Goal: Task Accomplishment & Management: Use online tool/utility

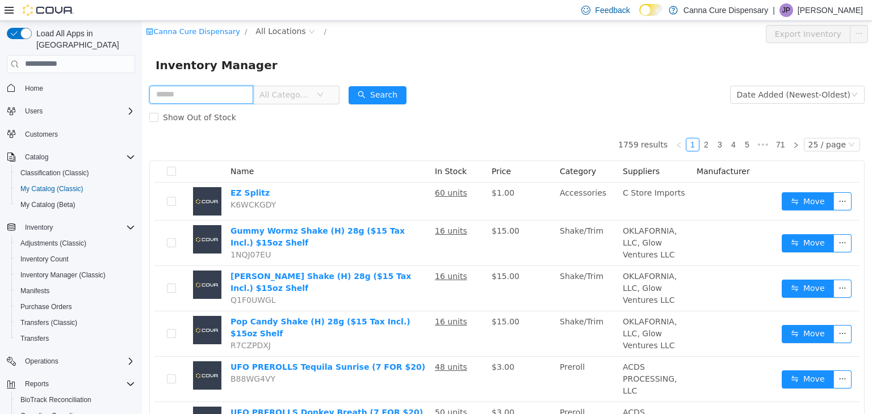
drag, startPoint x: 142, startPoint y: 20, endPoint x: 252, endPoint y: 96, distance: 133.8
click at [252, 96] on input "text" at bounding box center [201, 94] width 104 height 18
type input "*****"
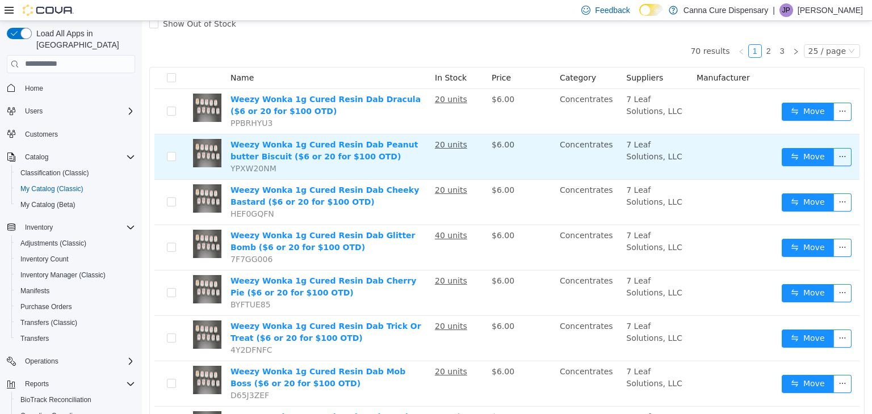
scroll to position [114, 0]
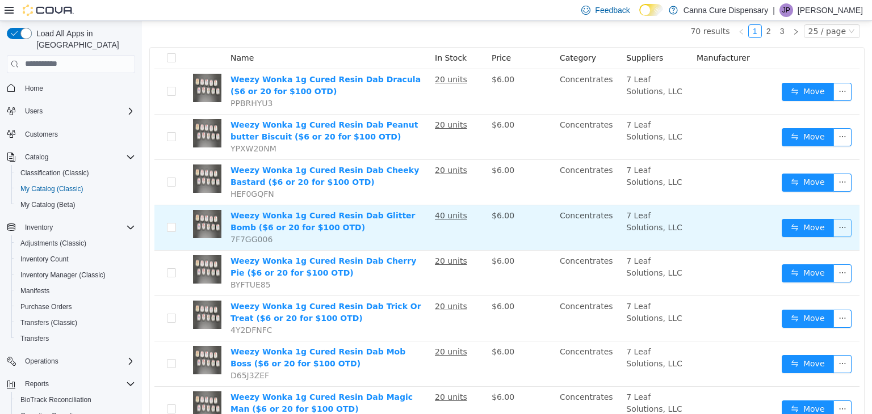
click at [838, 225] on button "button" at bounding box center [842, 228] width 18 height 18
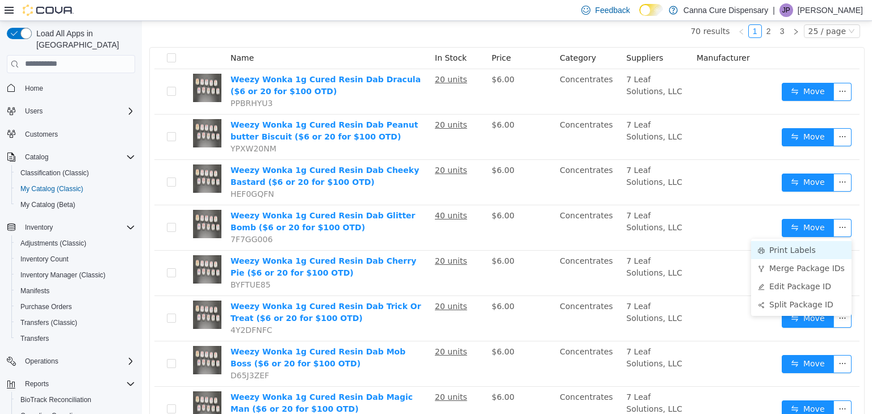
click at [805, 252] on li "Print Labels" at bounding box center [801, 250] width 100 height 18
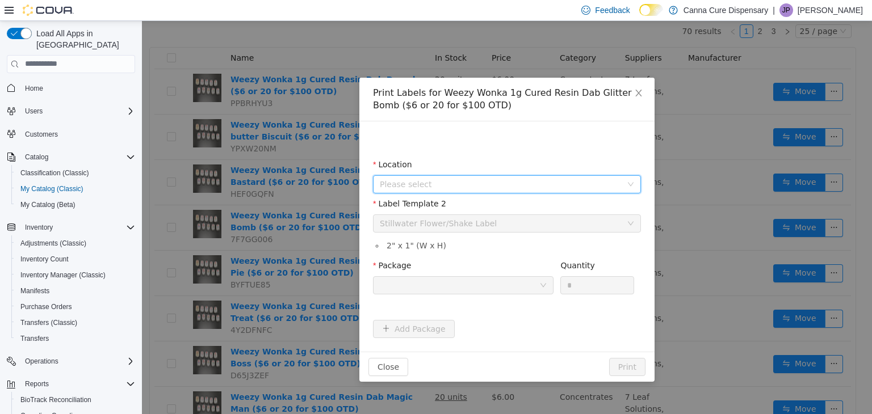
click at [427, 180] on span "Please select" at bounding box center [501, 183] width 242 height 11
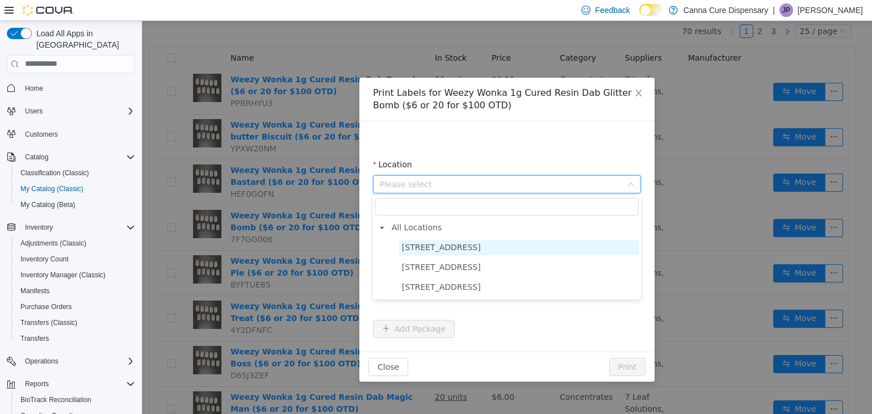
click at [429, 245] on span "[STREET_ADDRESS]" at bounding box center [441, 246] width 79 height 9
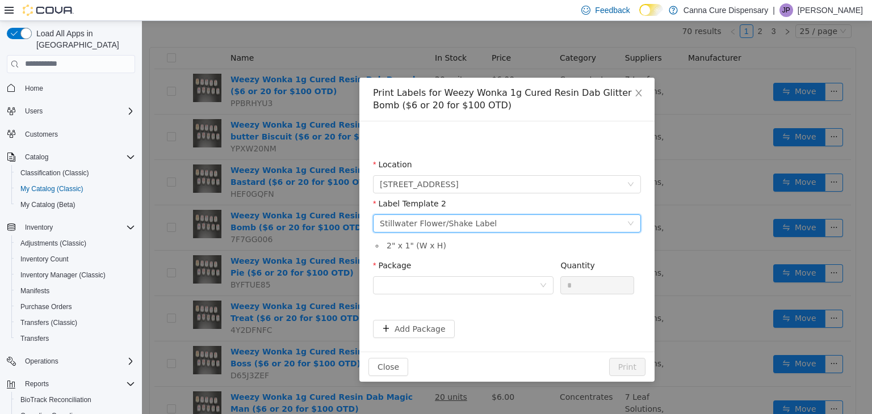
click at [441, 228] on div "Stillwater Flower/Shake Label" at bounding box center [438, 223] width 117 height 17
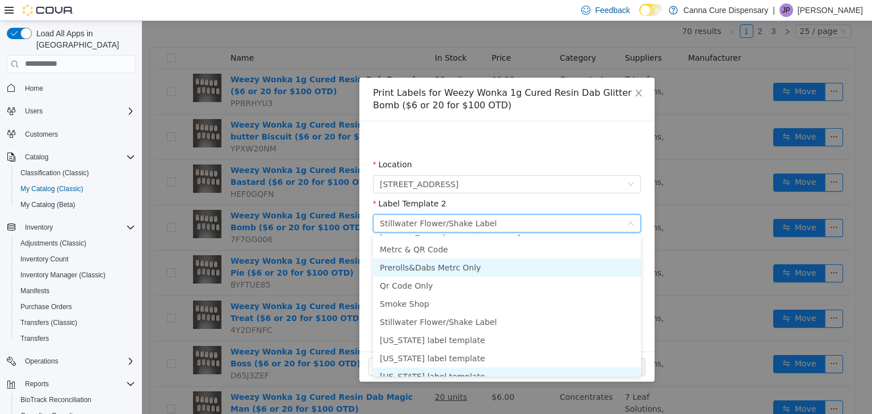
scroll to position [0, 0]
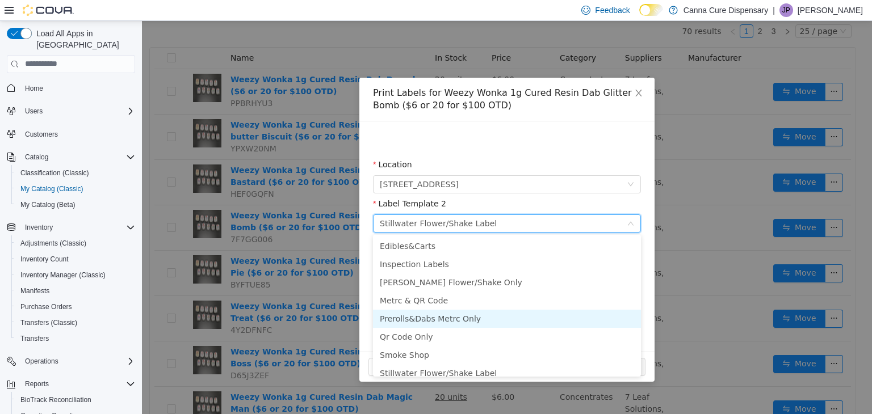
click at [454, 318] on li "Prerolls&Dabs Metrc Only" at bounding box center [507, 318] width 268 height 18
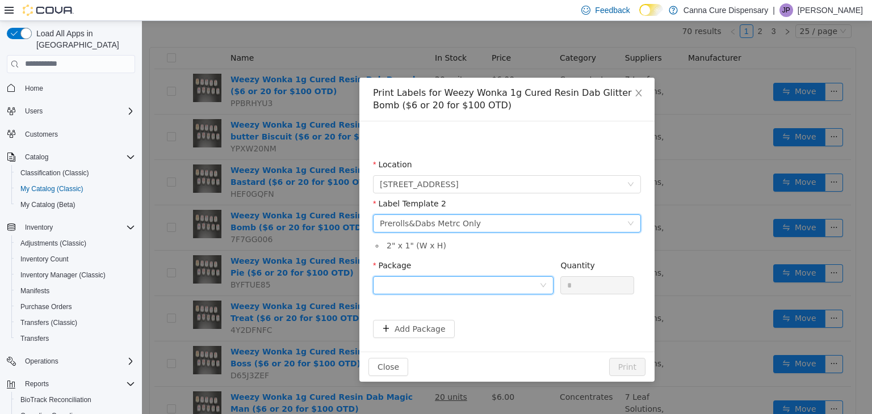
click at [462, 288] on div at bounding box center [459, 284] width 159 height 17
click at [455, 222] on div "Prerolls&Dabs Metrc Only" at bounding box center [430, 223] width 101 height 17
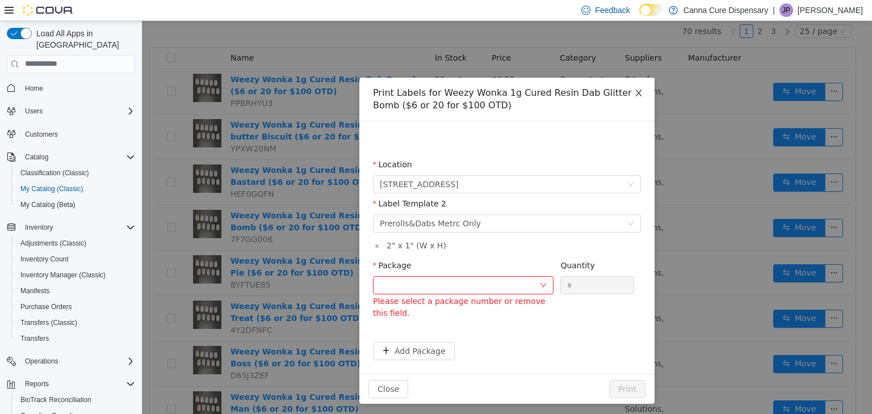
click at [634, 90] on icon "icon: close" at bounding box center [638, 92] width 9 height 9
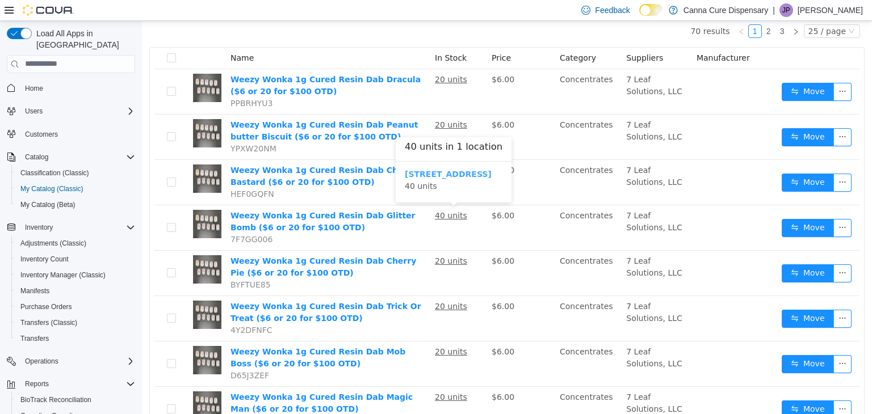
click at [443, 173] on b "[STREET_ADDRESS]" at bounding box center [448, 173] width 87 height 9
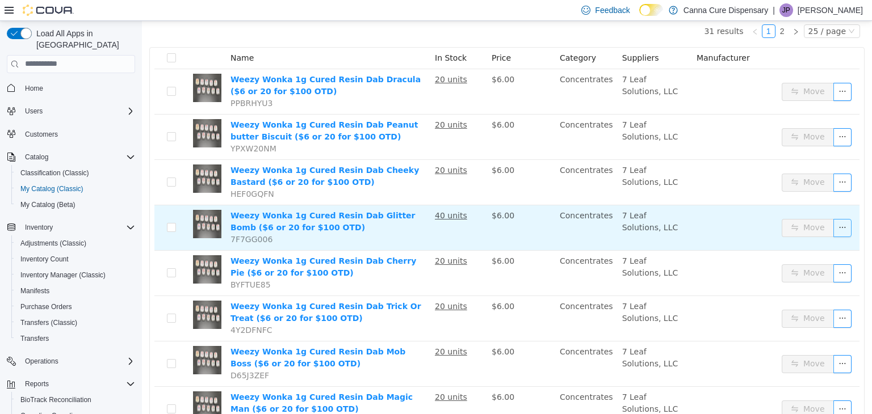
click at [833, 226] on button "button" at bounding box center [842, 228] width 18 height 18
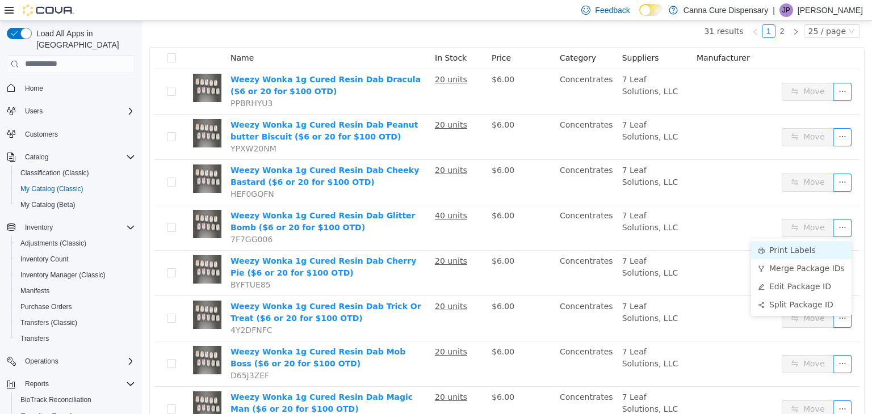
click at [801, 249] on li "Print Labels" at bounding box center [801, 250] width 100 height 18
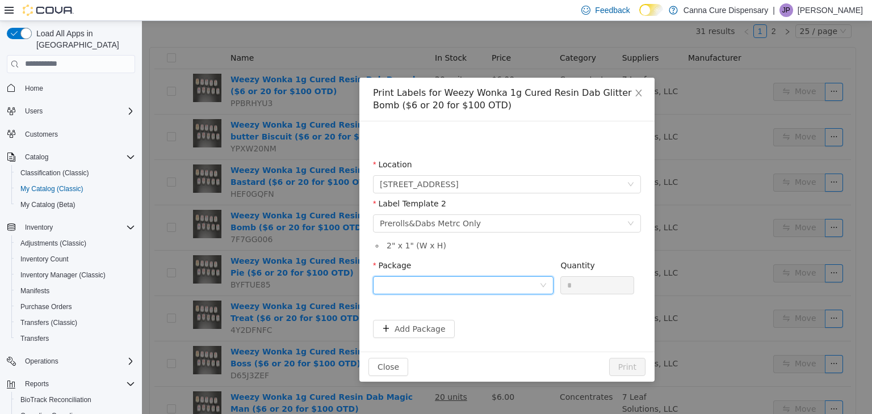
click at [459, 288] on div at bounding box center [459, 284] width 159 height 17
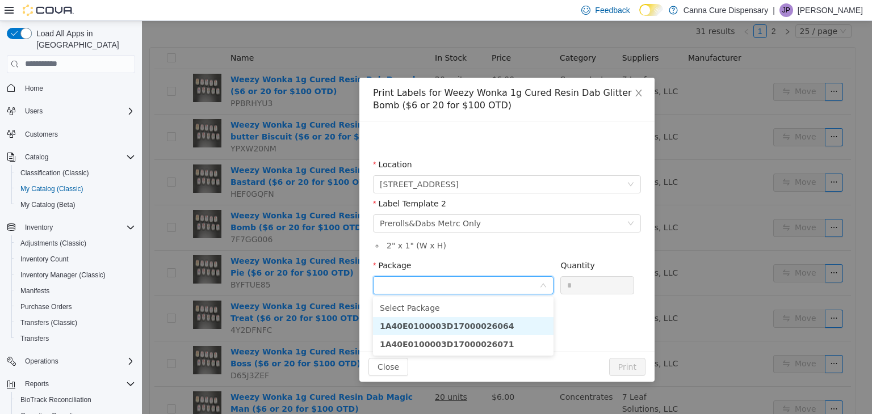
click at [460, 326] on strong "1A40E0100003D17000026064" at bounding box center [447, 325] width 135 height 9
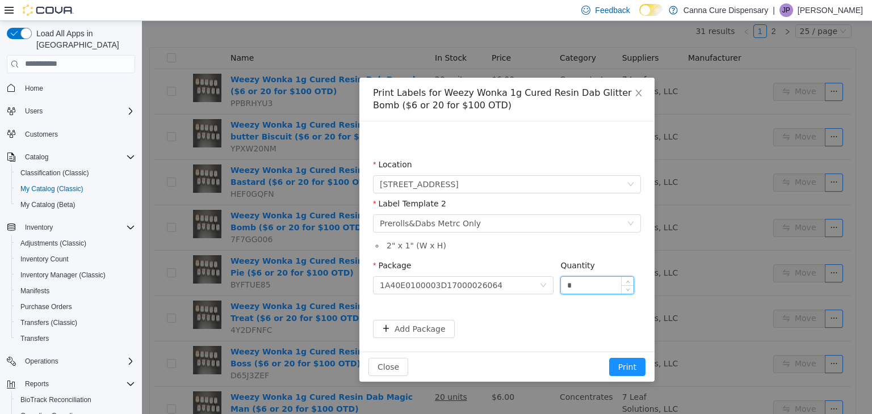
click at [611, 276] on input "*" at bounding box center [597, 284] width 73 height 17
click at [620, 373] on button "Print" at bounding box center [627, 367] width 36 height 18
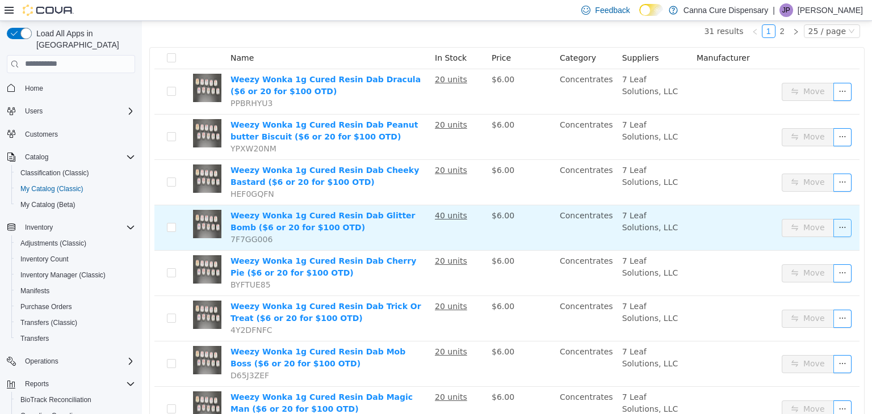
click at [833, 226] on button "button" at bounding box center [842, 228] width 18 height 18
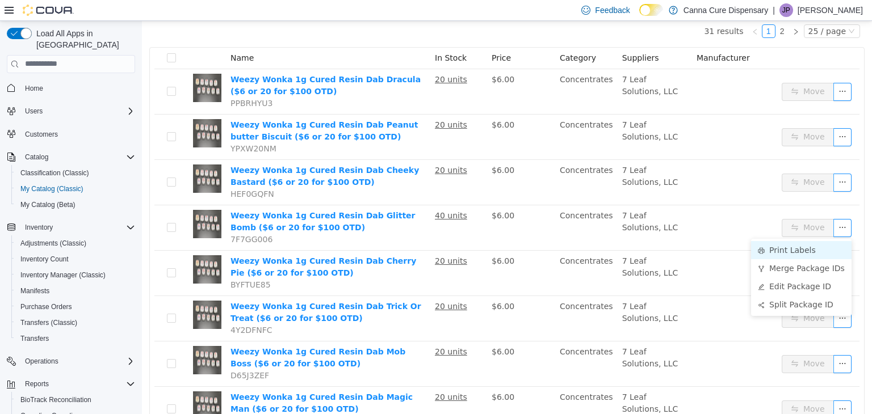
click at [812, 252] on li "Print Labels" at bounding box center [801, 250] width 100 height 18
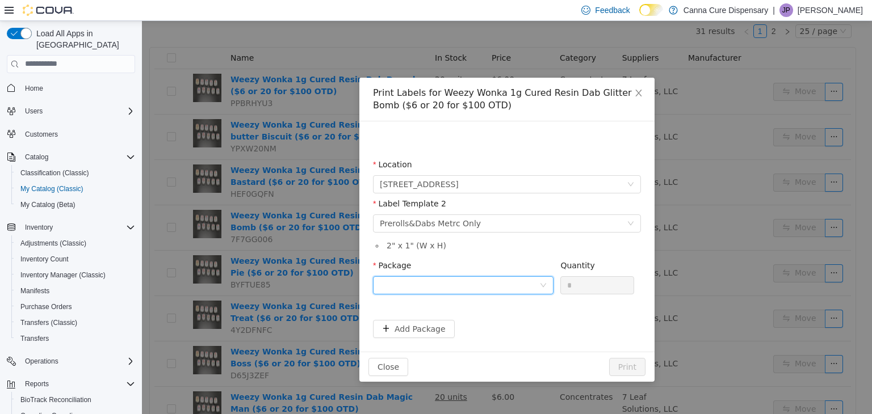
click at [536, 285] on div at bounding box center [459, 284] width 159 height 17
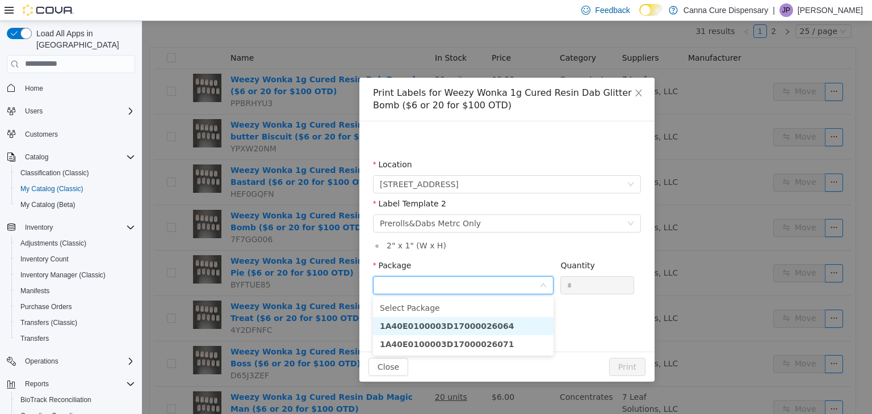
click at [522, 326] on li "1A40E0100003D17000026064" at bounding box center [463, 326] width 180 height 18
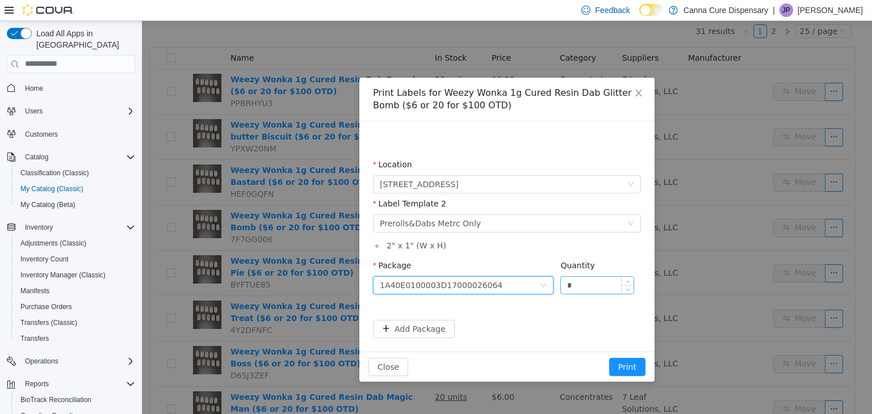
click at [593, 292] on input "*" at bounding box center [597, 284] width 73 height 17
type input "**"
click at [624, 370] on button "Print" at bounding box center [627, 367] width 36 height 18
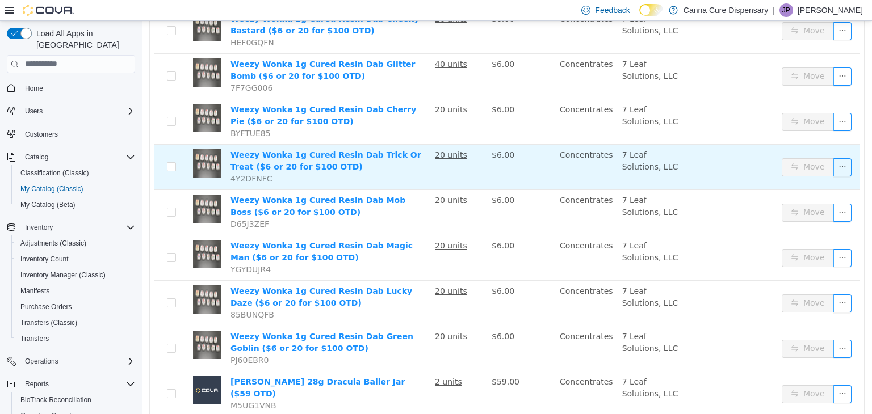
scroll to position [264, 0]
click at [833, 160] on button "button" at bounding box center [842, 167] width 18 height 18
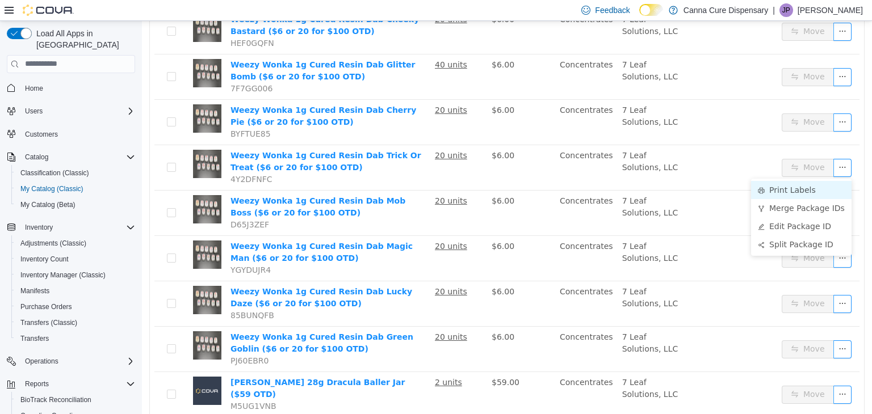
click at [806, 196] on li "Print Labels" at bounding box center [801, 189] width 100 height 18
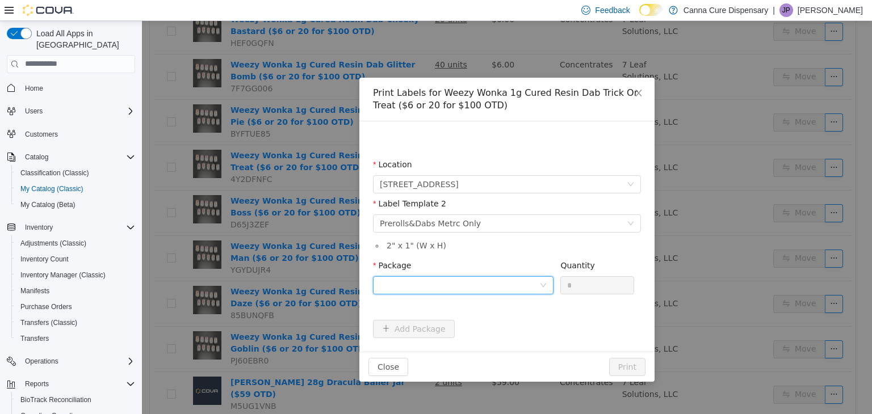
click at [513, 280] on div at bounding box center [459, 284] width 159 height 17
click at [497, 329] on li "1A40E0100003D17000026060" at bounding box center [463, 326] width 180 height 18
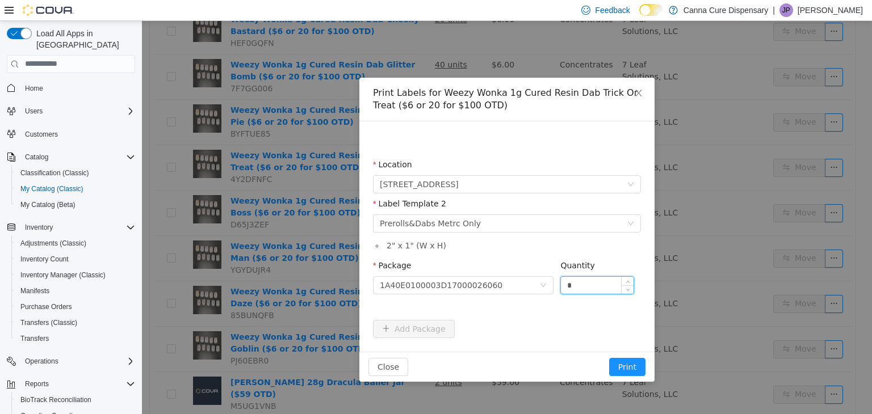
click at [607, 280] on input "*" at bounding box center [597, 284] width 73 height 17
type input "**"
click at [632, 367] on button "Print" at bounding box center [627, 367] width 36 height 18
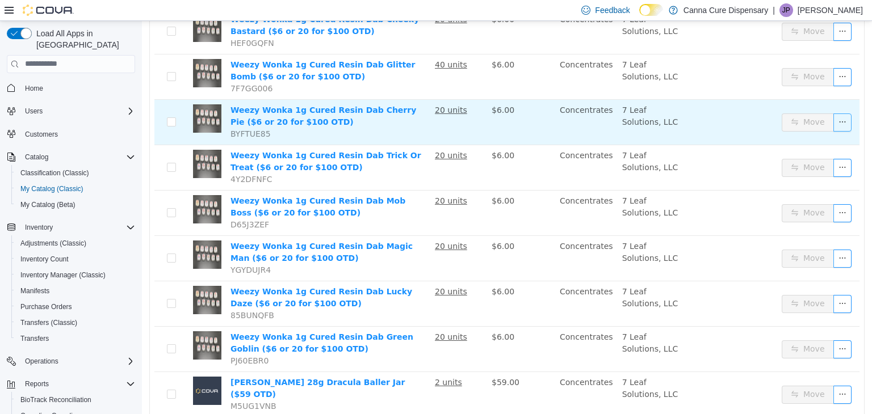
click at [833, 119] on button "button" at bounding box center [842, 122] width 18 height 18
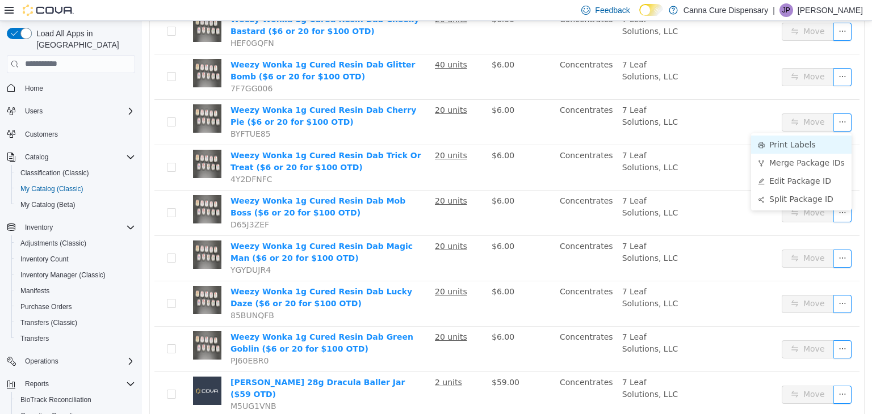
click at [812, 140] on li "Print Labels" at bounding box center [801, 144] width 100 height 18
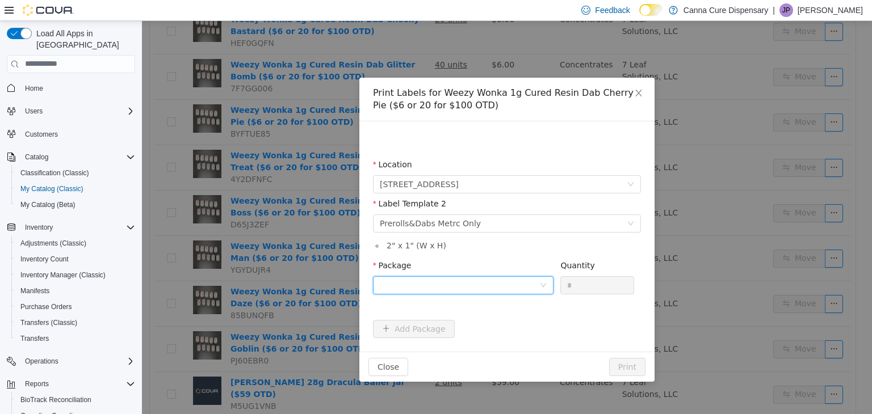
click at [437, 277] on div at bounding box center [459, 284] width 159 height 17
click at [445, 324] on strong "1A40E0100003D17000026062" at bounding box center [447, 325] width 135 height 9
click at [577, 288] on input "*" at bounding box center [597, 284] width 73 height 17
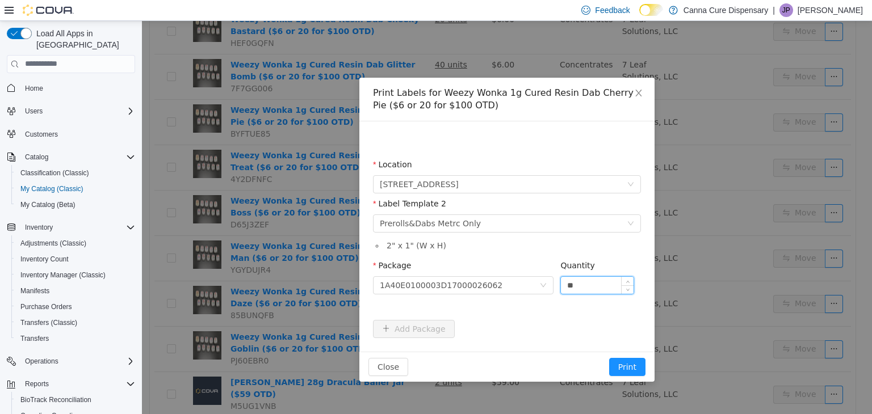
click at [590, 284] on input "**" at bounding box center [597, 284] width 73 height 17
type input "*"
click at [549, 211] on div "Label Template 2" at bounding box center [507, 206] width 268 height 16
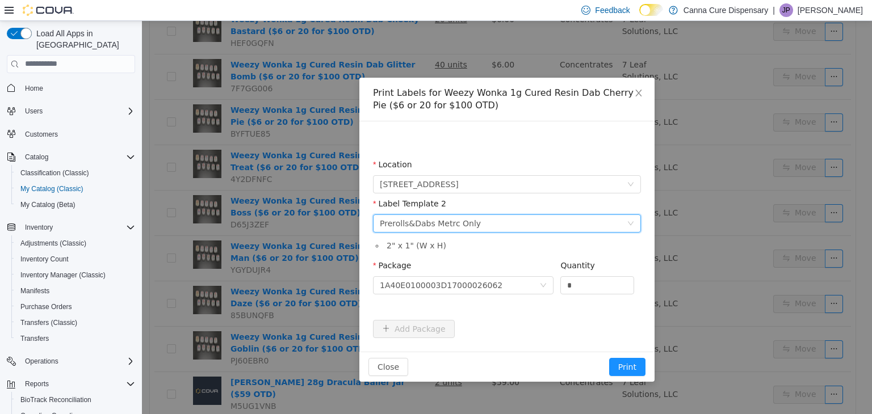
click at [554, 228] on div "Please select a label template Prerolls&Dabs Metrc Only" at bounding box center [503, 223] width 247 height 17
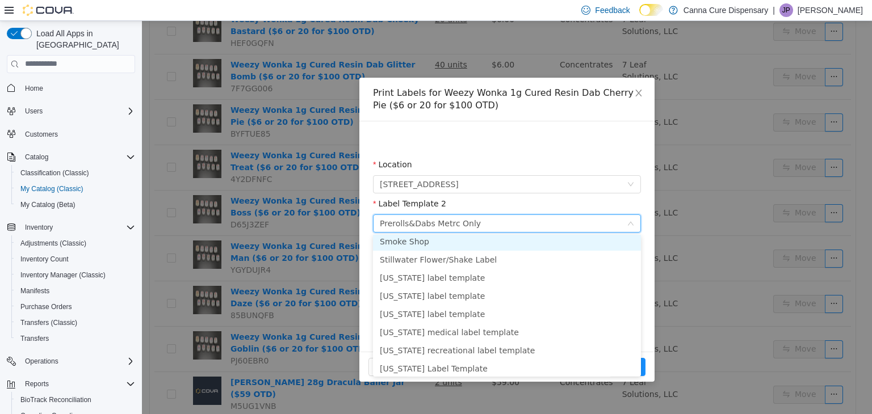
scroll to position [111, 0]
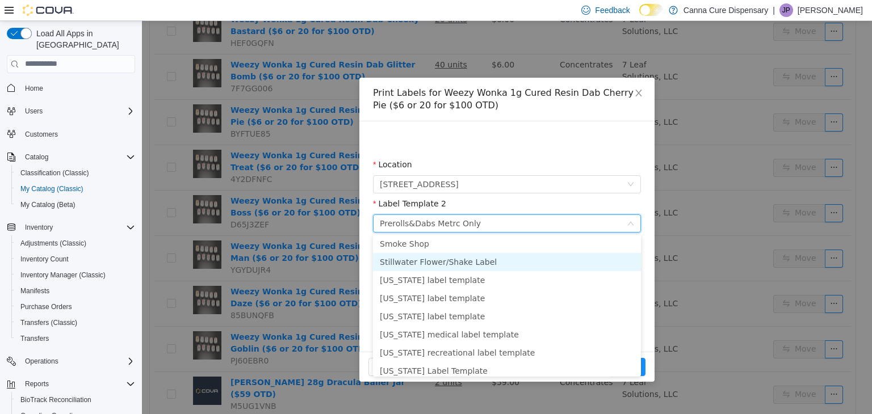
click at [465, 255] on li "Stillwater Flower/Shake Label" at bounding box center [507, 262] width 268 height 18
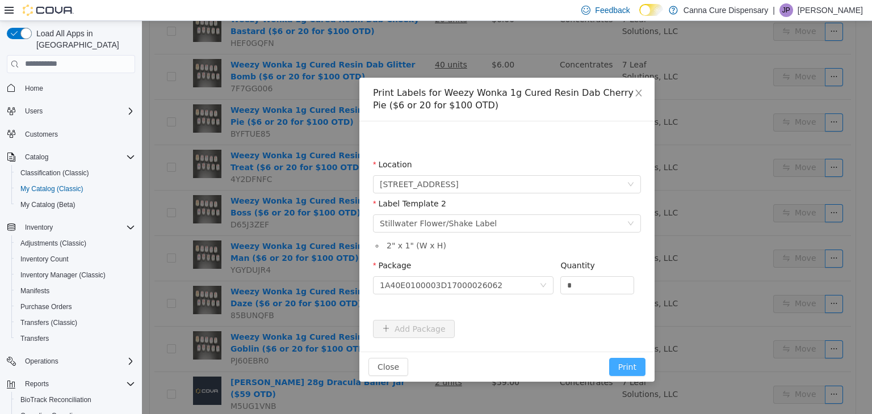
click at [629, 360] on button "Print" at bounding box center [627, 367] width 36 height 18
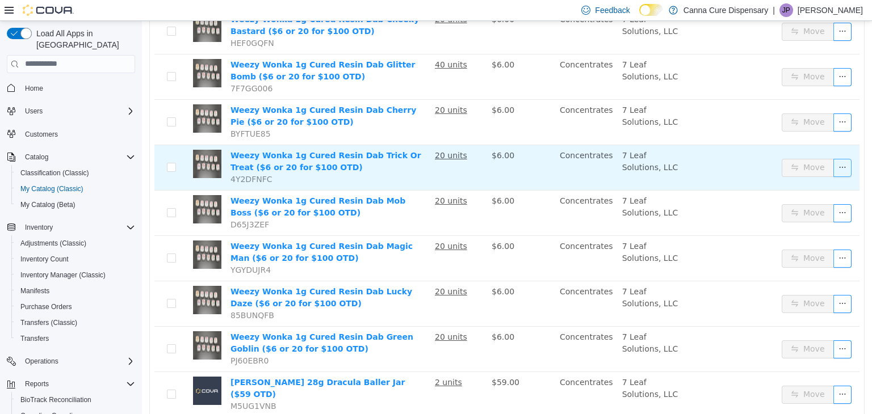
click at [837, 170] on button "button" at bounding box center [842, 167] width 18 height 18
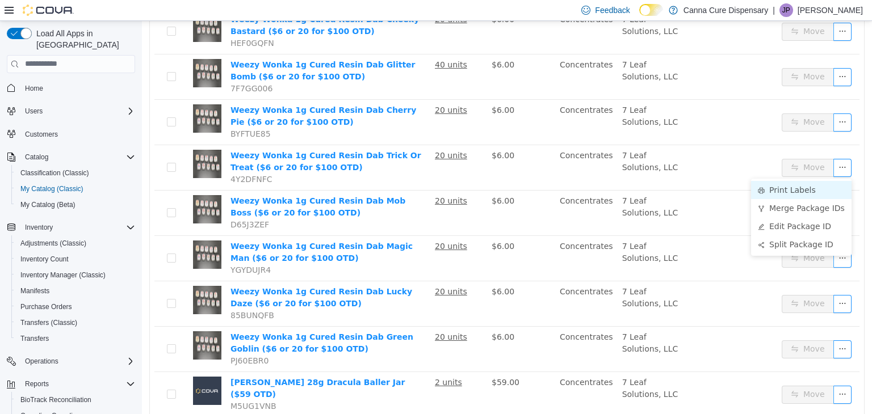
click at [808, 194] on li "Print Labels" at bounding box center [801, 189] width 100 height 18
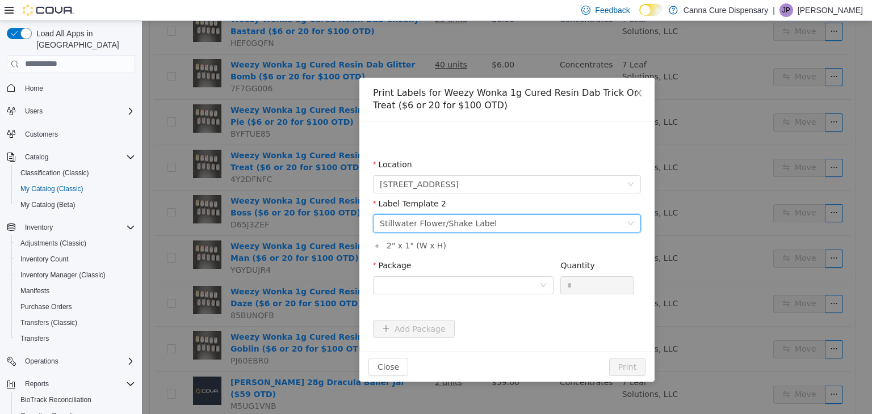
click at [431, 224] on div "Stillwater Flower/Shake Label" at bounding box center [438, 223] width 117 height 17
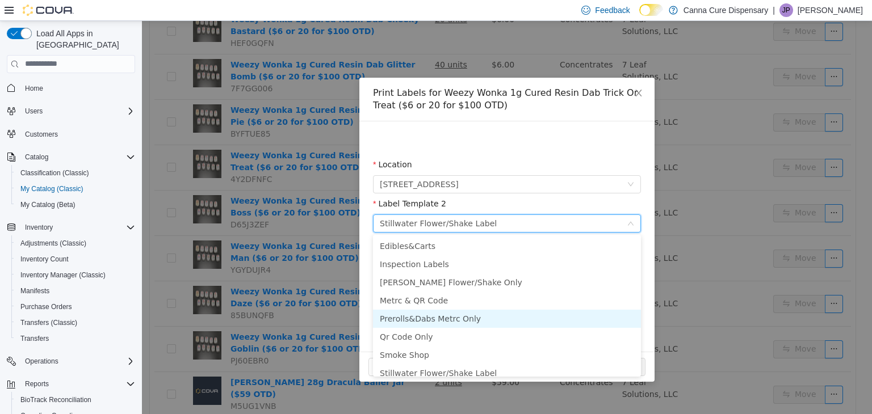
click at [429, 320] on li "Prerolls&Dabs Metrc Only" at bounding box center [507, 318] width 268 height 18
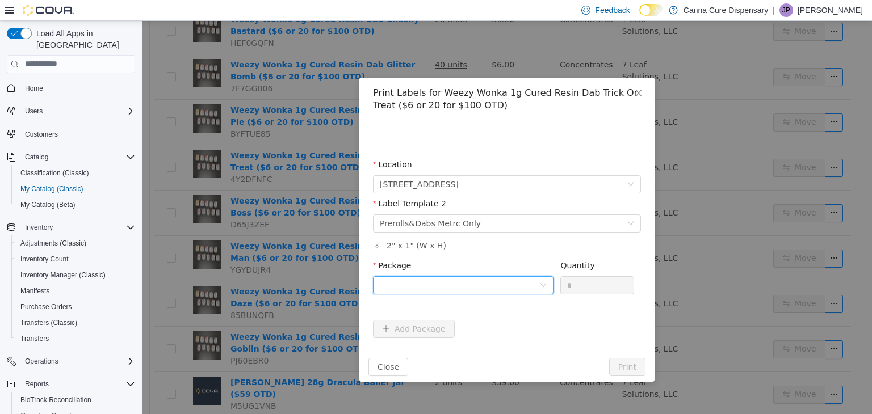
click at [459, 287] on div at bounding box center [459, 284] width 159 height 17
click at [471, 328] on strong "1A40E0100003D17000026060" at bounding box center [447, 325] width 135 height 9
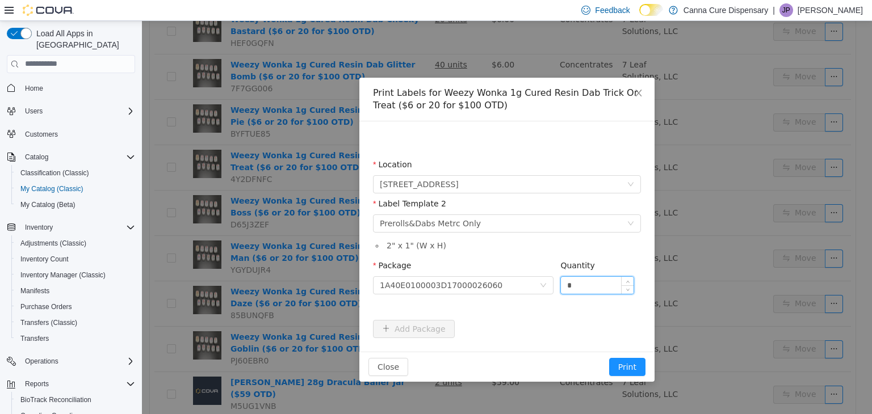
click at [591, 288] on input "*" at bounding box center [597, 284] width 73 height 17
type input "**"
click at [609, 358] on button "Print" at bounding box center [627, 367] width 36 height 18
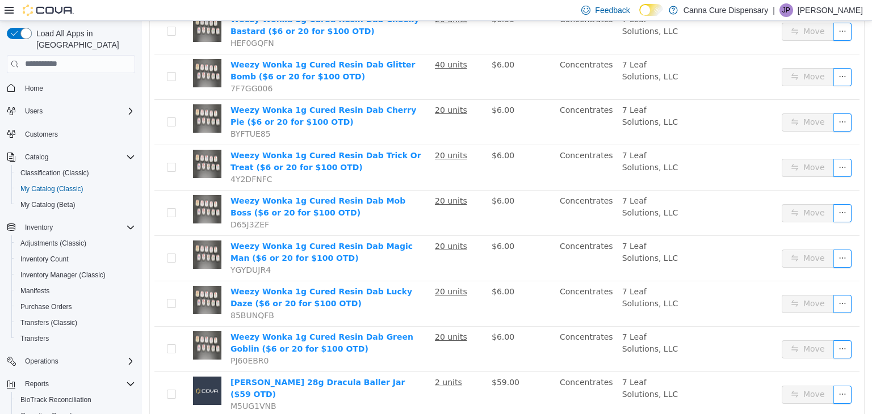
scroll to position [321, 0]
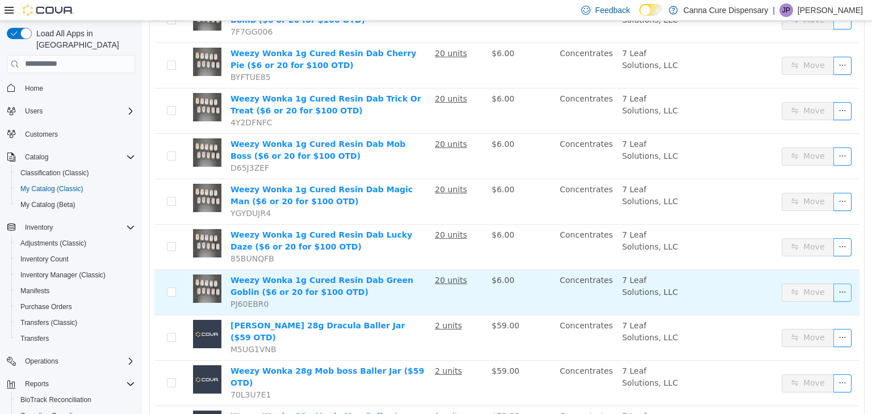
click at [833, 288] on button "button" at bounding box center [842, 292] width 18 height 18
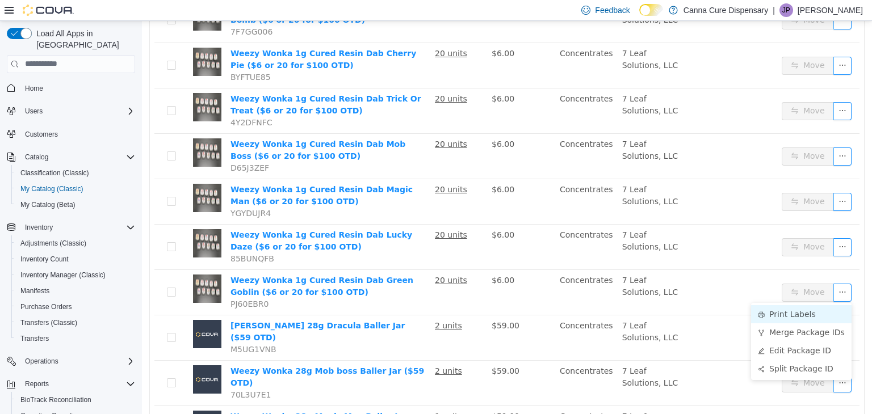
click at [806, 308] on li "Print Labels" at bounding box center [801, 314] width 100 height 18
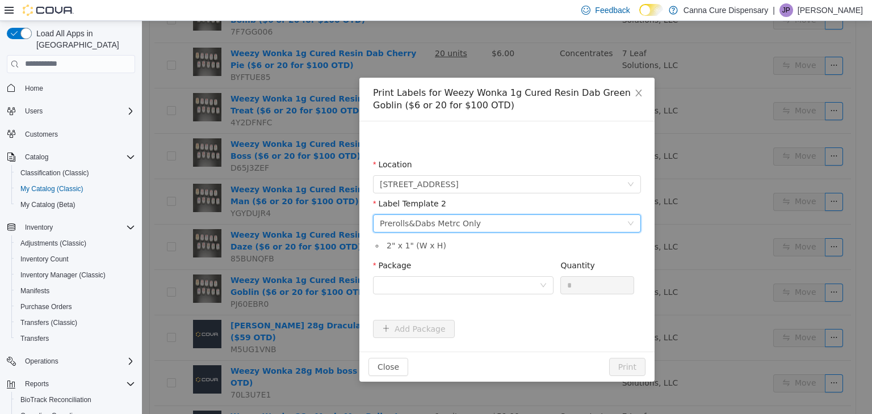
click at [456, 223] on div "Prerolls&Dabs Metrc Only" at bounding box center [430, 223] width 101 height 17
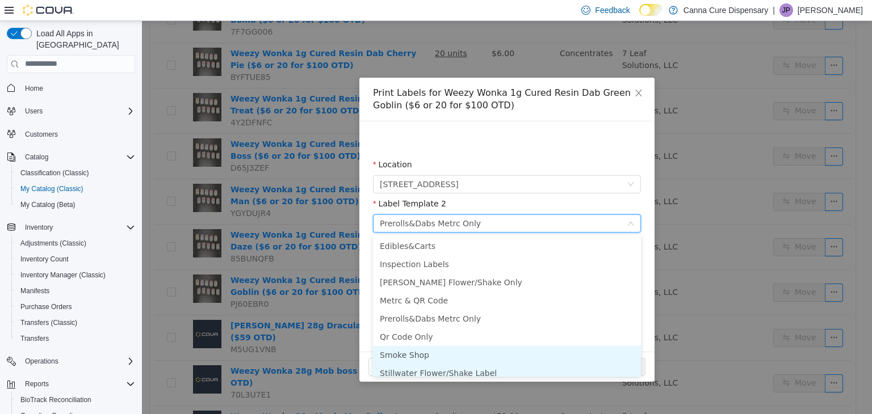
scroll to position [6, 0]
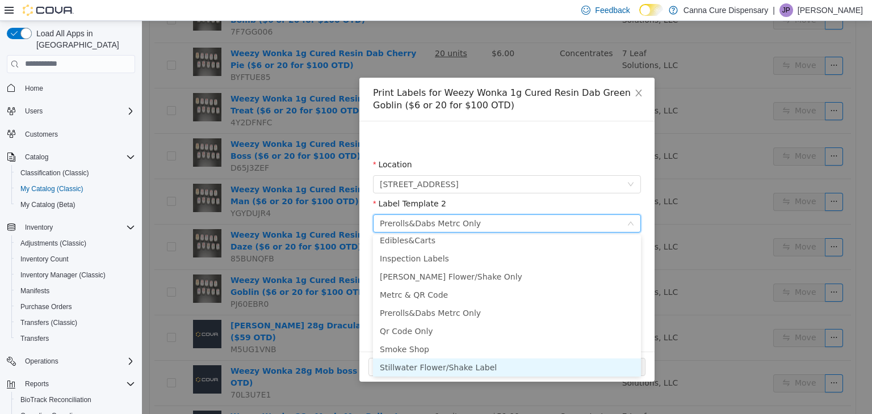
click at [461, 367] on li "Stillwater Flower/Shake Label" at bounding box center [507, 367] width 268 height 18
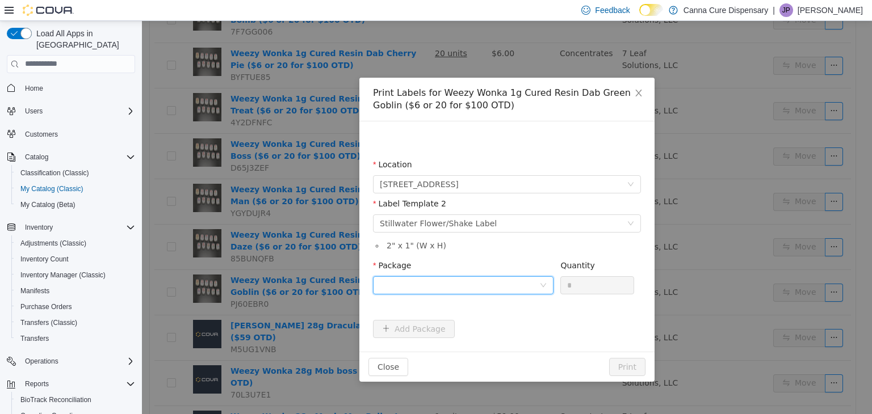
click at [449, 276] on div at bounding box center [459, 284] width 159 height 17
click at [478, 324] on strong "1A40E0100003D17000026052" at bounding box center [447, 325] width 135 height 9
click at [621, 370] on button "Print" at bounding box center [627, 367] width 36 height 18
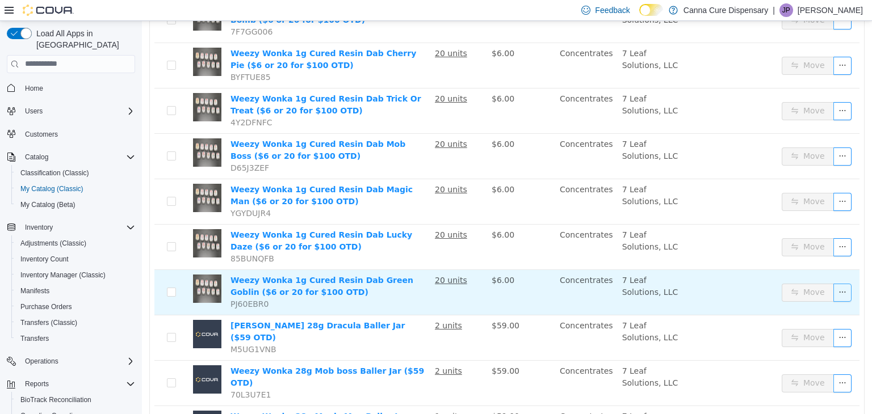
click at [833, 295] on button "button" at bounding box center [842, 292] width 18 height 18
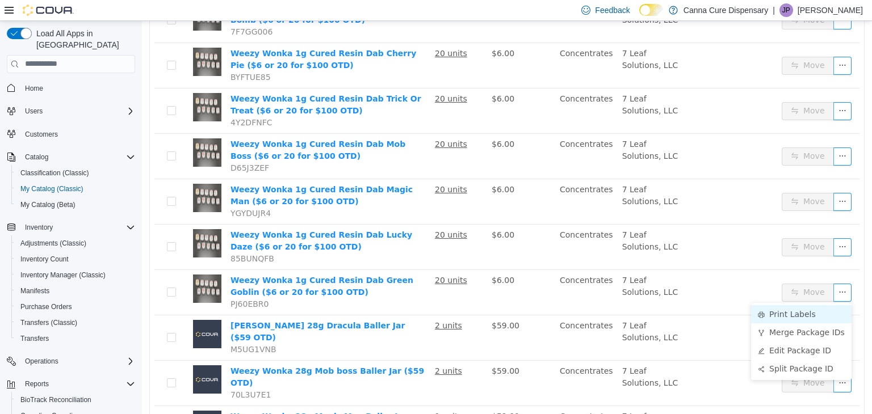
click at [803, 314] on li "Print Labels" at bounding box center [801, 314] width 100 height 18
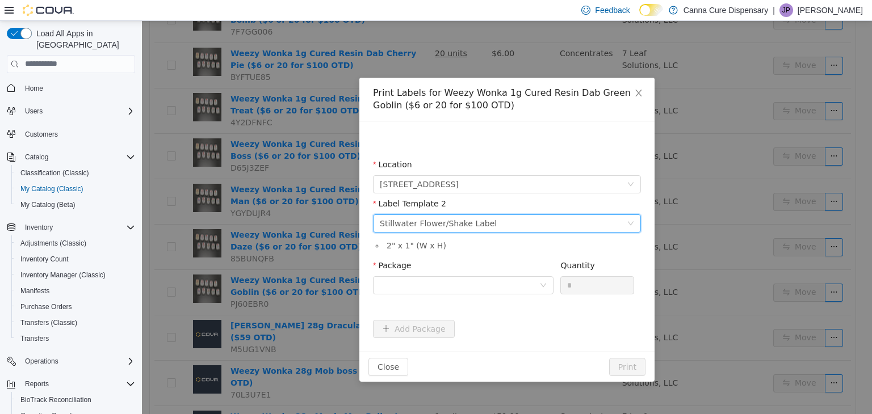
click at [468, 226] on div "Stillwater Flower/Shake Label" at bounding box center [438, 223] width 117 height 17
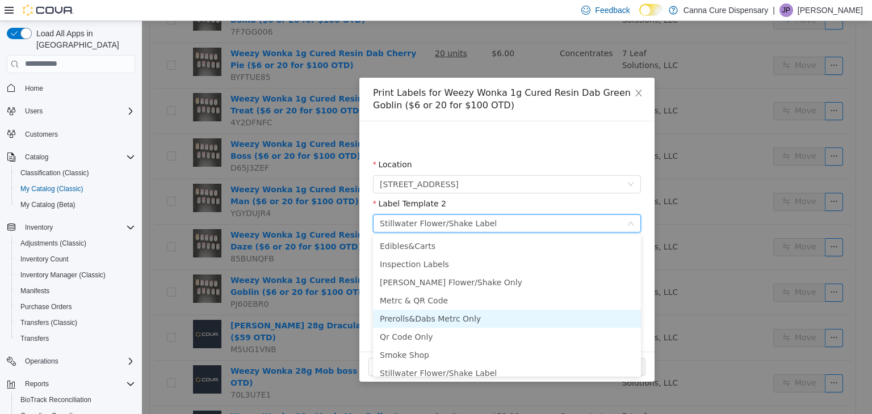
click at [444, 314] on li "Prerolls&Dabs Metrc Only" at bounding box center [507, 318] width 268 height 18
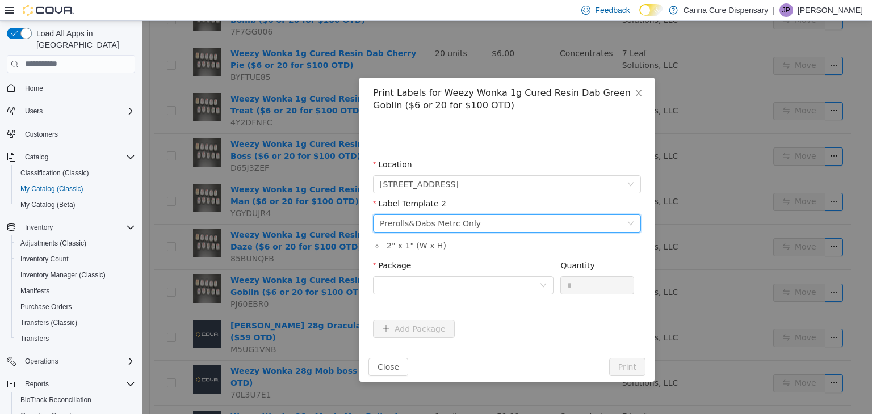
click at [450, 321] on form "Location [STREET_ADDRESS] Label Template 2 Please select a label template Prero…" at bounding box center [507, 247] width 268 height 179
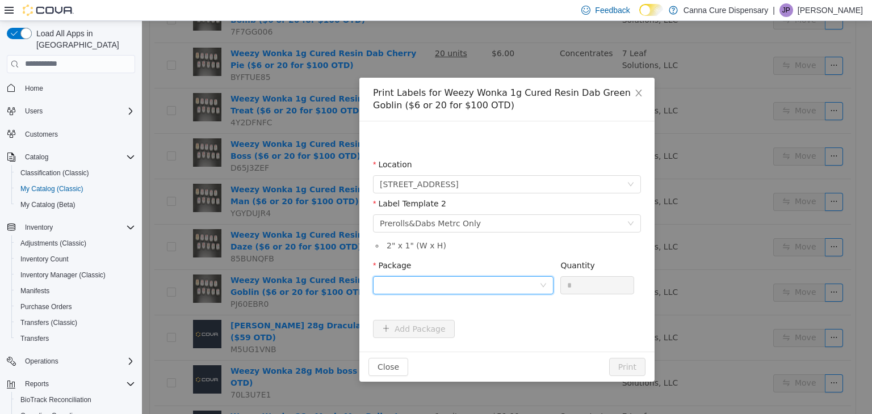
click at [453, 285] on div at bounding box center [459, 284] width 159 height 17
click at [460, 319] on li "1A40E0100003D17000026052" at bounding box center [463, 326] width 180 height 18
drag, startPoint x: 576, startPoint y: 280, endPoint x: 540, endPoint y: 293, distance: 38.4
click at [540, 270] on span "Package 1A40E0100003D17000026052 Quantity *" at bounding box center [503, 265] width 261 height 9
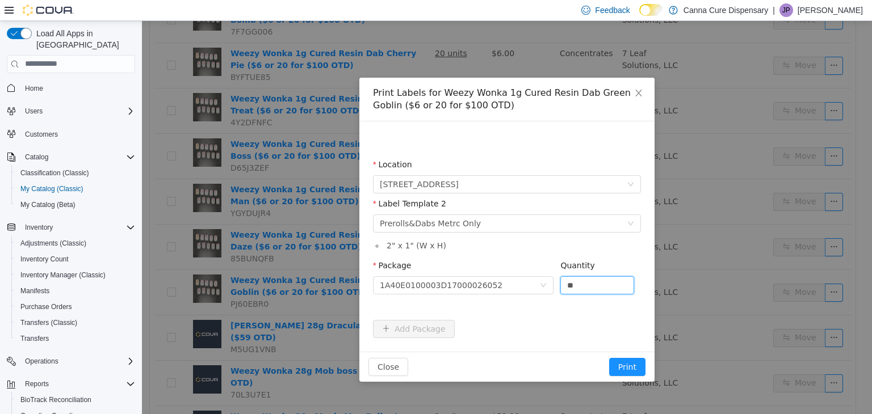
type input "**"
click at [609, 358] on button "Print" at bounding box center [627, 367] width 36 height 18
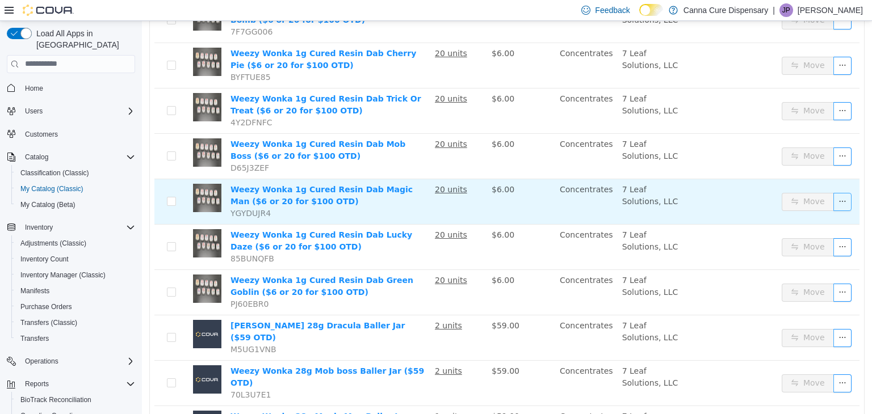
click at [833, 201] on button "button" at bounding box center [842, 201] width 18 height 18
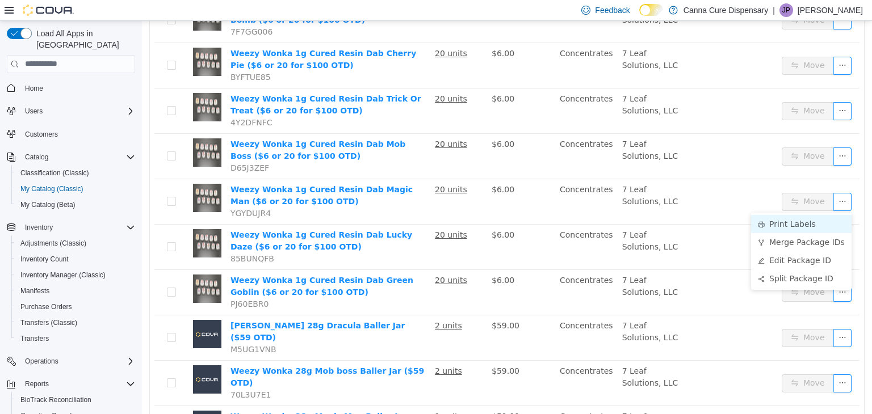
click at [806, 224] on li "Print Labels" at bounding box center [801, 224] width 100 height 18
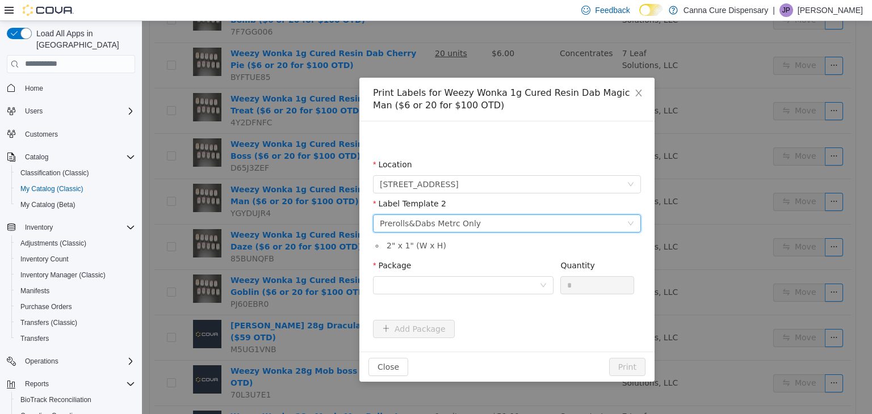
click at [447, 225] on div "Prerolls&Dabs Metrc Only" at bounding box center [430, 223] width 101 height 17
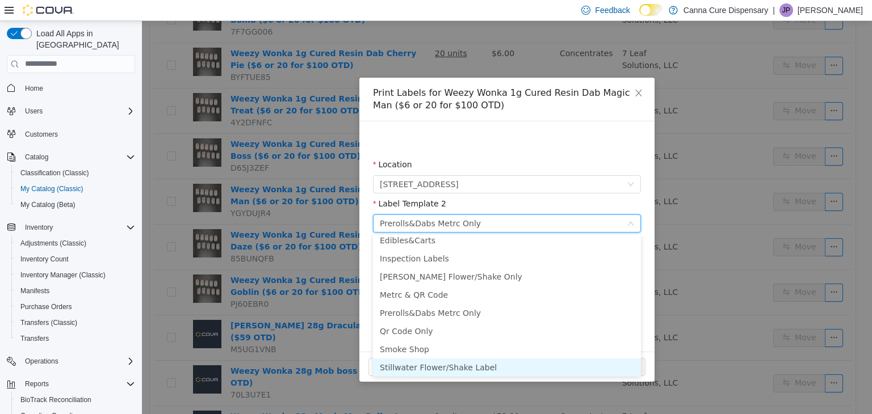
click at [440, 367] on li "Stillwater Flower/Shake Label" at bounding box center [507, 367] width 268 height 18
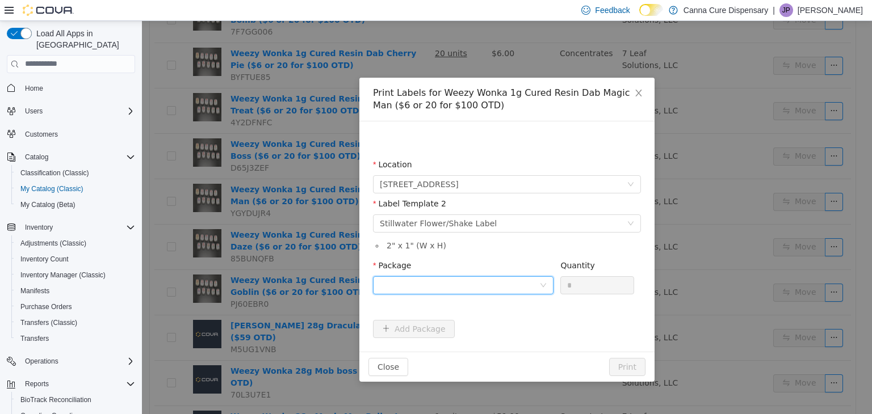
click at [456, 284] on div at bounding box center [459, 284] width 159 height 17
click at [519, 324] on li "1A40E0100003D17000026055" at bounding box center [463, 326] width 180 height 18
click at [629, 365] on button "Print" at bounding box center [627, 367] width 36 height 18
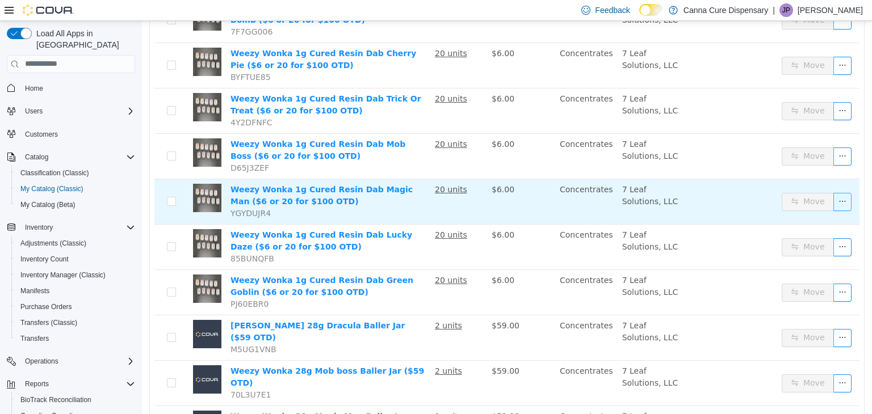
click at [833, 196] on button "button" at bounding box center [842, 201] width 18 height 18
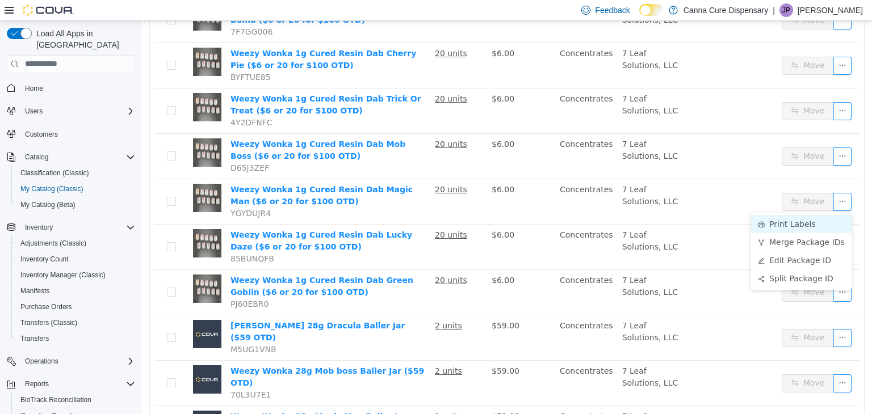
click at [811, 225] on li "Print Labels" at bounding box center [801, 224] width 100 height 18
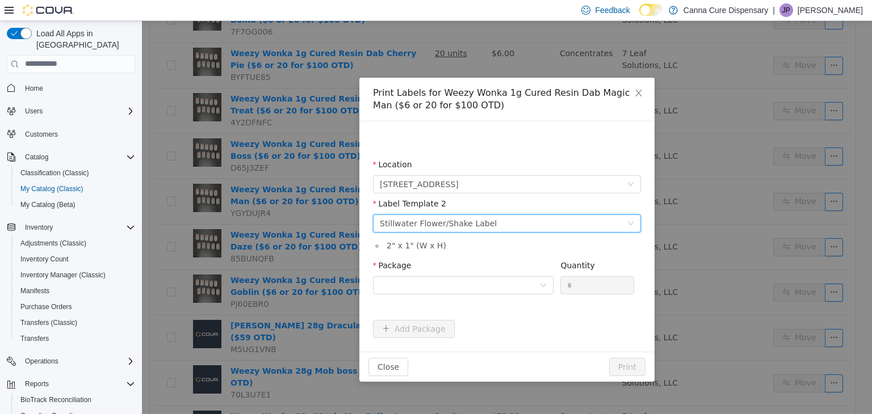
click at [475, 224] on div "Stillwater Flower/Shake Label" at bounding box center [438, 223] width 117 height 17
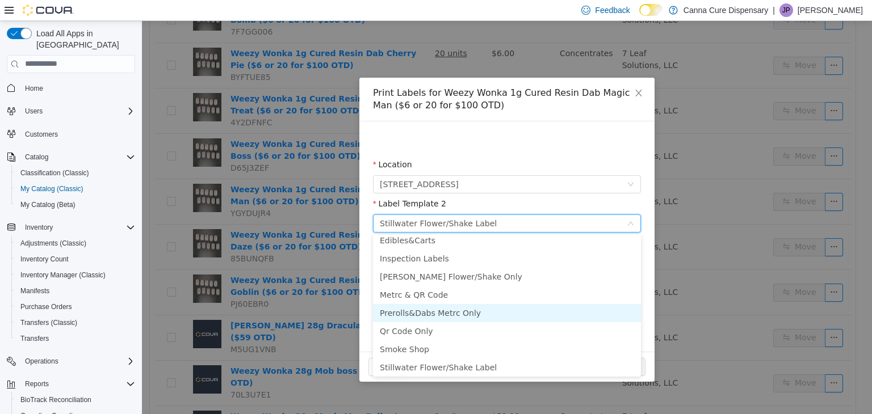
click at [454, 313] on li "Prerolls&Dabs Metrc Only" at bounding box center [507, 313] width 268 height 18
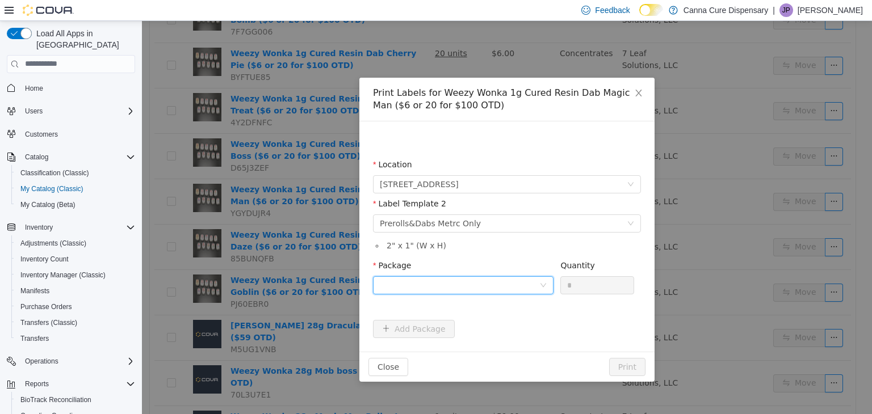
click at [457, 285] on div at bounding box center [459, 284] width 159 height 17
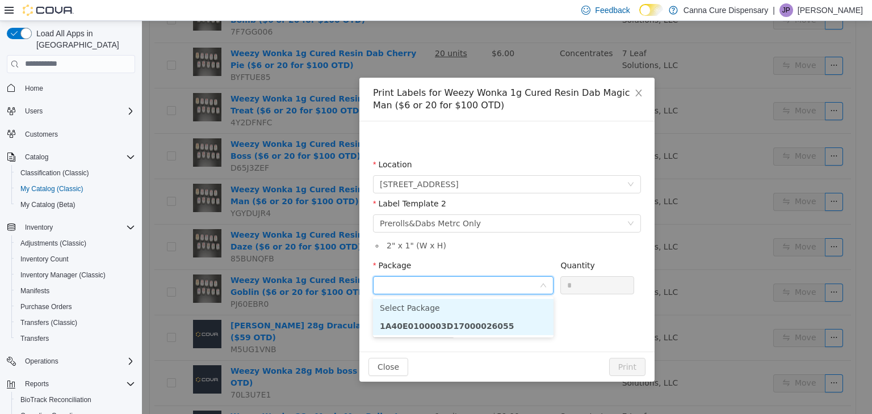
click at [419, 322] on strong "1A40E0100003D17000026055" at bounding box center [447, 325] width 135 height 9
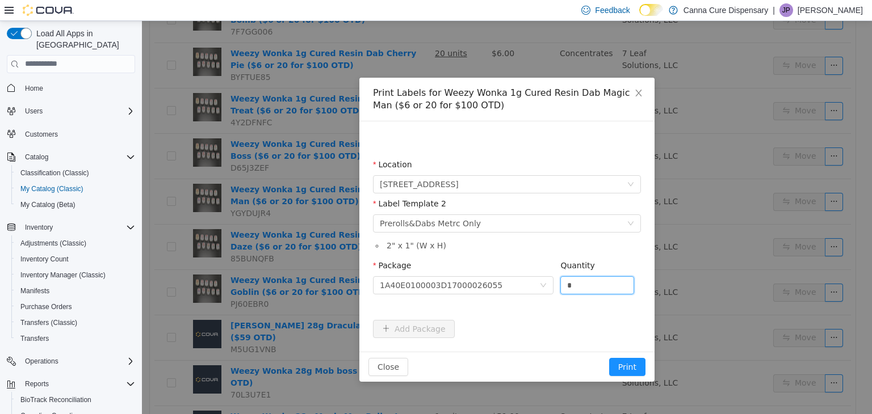
drag, startPoint x: 602, startPoint y: 291, endPoint x: 567, endPoint y: 296, distance: 35.6
click at [567, 296] on div "Quantity *" at bounding box center [597, 278] width 74 height 39
type input "**"
click at [609, 358] on button "Print" at bounding box center [627, 367] width 36 height 18
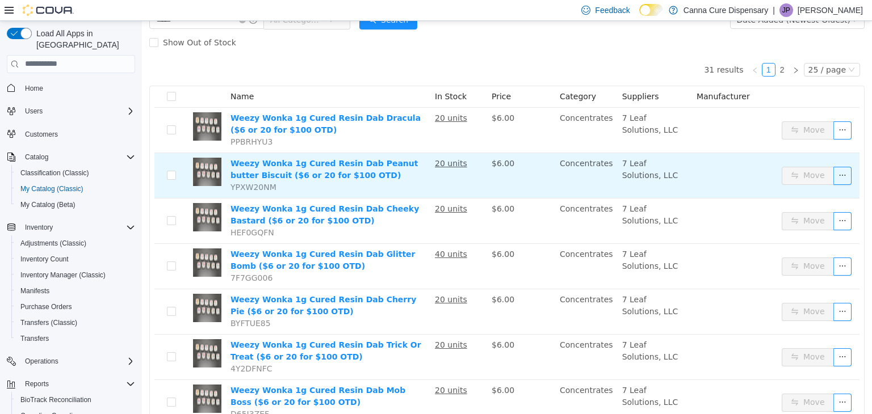
scroll to position [94, 0]
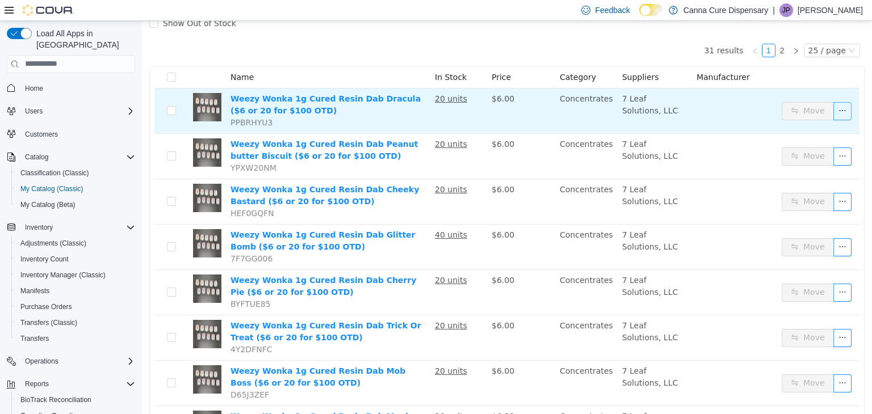
click at [833, 108] on button "button" at bounding box center [842, 111] width 18 height 18
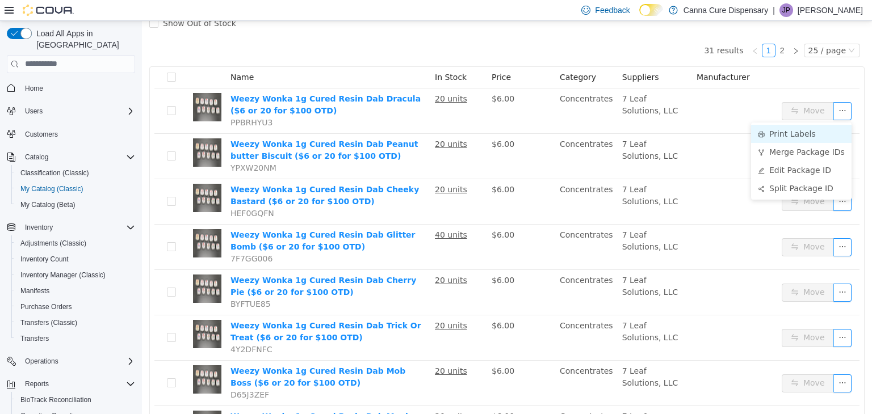
click at [802, 138] on li "Print Labels" at bounding box center [801, 133] width 100 height 18
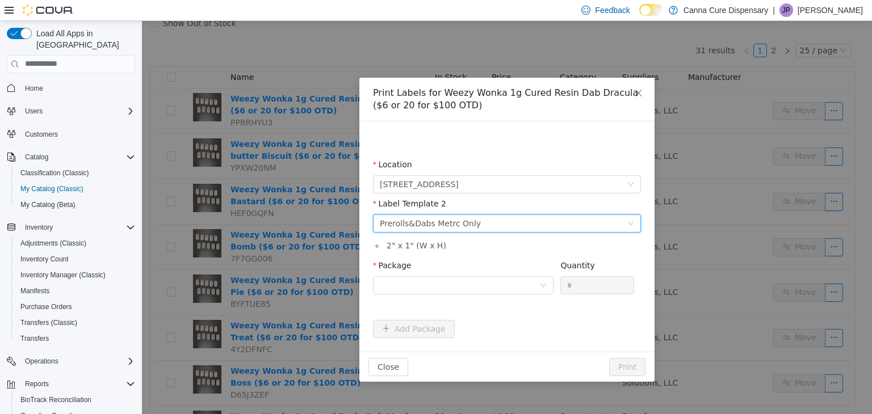
click at [493, 222] on div "Please select a label template Prerolls&Dabs Metrc Only" at bounding box center [503, 223] width 247 height 17
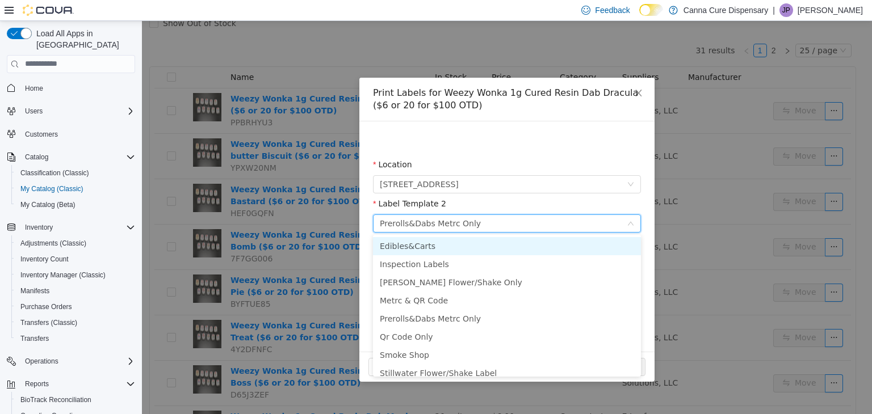
click at [493, 222] on div "Please select a label template Prerolls&Dabs Metrc Only" at bounding box center [503, 223] width 247 height 17
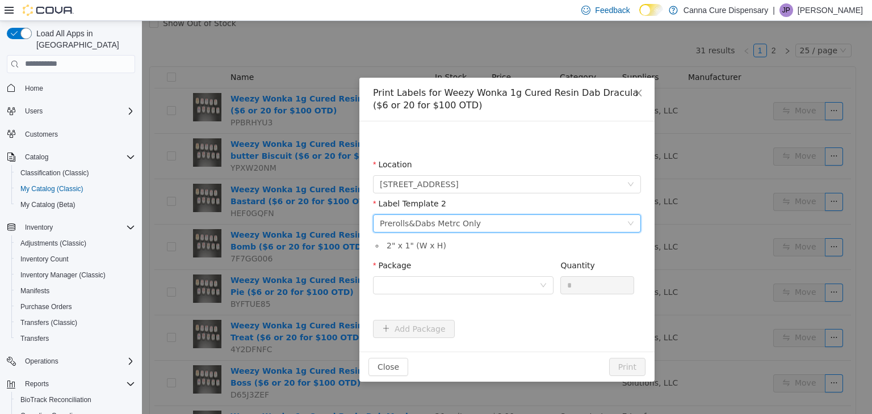
click at [493, 222] on div "Please select a label template Prerolls&Dabs Metrc Only" at bounding box center [503, 223] width 247 height 17
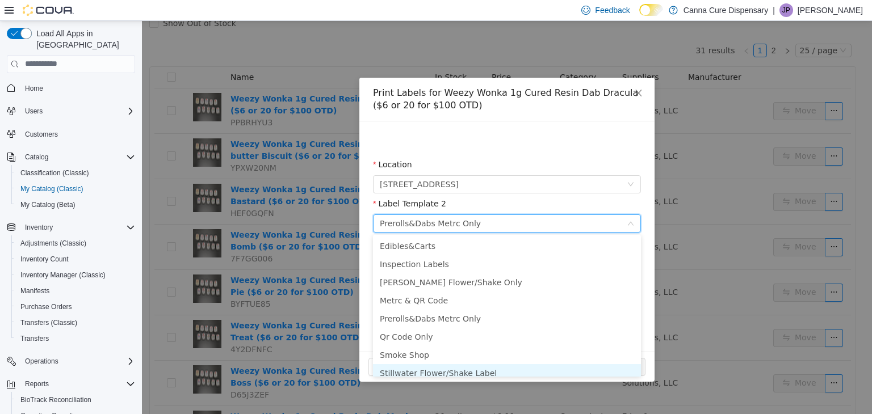
scroll to position [6, 0]
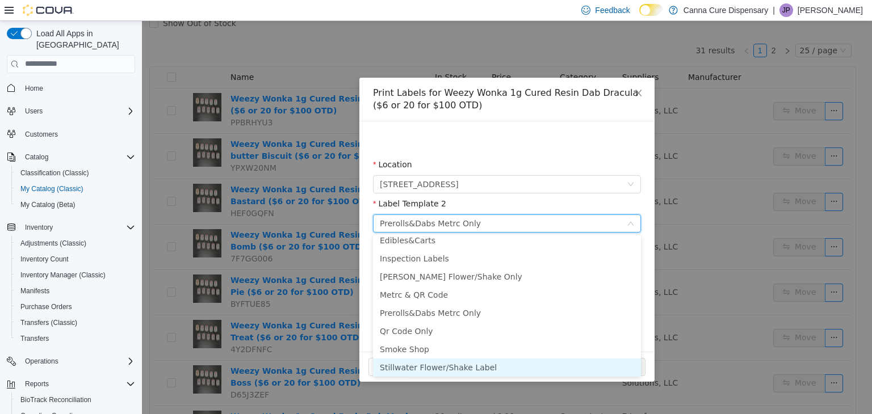
click at [448, 367] on li "Stillwater Flower/Shake Label" at bounding box center [507, 367] width 268 height 18
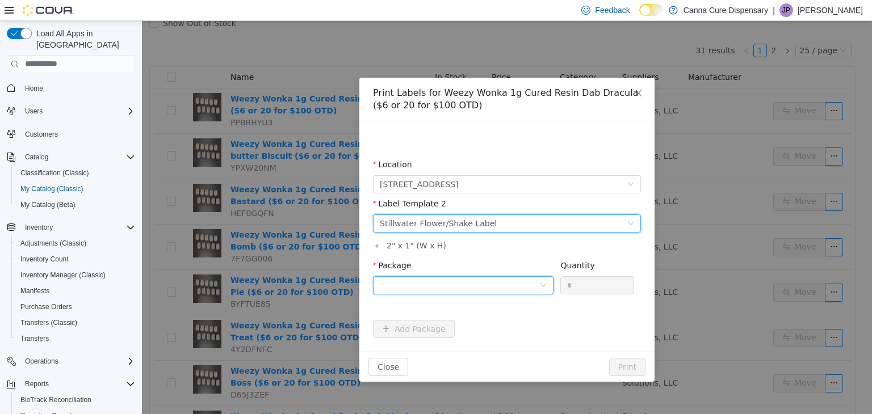
click at [483, 280] on div at bounding box center [459, 284] width 159 height 17
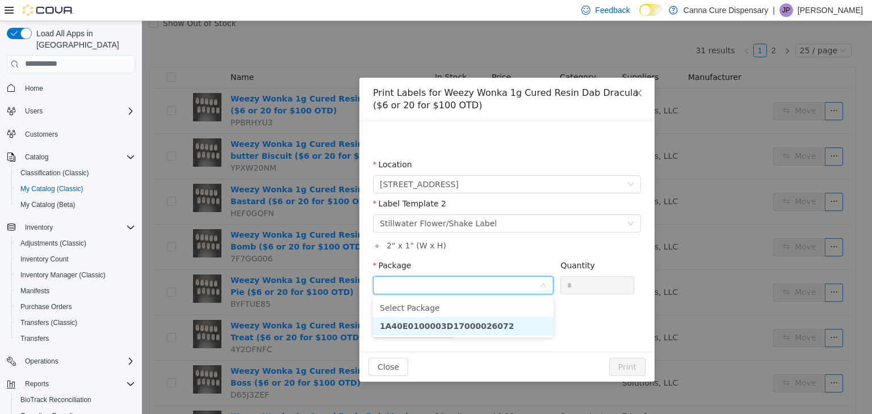
click at [489, 326] on li "1A40E0100003D17000026072" at bounding box center [463, 326] width 180 height 18
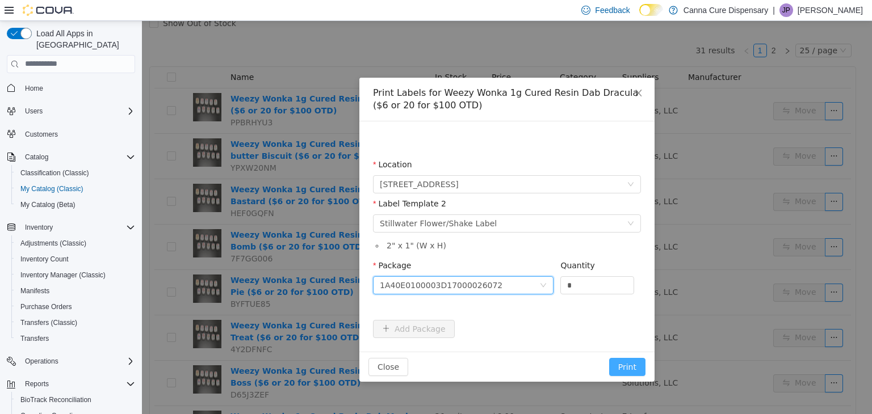
click at [622, 371] on button "Print" at bounding box center [627, 367] width 36 height 18
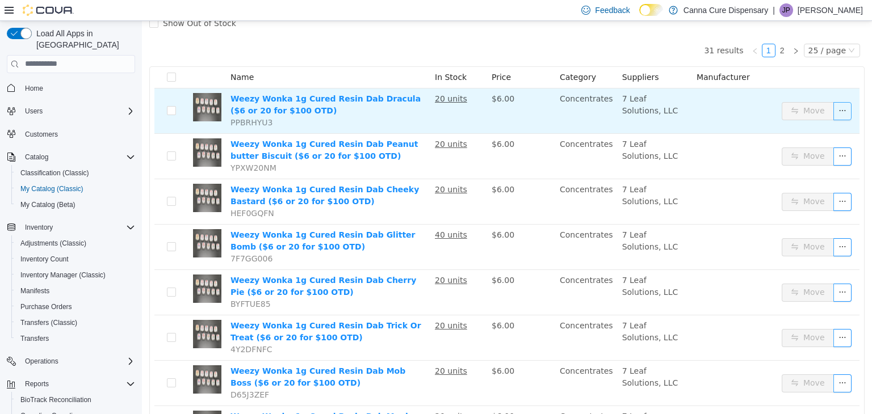
click at [836, 110] on button "button" at bounding box center [842, 111] width 18 height 18
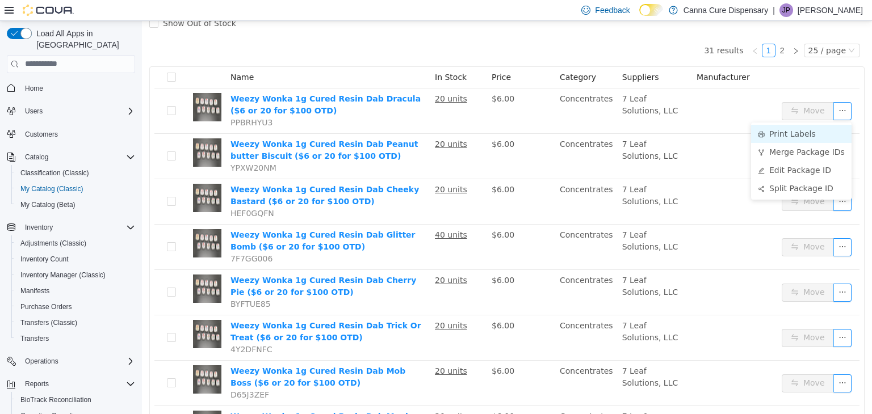
click at [820, 133] on li "Print Labels" at bounding box center [801, 133] width 100 height 18
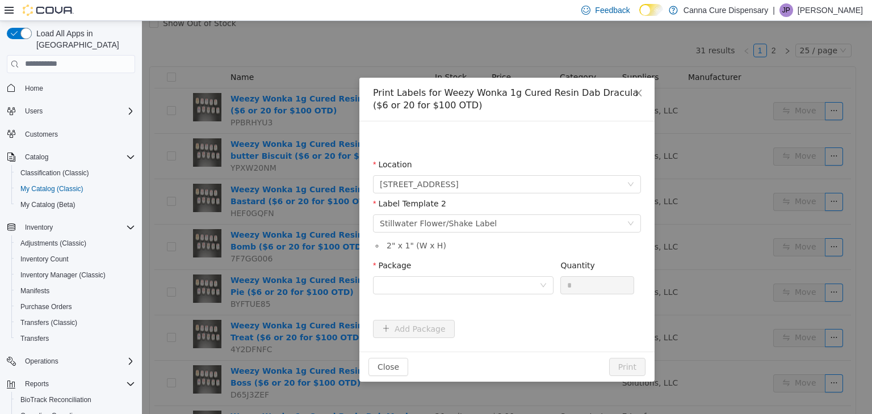
click at [539, 212] on div "Label Template 2" at bounding box center [507, 206] width 268 height 16
click at [535, 217] on div "Please select a label template Stillwater Flower/Shake Label" at bounding box center [503, 223] width 247 height 17
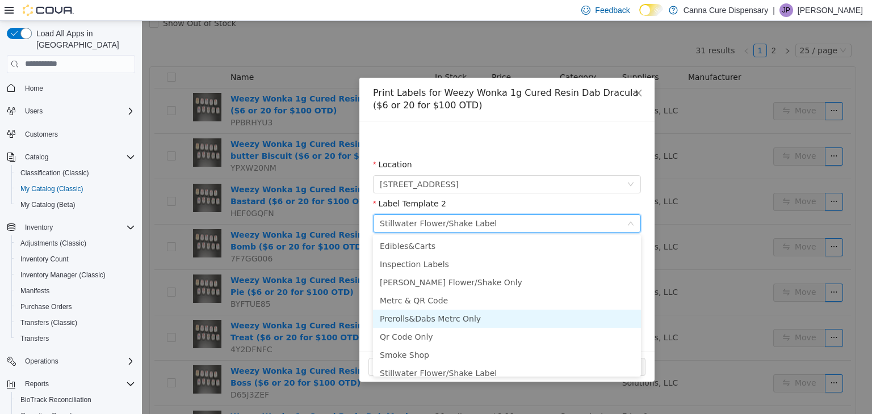
click at [434, 315] on li "Prerolls&Dabs Metrc Only" at bounding box center [507, 318] width 268 height 18
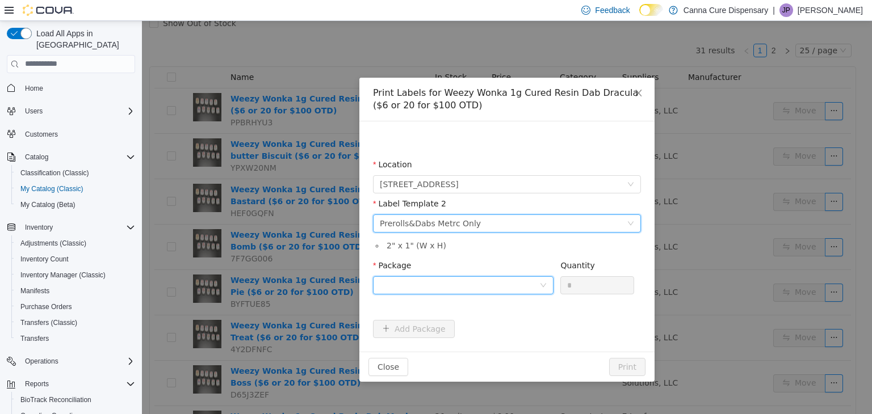
click at [452, 277] on div at bounding box center [459, 284] width 159 height 17
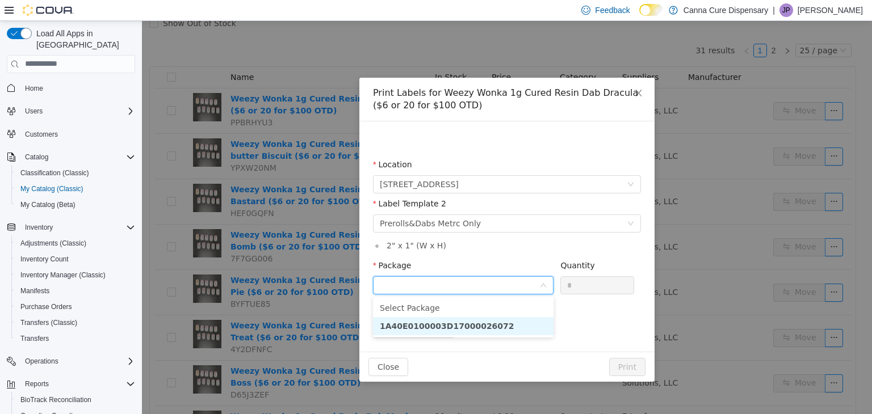
click at [459, 328] on strong "1A40E0100003D17000026072" at bounding box center [447, 325] width 135 height 9
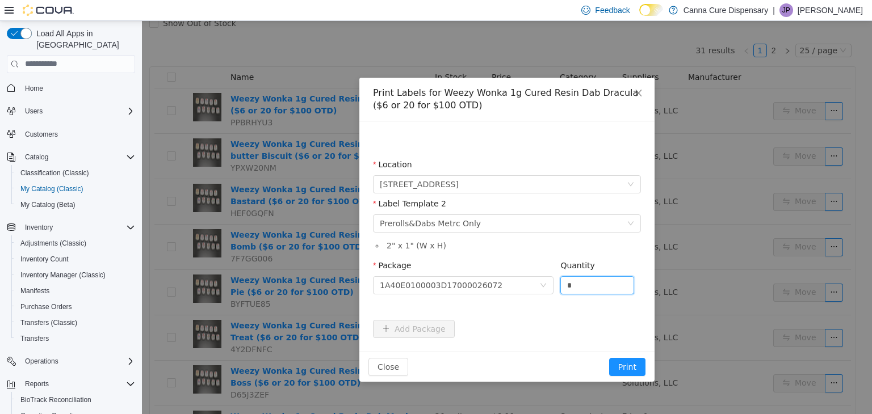
drag, startPoint x: 568, startPoint y: 287, endPoint x: 538, endPoint y: 297, distance: 32.0
click at [539, 270] on span "Package 1A40E0100003D17000026072 Quantity *" at bounding box center [503, 265] width 261 height 9
type input "**"
click at [609, 358] on button "Print" at bounding box center [627, 367] width 36 height 18
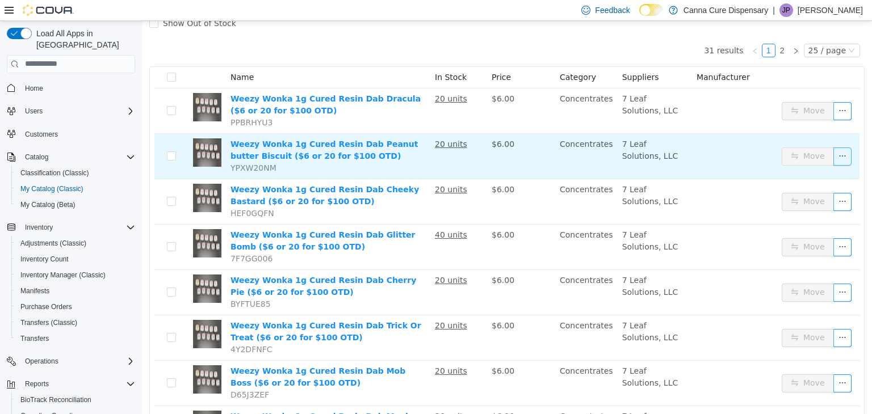
click at [833, 156] on button "button" at bounding box center [842, 156] width 18 height 18
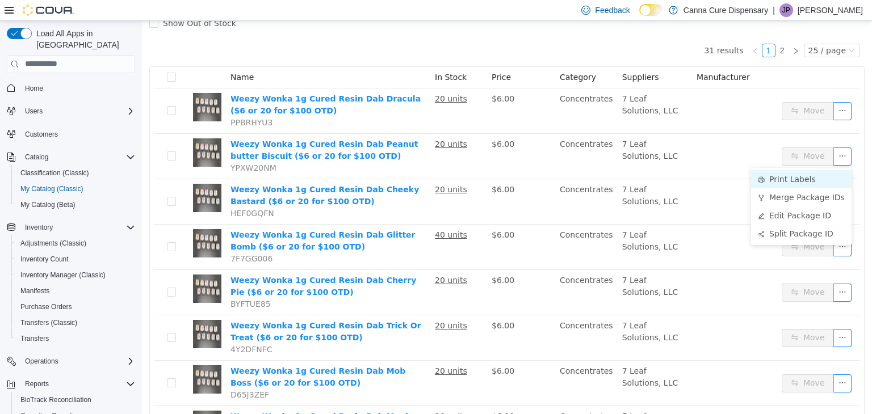
click at [820, 173] on li "Print Labels" at bounding box center [801, 179] width 100 height 18
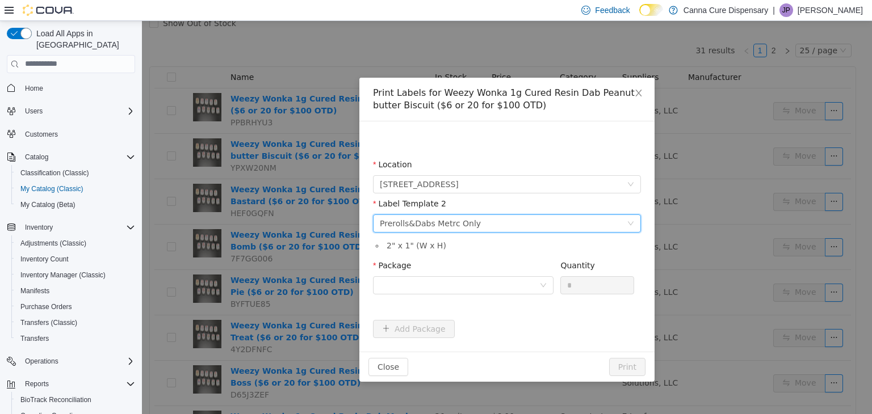
click at [467, 220] on div "Prerolls&Dabs Metrc Only" at bounding box center [430, 223] width 101 height 17
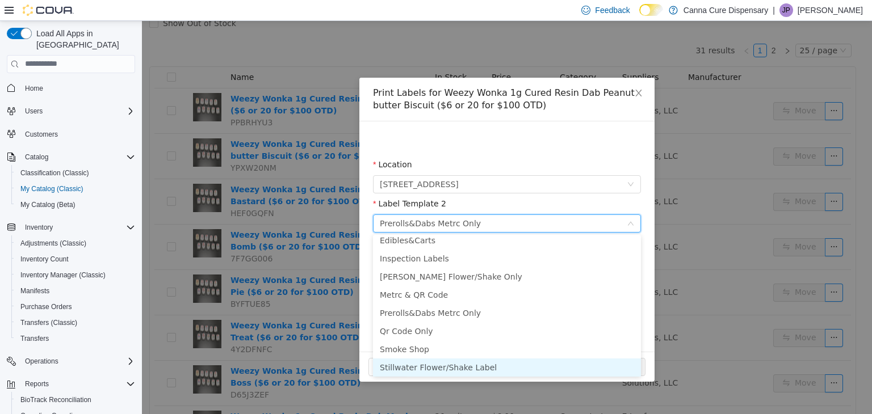
click at [456, 371] on li "Stillwater Flower/Shake Label" at bounding box center [507, 367] width 268 height 18
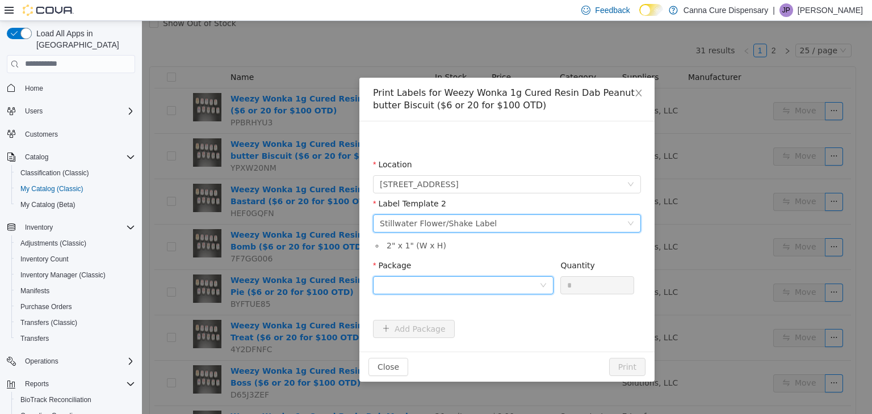
click at [461, 289] on div at bounding box center [459, 284] width 159 height 17
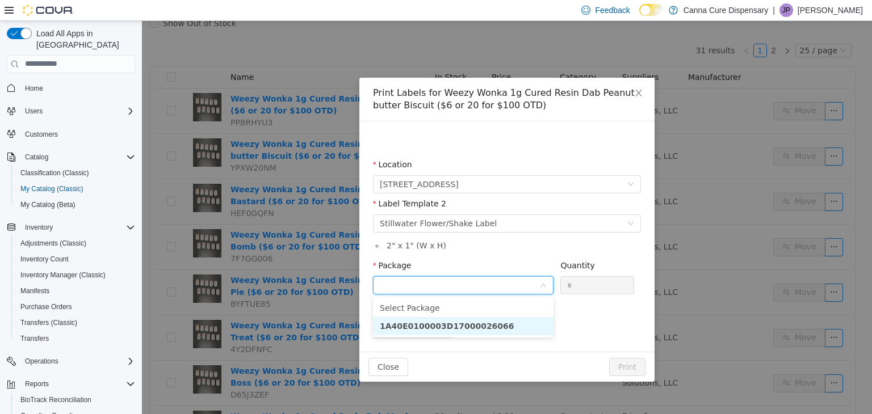
click at [457, 327] on strong "1A40E0100003D17000026066" at bounding box center [447, 325] width 135 height 9
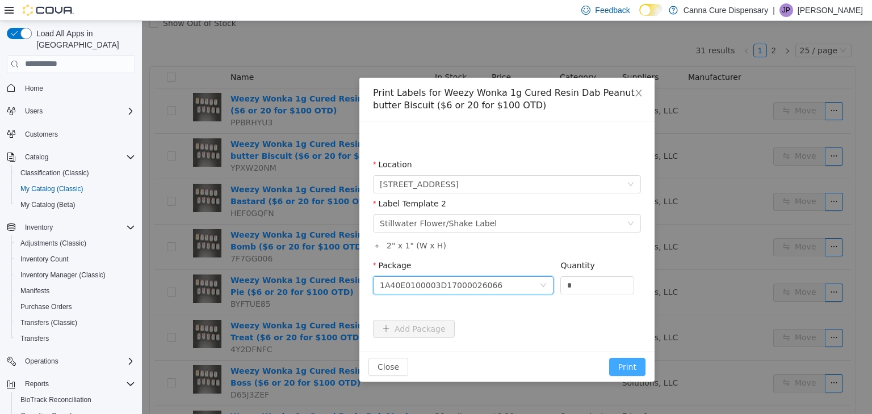
click at [627, 370] on button "Print" at bounding box center [627, 367] width 36 height 18
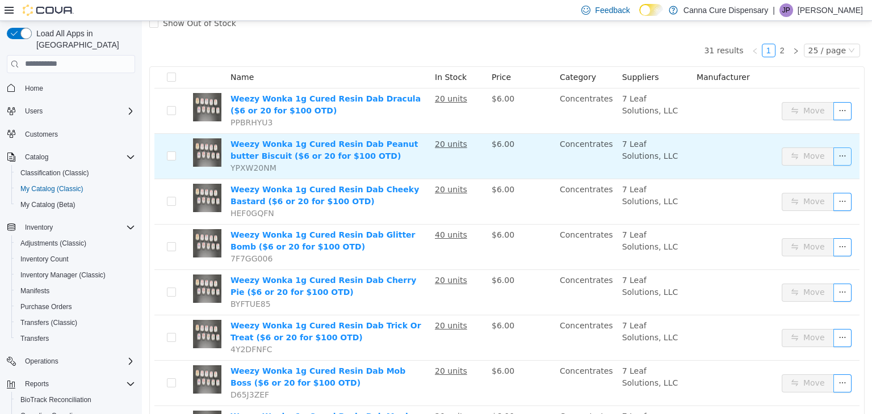
click at [833, 153] on button "button" at bounding box center [842, 156] width 18 height 18
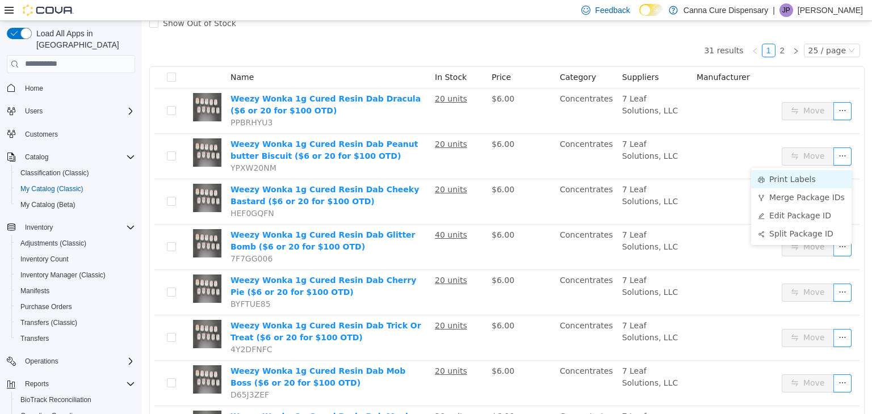
click at [804, 181] on li "Print Labels" at bounding box center [801, 179] width 100 height 18
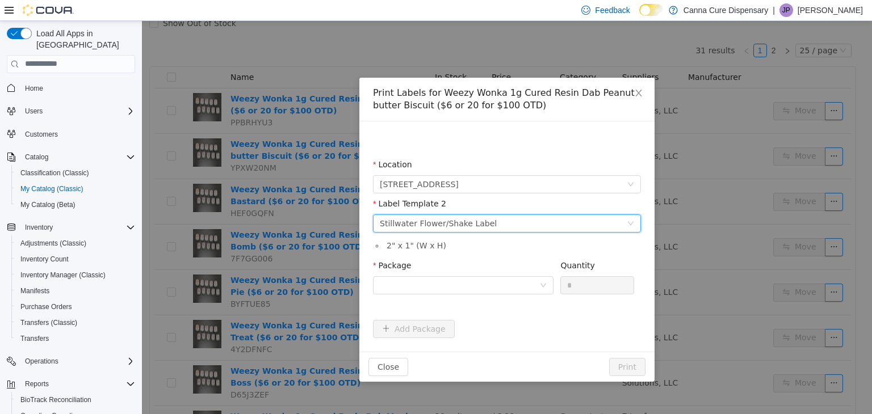
click at [492, 227] on div "Please select a label template Stillwater Flower/Shake Label" at bounding box center [503, 223] width 247 height 17
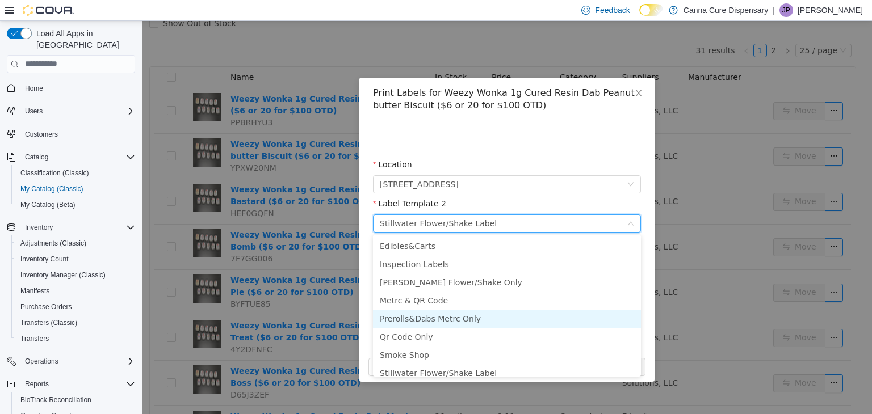
click at [447, 320] on li "Prerolls&Dabs Metrc Only" at bounding box center [507, 318] width 268 height 18
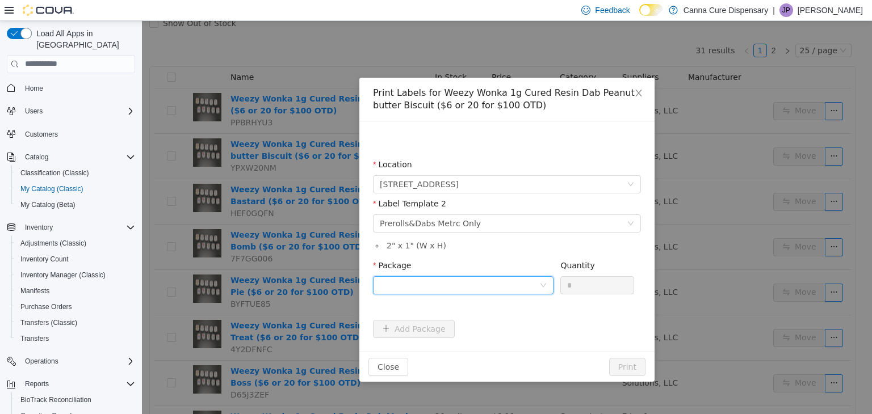
click at [461, 284] on div at bounding box center [459, 284] width 159 height 17
click at [506, 325] on li "1A40E0100003D17000026066" at bounding box center [463, 326] width 180 height 18
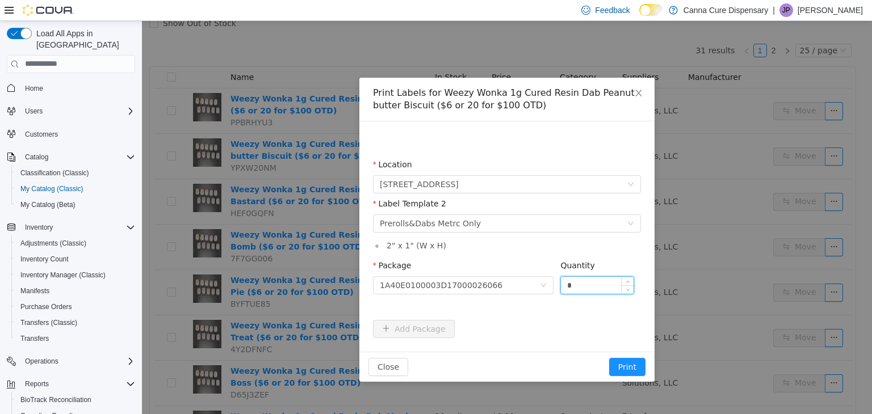
drag, startPoint x: 577, startPoint y: 276, endPoint x: 566, endPoint y: 284, distance: 12.6
click at [566, 284] on input "*" at bounding box center [597, 284] width 73 height 17
type input "**"
click at [609, 358] on button "Print" at bounding box center [627, 367] width 36 height 18
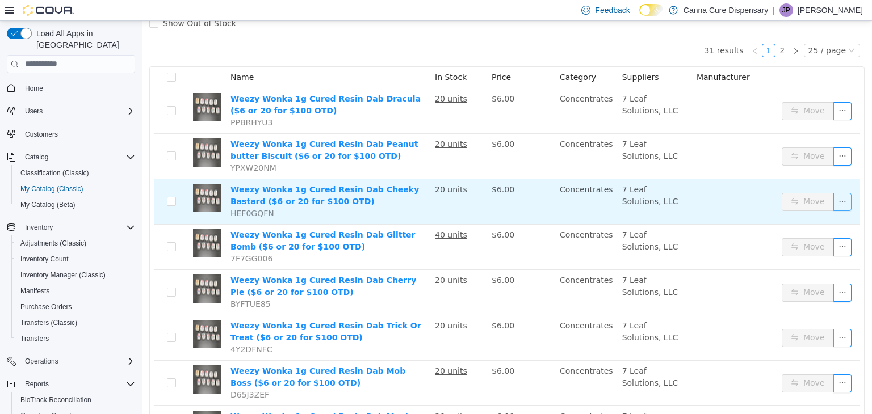
click at [833, 202] on button "button" at bounding box center [842, 201] width 18 height 18
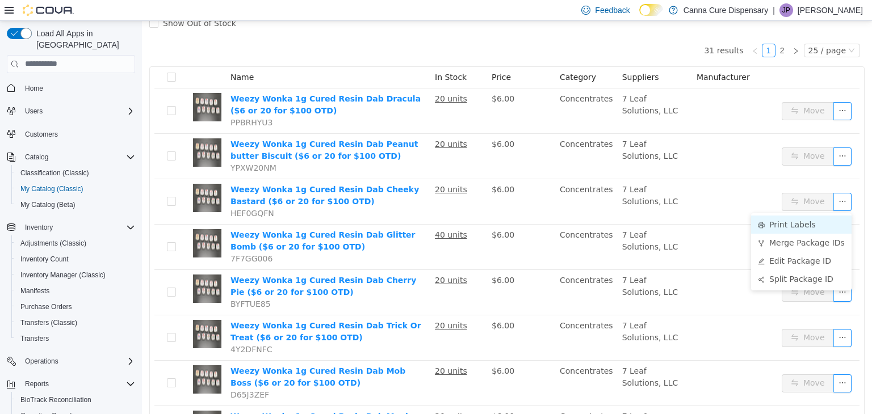
click at [784, 227] on li "Print Labels" at bounding box center [801, 224] width 100 height 18
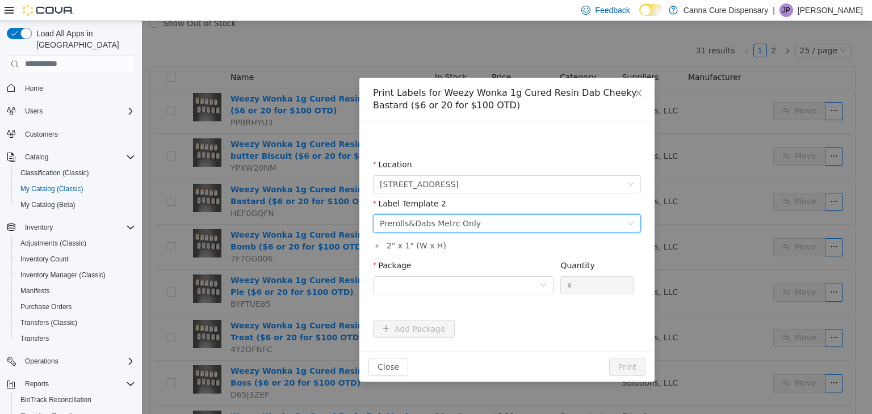
click at [478, 224] on div "Please select a label template Prerolls&Dabs Metrc Only" at bounding box center [503, 223] width 247 height 17
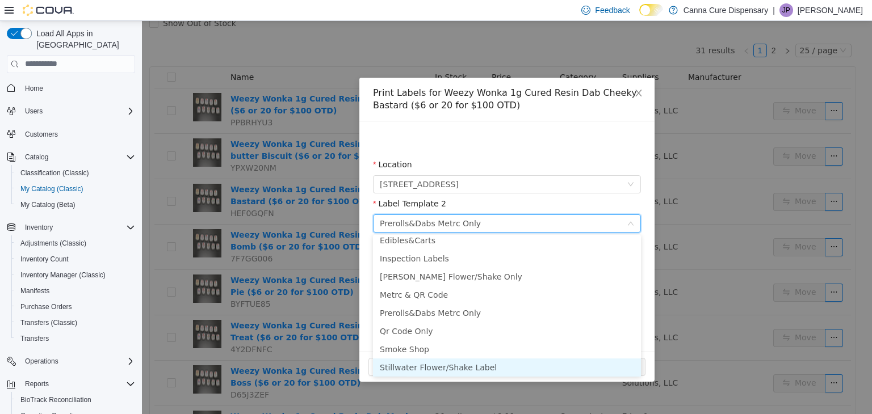
click at [444, 367] on li "Stillwater Flower/Shake Label" at bounding box center [507, 367] width 268 height 18
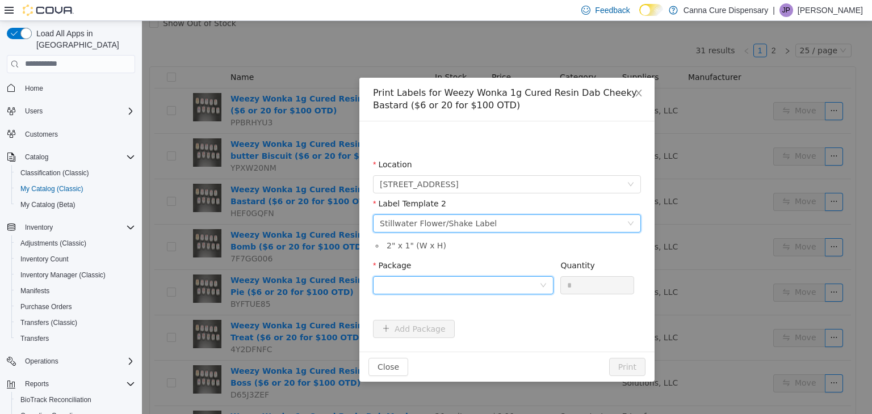
click at [455, 276] on div at bounding box center [459, 284] width 159 height 17
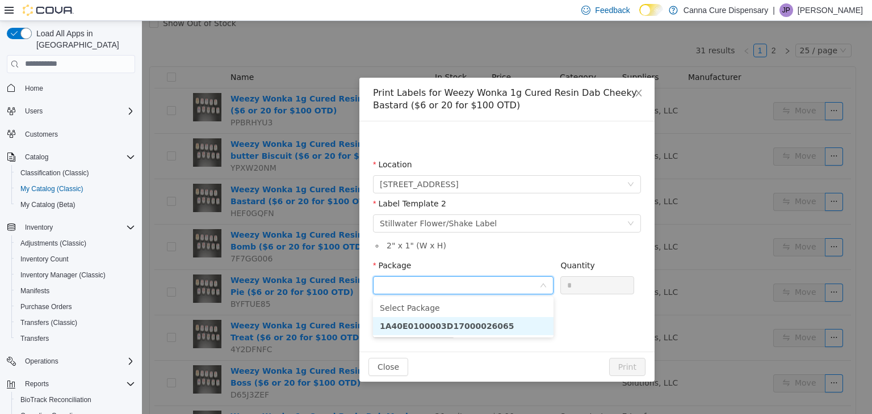
click at [477, 326] on strong "1A40E0100003D17000026065" at bounding box center [447, 325] width 135 height 9
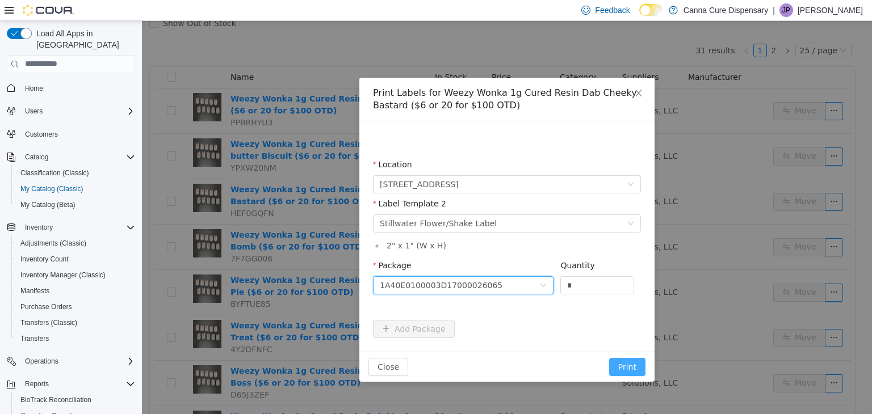
click at [637, 365] on button "Print" at bounding box center [627, 367] width 36 height 18
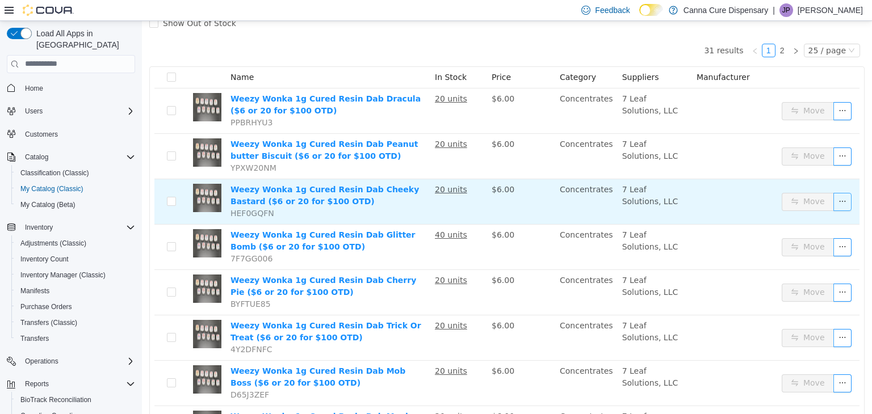
click at [833, 201] on button "button" at bounding box center [842, 201] width 18 height 18
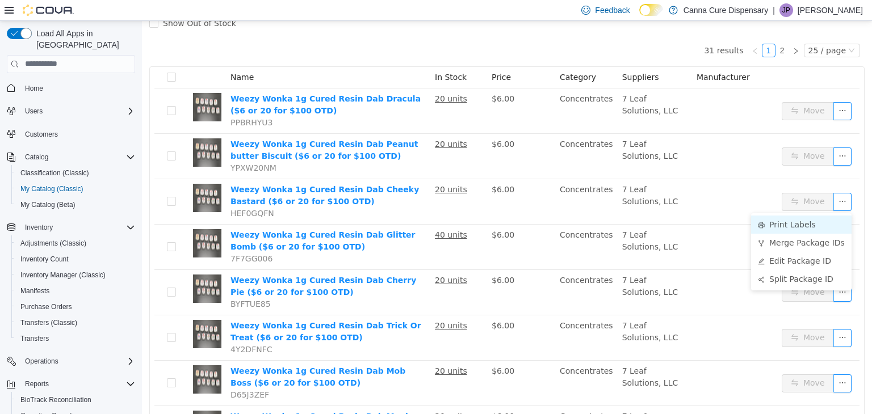
click at [797, 221] on li "Print Labels" at bounding box center [801, 224] width 100 height 18
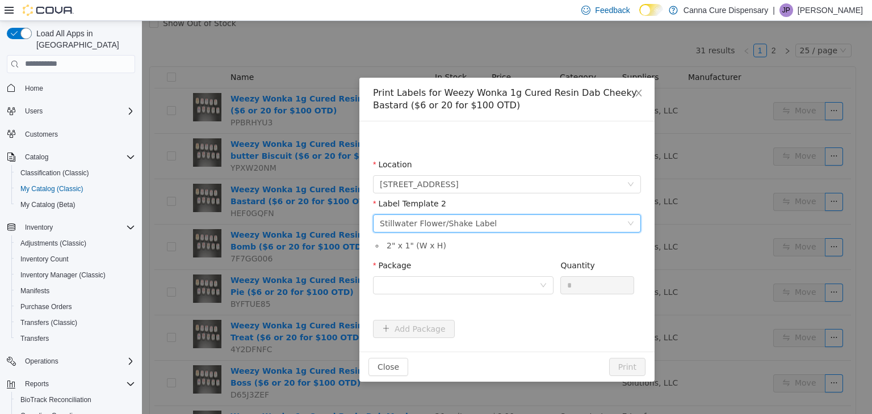
click at [509, 230] on div "Please select a label template Stillwater Flower/Shake Label" at bounding box center [503, 223] width 247 height 17
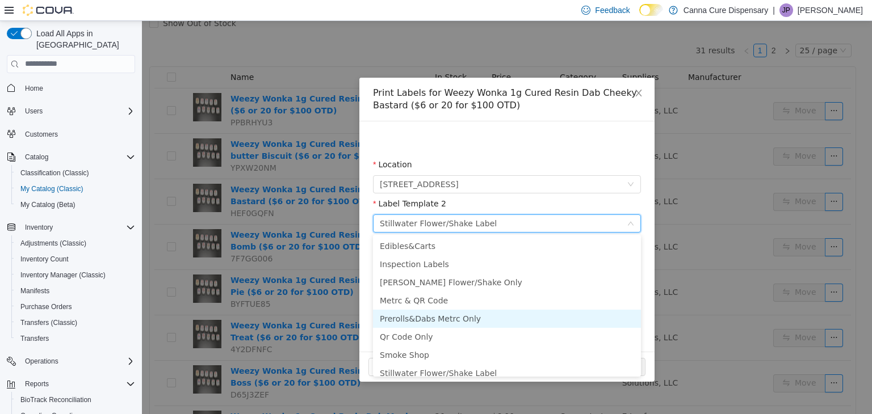
click at [440, 322] on li "Prerolls&Dabs Metrc Only" at bounding box center [507, 318] width 268 height 18
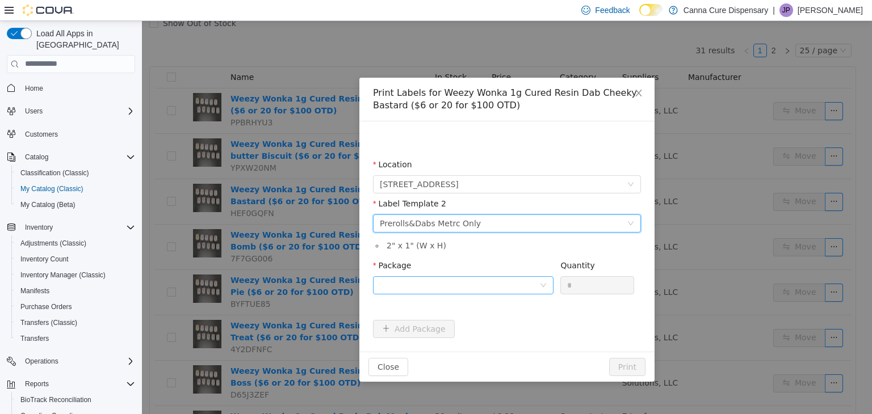
click at [460, 275] on div "Package" at bounding box center [463, 267] width 180 height 16
click at [504, 280] on div at bounding box center [459, 284] width 159 height 17
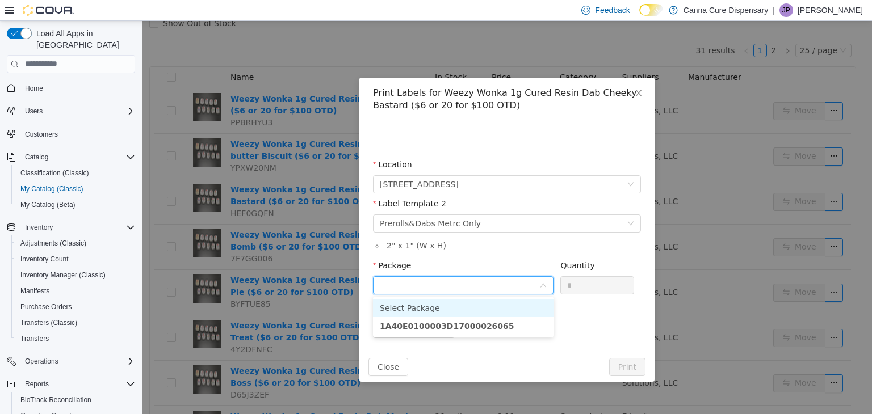
click at [493, 314] on li "Select Package" at bounding box center [463, 308] width 180 height 18
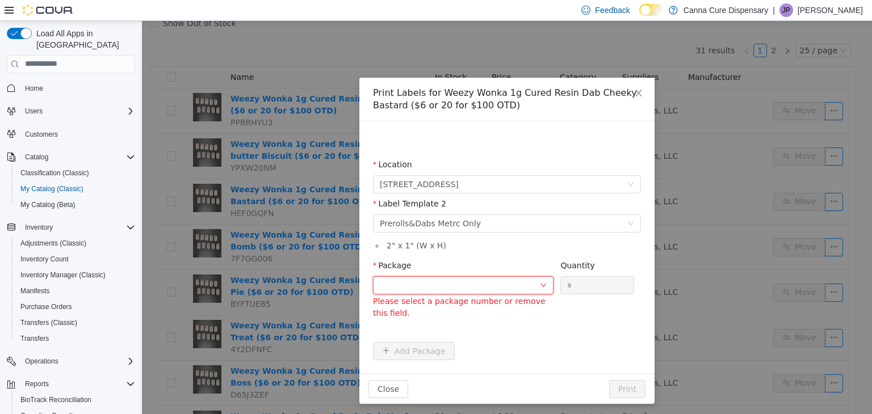
click at [496, 284] on div at bounding box center [459, 284] width 159 height 17
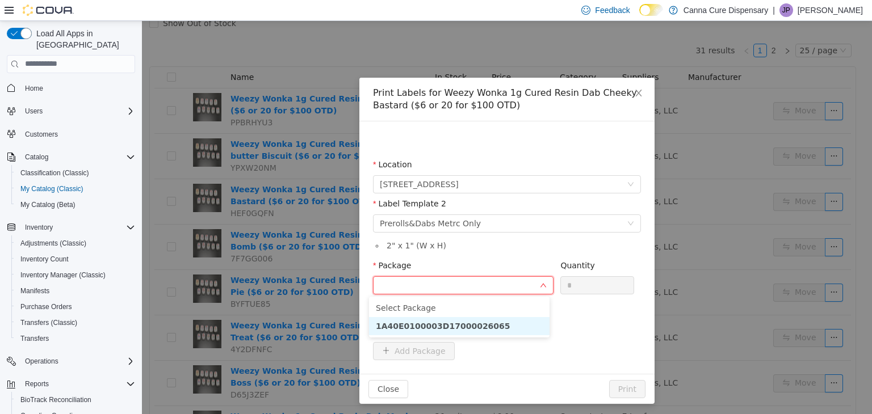
click at [492, 324] on li "1A40E0100003D17000026065" at bounding box center [459, 326] width 180 height 18
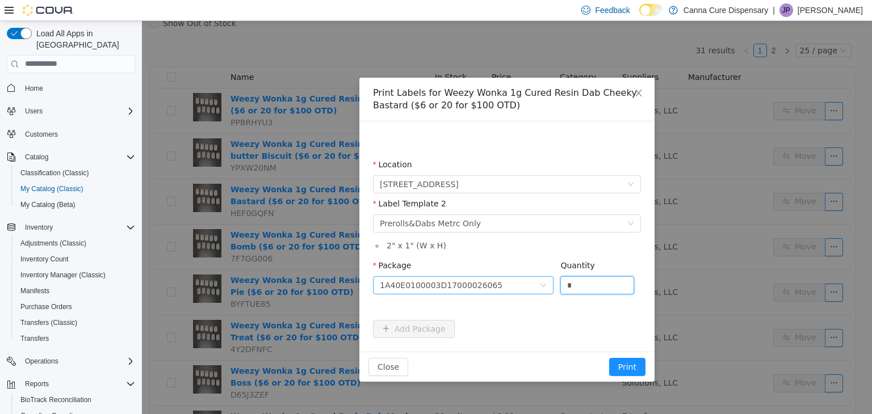
drag, startPoint x: 582, startPoint y: 284, endPoint x: 551, endPoint y: 292, distance: 32.1
click at [551, 270] on span "Package 1A40E0100003D17000026065 Quantity *" at bounding box center [503, 265] width 261 height 9
type input "**"
click at [609, 358] on button "Print" at bounding box center [627, 367] width 36 height 18
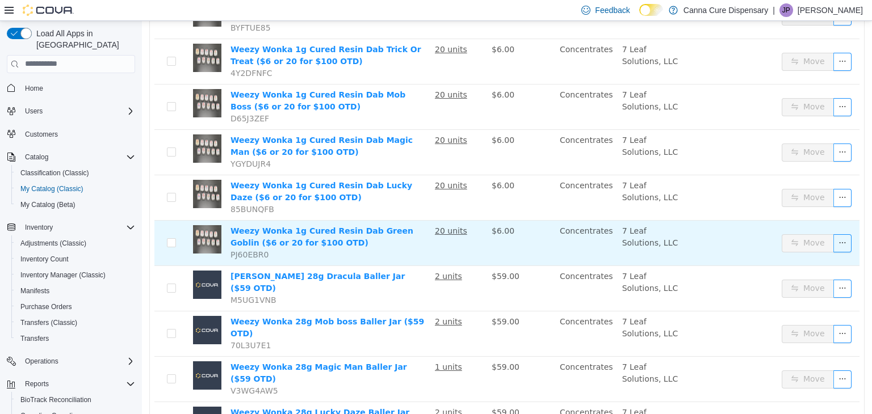
scroll to position [378, 0]
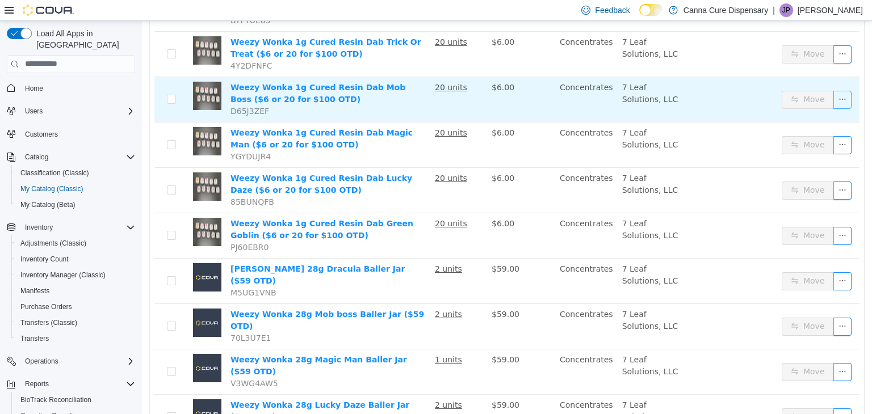
click at [834, 96] on button "button" at bounding box center [842, 99] width 18 height 18
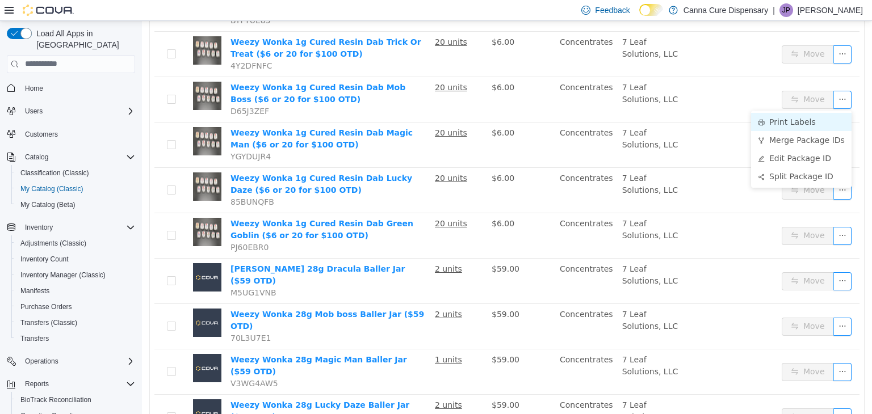
click at [818, 121] on li "Print Labels" at bounding box center [801, 121] width 100 height 18
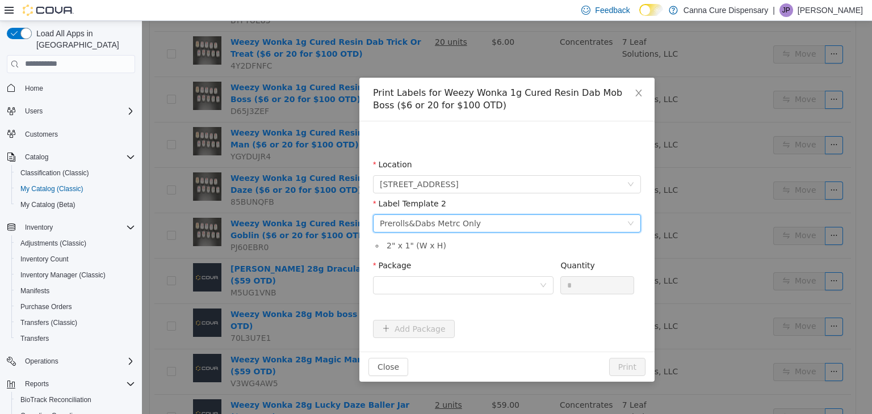
click at [460, 228] on div "Prerolls&Dabs Metrc Only" at bounding box center [430, 223] width 101 height 17
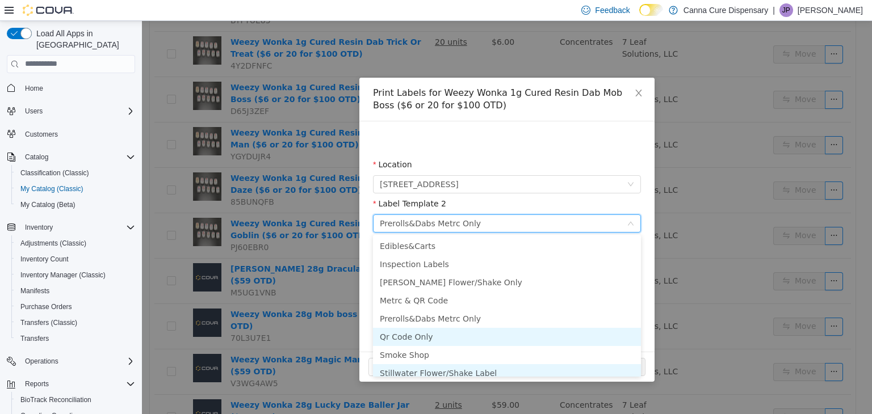
scroll to position [6, 0]
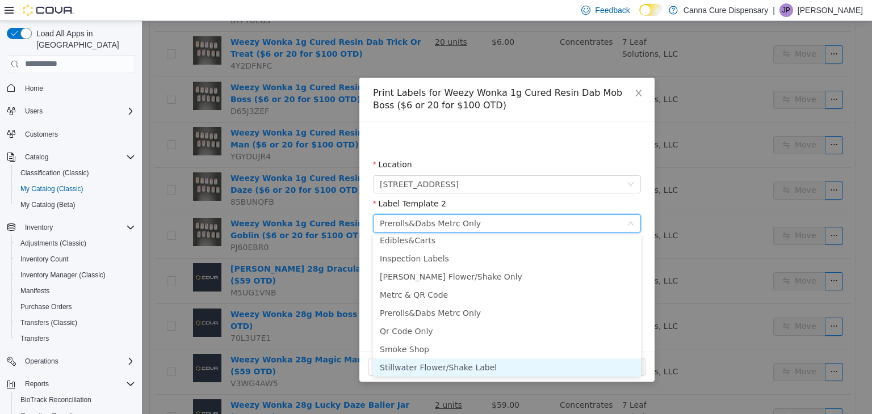
click at [408, 371] on li "Stillwater Flower/Shake Label" at bounding box center [507, 367] width 268 height 18
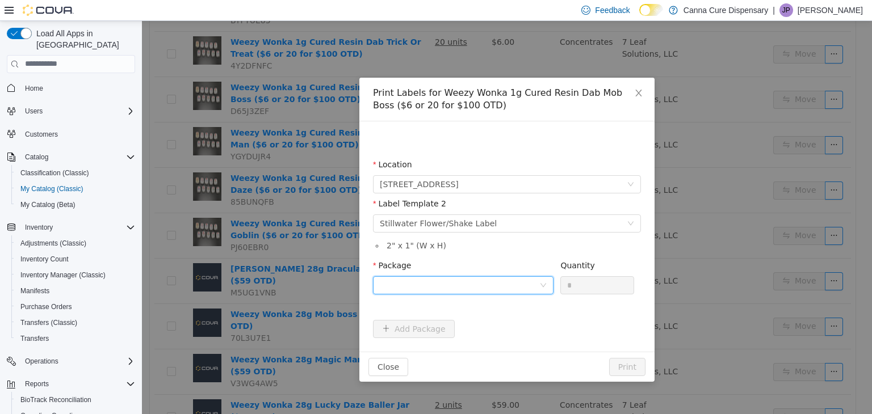
click at [454, 279] on div at bounding box center [459, 284] width 159 height 17
click at [463, 324] on strong "1A40E0100003D17000026056" at bounding box center [447, 325] width 135 height 9
click at [631, 367] on button "Print" at bounding box center [627, 367] width 36 height 18
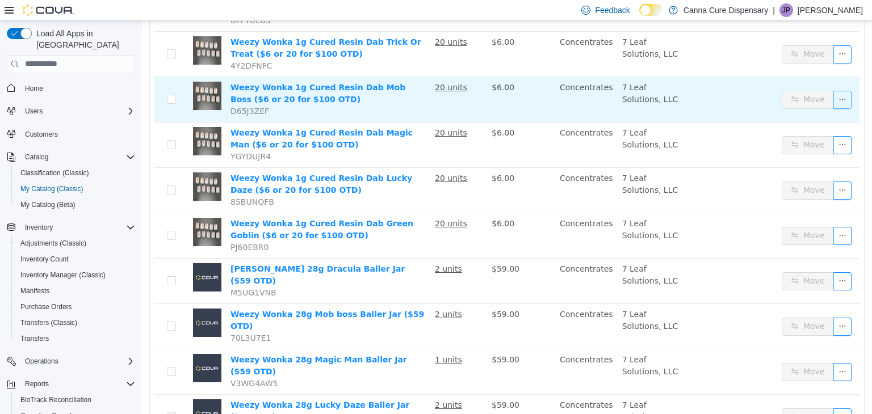
click at [841, 100] on button "button" at bounding box center [842, 99] width 18 height 18
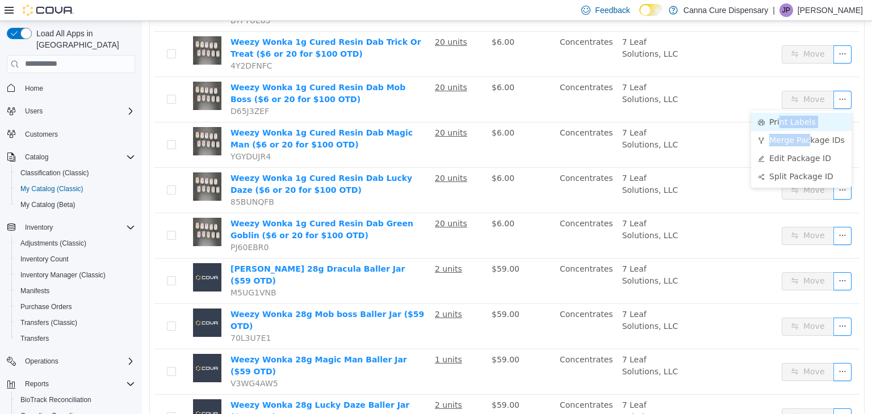
drag, startPoint x: 807, startPoint y: 134, endPoint x: 779, endPoint y: 125, distance: 29.8
click at [779, 125] on ul "Print Labels Merge Package IDs Edit Package ID Split Package ID" at bounding box center [801, 148] width 100 height 77
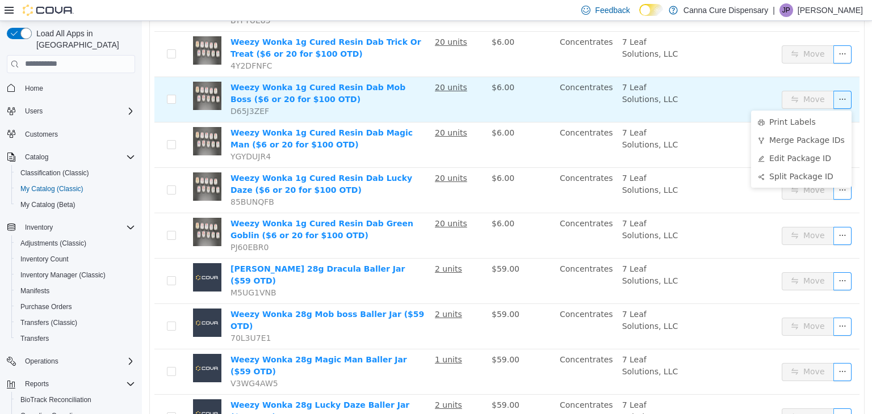
click at [763, 97] on td at bounding box center [734, 99] width 85 height 45
click at [833, 99] on button "button" at bounding box center [842, 99] width 18 height 18
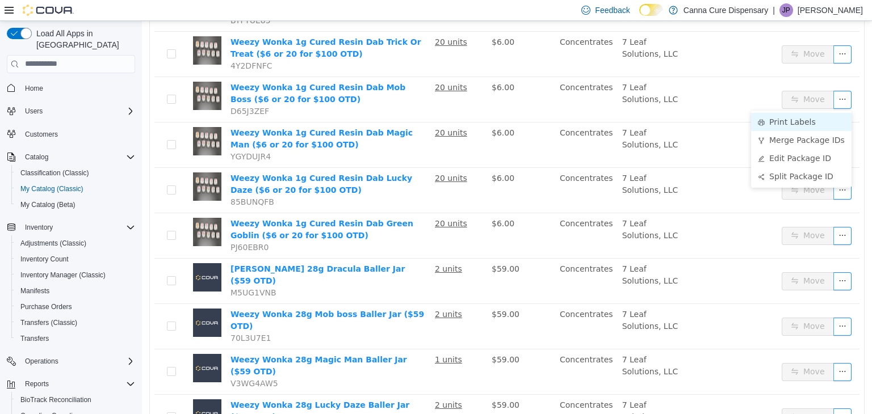
click at [799, 121] on li "Print Labels" at bounding box center [801, 121] width 100 height 18
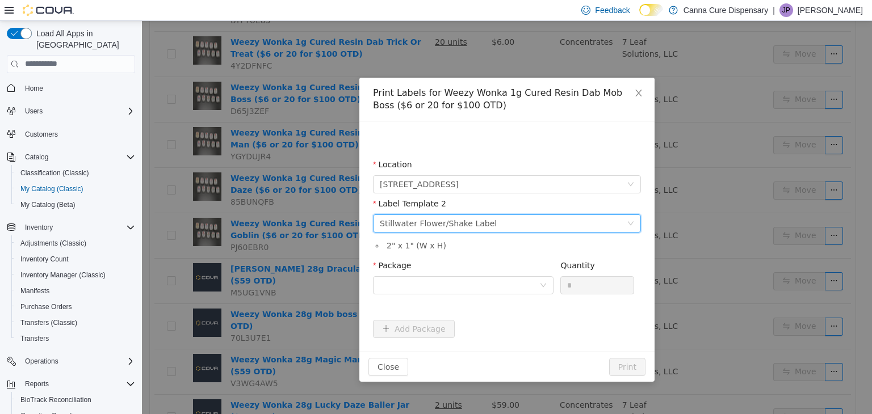
click at [461, 226] on div "Stillwater Flower/Shake Label" at bounding box center [438, 223] width 117 height 17
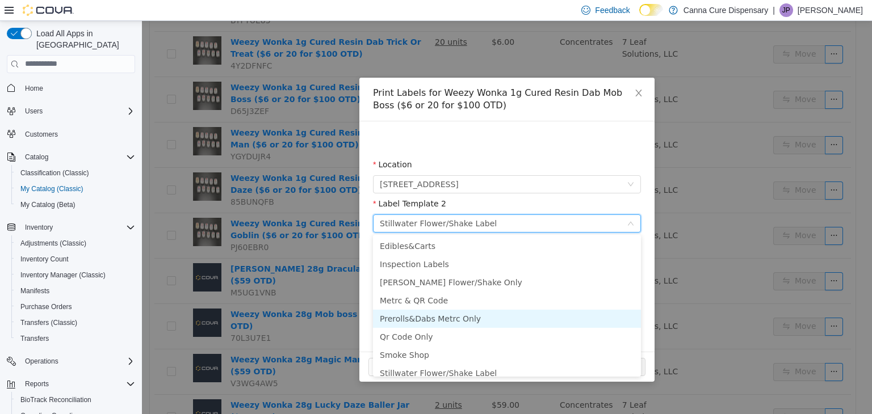
click at [454, 324] on li "Prerolls&Dabs Metrc Only" at bounding box center [507, 318] width 268 height 18
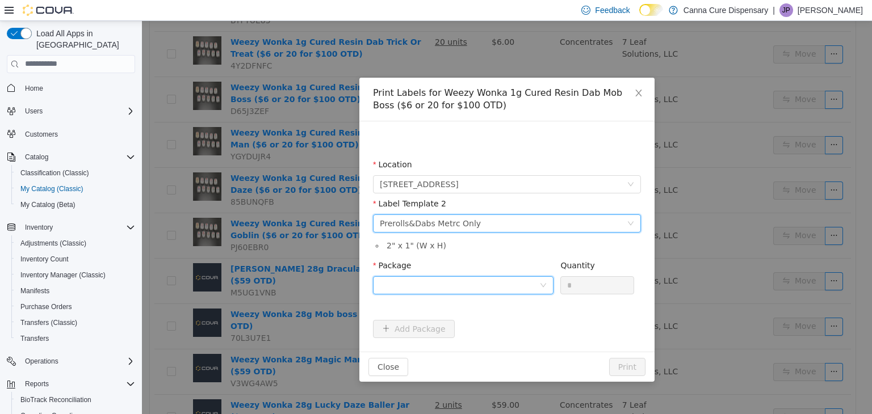
click at [469, 281] on div at bounding box center [459, 284] width 159 height 17
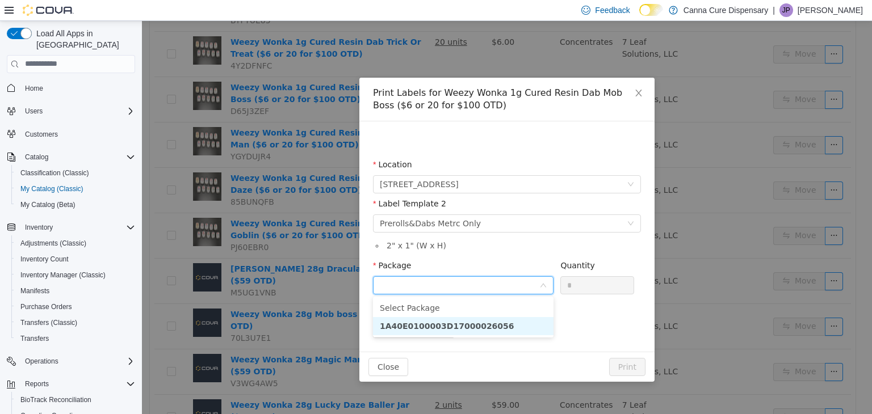
click at [483, 324] on strong "1A40E0100003D17000026056" at bounding box center [447, 325] width 135 height 9
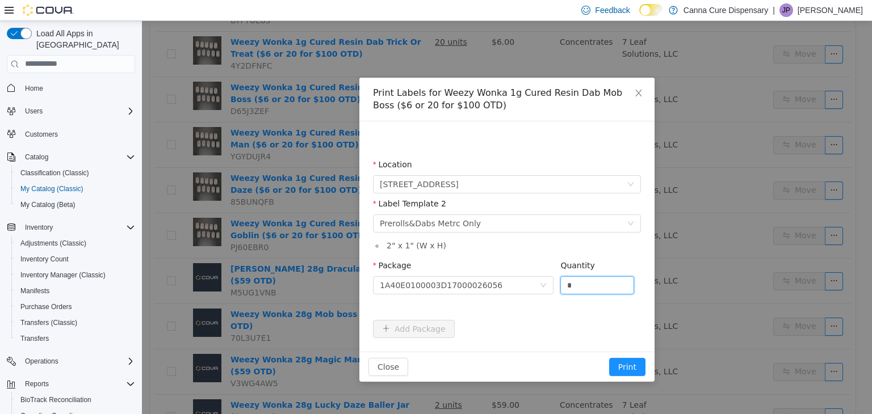
drag, startPoint x: 576, startPoint y: 286, endPoint x: 556, endPoint y: 295, distance: 21.6
click at [556, 295] on div "Package 1A40E0100003D17000026056 Quantity *" at bounding box center [507, 278] width 268 height 39
type input "**"
click at [609, 358] on button "Print" at bounding box center [627, 367] width 36 height 18
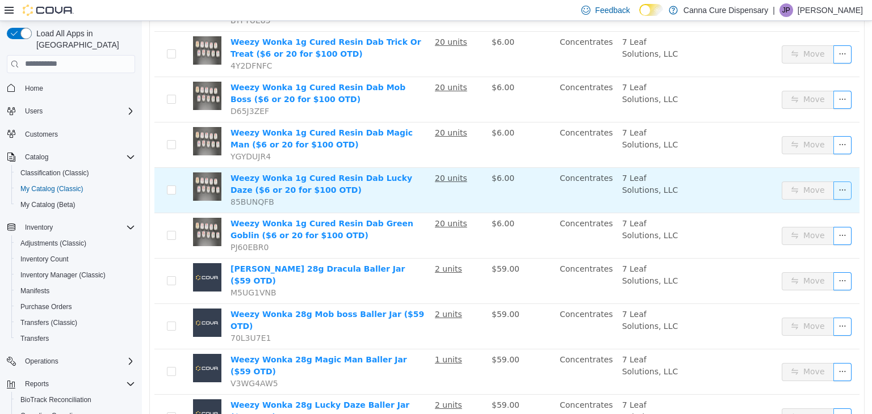
click at [833, 188] on button "button" at bounding box center [842, 190] width 18 height 18
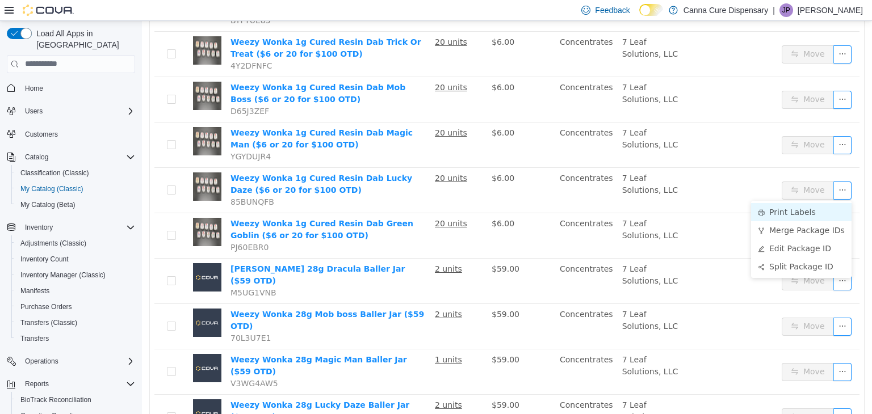
click at [782, 217] on li "Print Labels" at bounding box center [801, 212] width 100 height 18
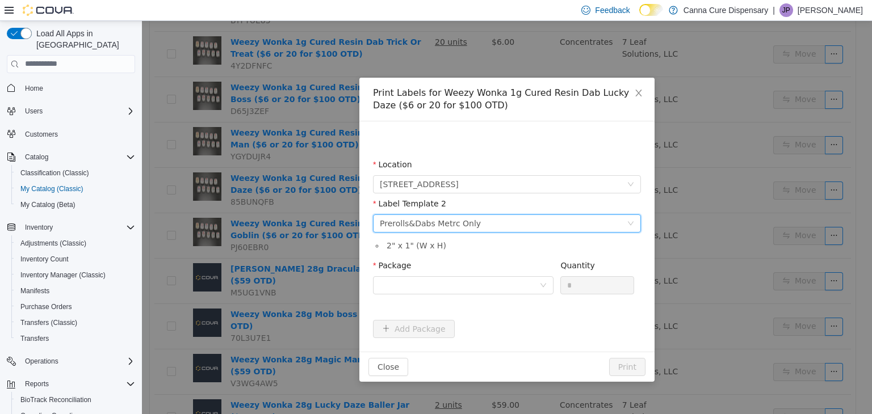
click at [494, 226] on div "Please select a label template Prerolls&Dabs Metrc Only" at bounding box center [503, 223] width 247 height 17
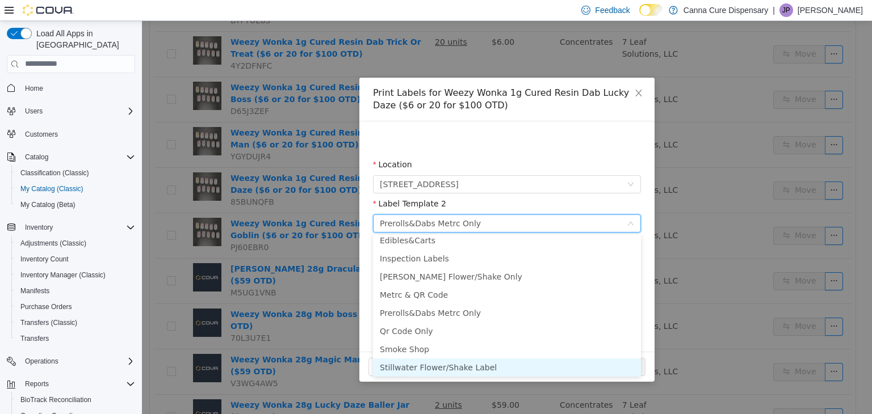
click at [441, 369] on li "Stillwater Flower/Shake Label" at bounding box center [507, 367] width 268 height 18
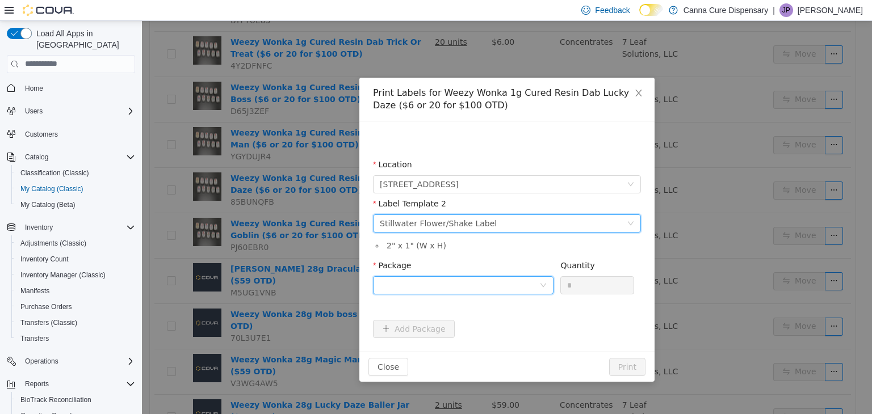
click at [443, 288] on div at bounding box center [459, 284] width 159 height 17
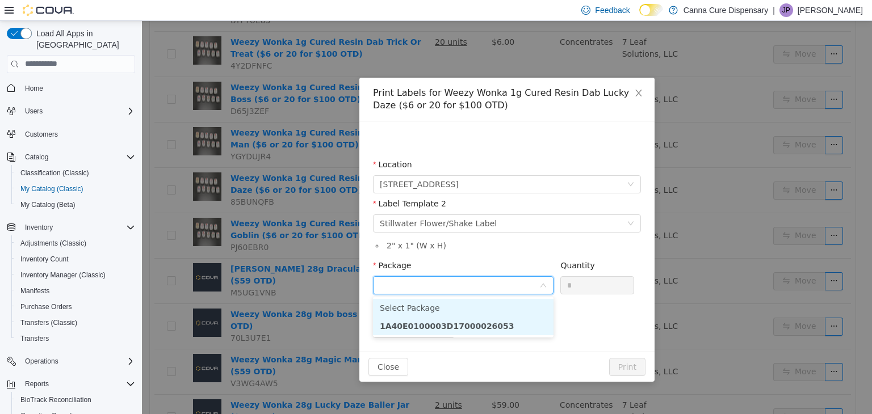
click at [461, 319] on li "1A40E0100003D17000026053" at bounding box center [463, 326] width 180 height 18
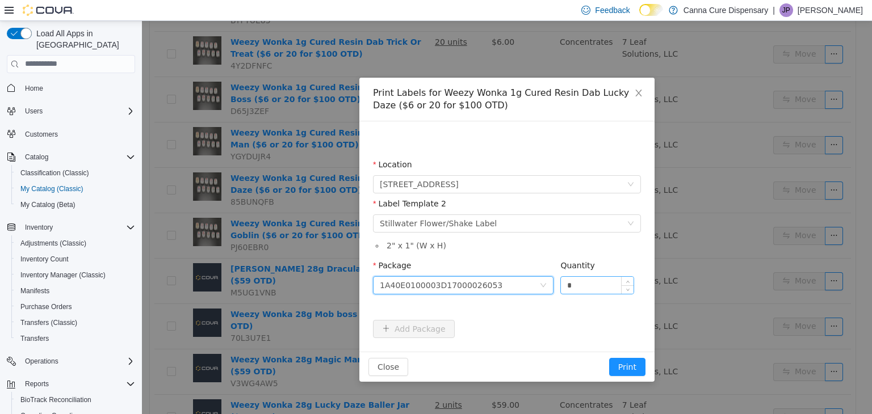
click at [610, 279] on input "*" at bounding box center [597, 284] width 73 height 17
click at [628, 367] on button "Print" at bounding box center [627, 367] width 36 height 18
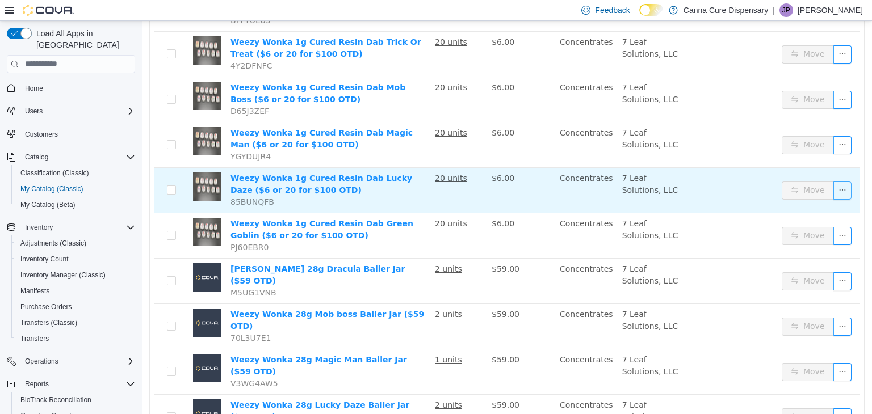
click at [837, 185] on button "button" at bounding box center [842, 190] width 18 height 18
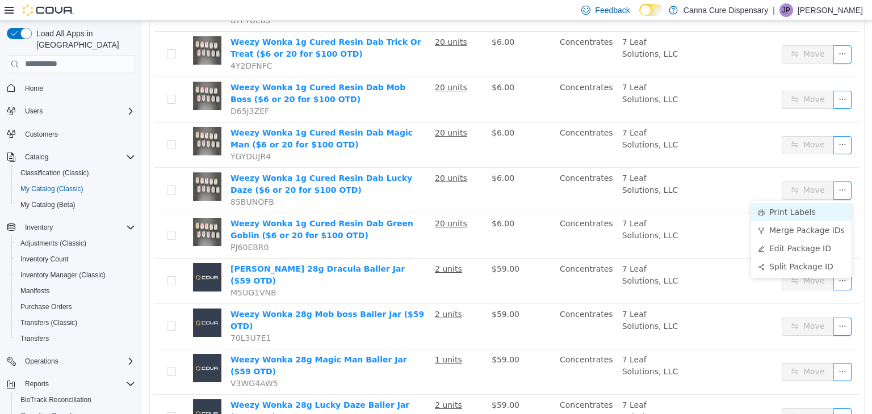
click at [826, 209] on li "Print Labels" at bounding box center [801, 212] width 100 height 18
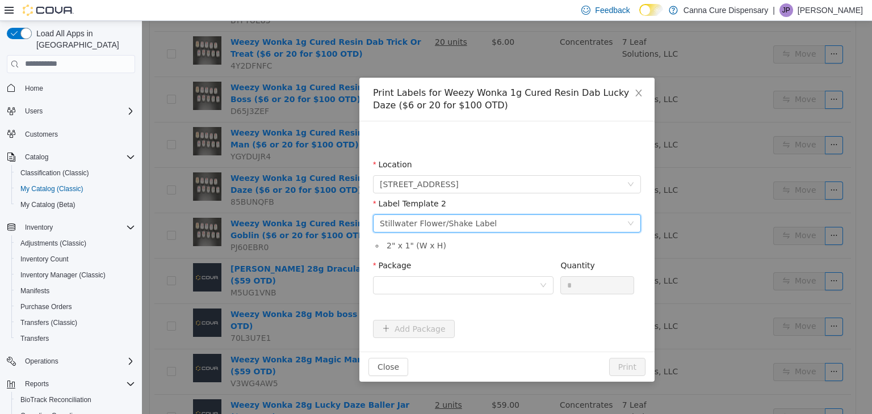
click at [467, 229] on div "Stillwater Flower/Shake Label" at bounding box center [438, 223] width 117 height 17
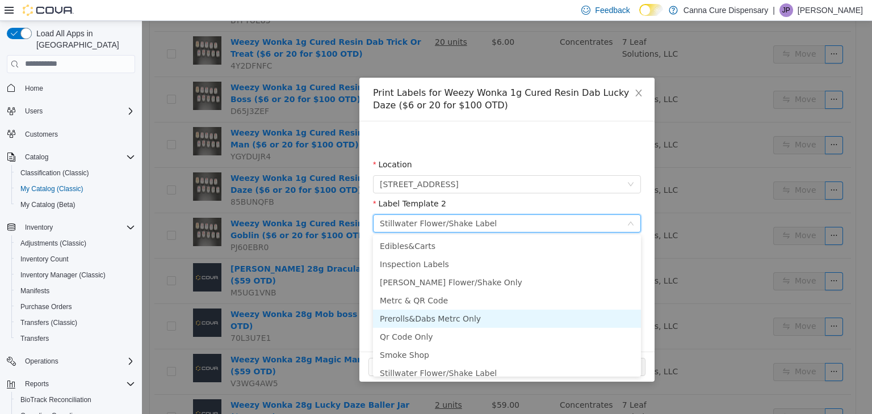
click at [445, 324] on li "Prerolls&Dabs Metrc Only" at bounding box center [507, 318] width 268 height 18
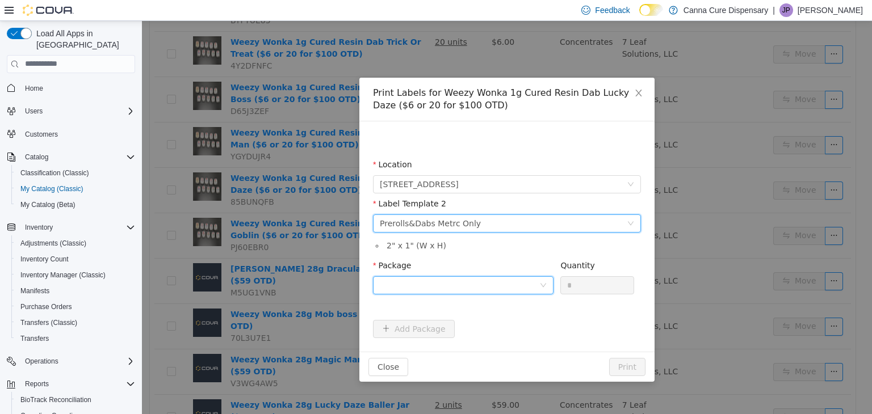
click at [452, 289] on div at bounding box center [459, 284] width 159 height 17
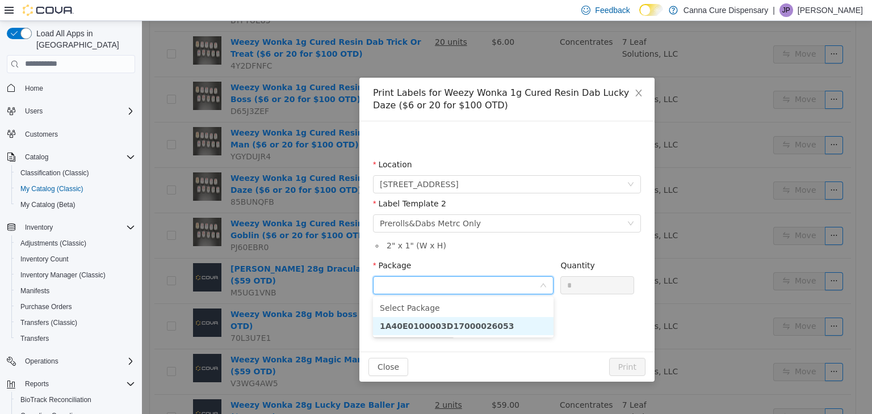
click at [495, 324] on li "1A40E0100003D17000026053" at bounding box center [463, 326] width 180 height 18
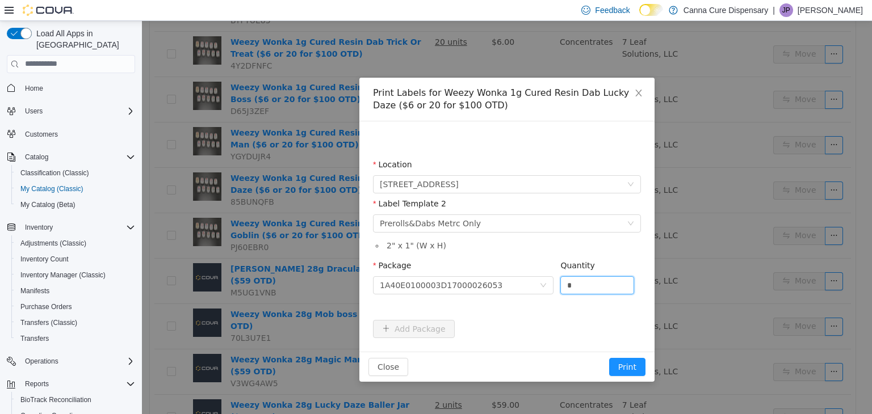
drag, startPoint x: 583, startPoint y: 285, endPoint x: 484, endPoint y: 305, distance: 101.3
click at [484, 305] on div "Package 1A40E0100003D17000026053 Quantity *" at bounding box center [507, 283] width 268 height 48
type input "**"
click at [609, 358] on button "Print" at bounding box center [627, 367] width 36 height 18
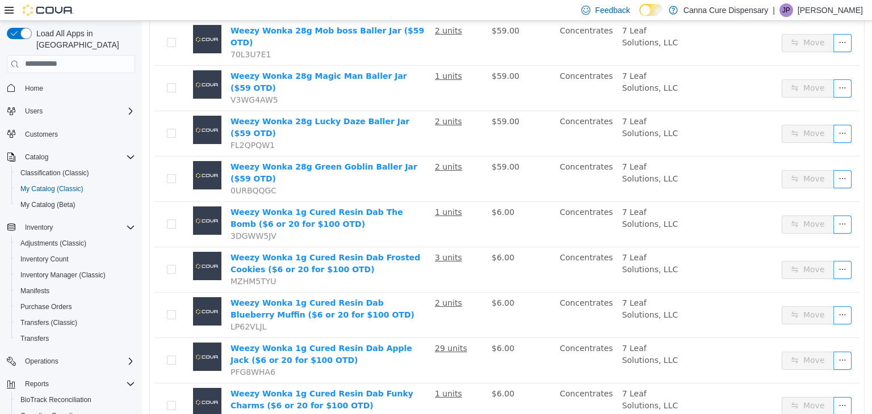
scroll to position [719, 0]
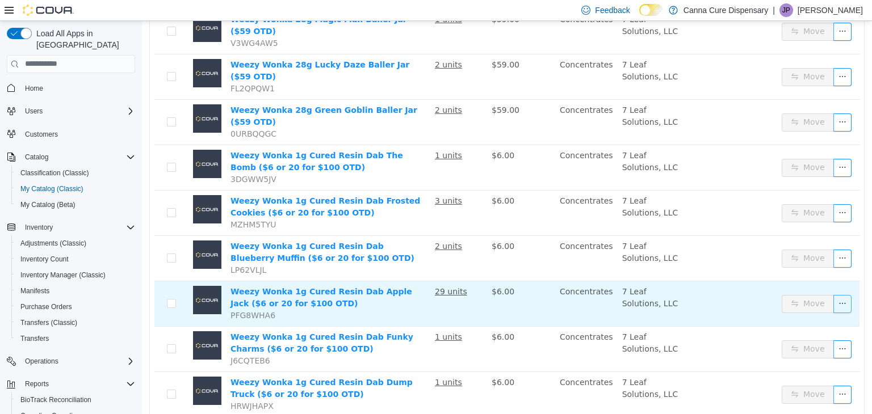
click at [835, 295] on button "button" at bounding box center [842, 304] width 18 height 18
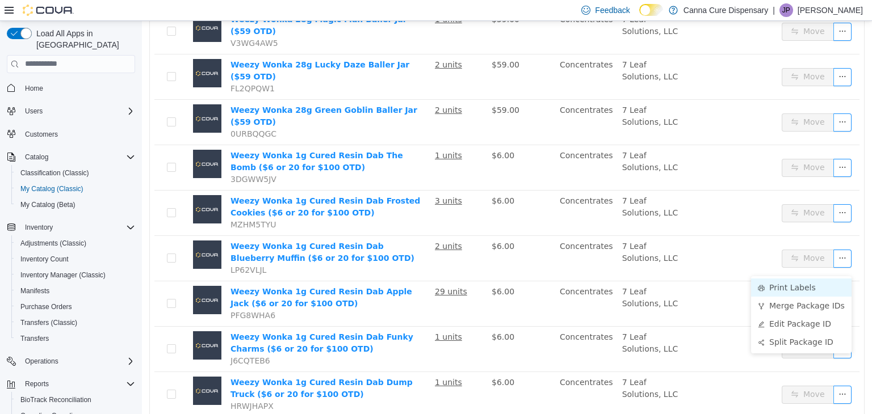
click at [803, 288] on li "Print Labels" at bounding box center [801, 287] width 100 height 18
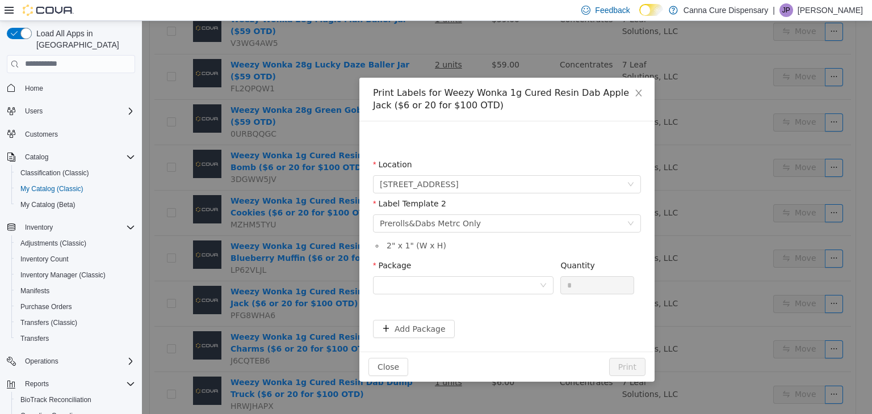
click at [489, 236] on div "Label Template 2 Please select a label template Prerolls&Dabs Metrc Only" at bounding box center [507, 217] width 268 height 39
click at [488, 226] on div "Please select a label template Prerolls&Dabs Metrc Only" at bounding box center [503, 223] width 247 height 17
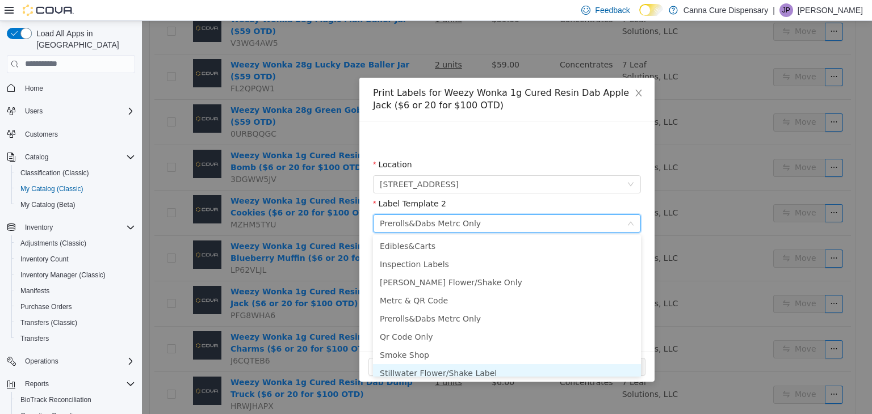
scroll to position [6, 0]
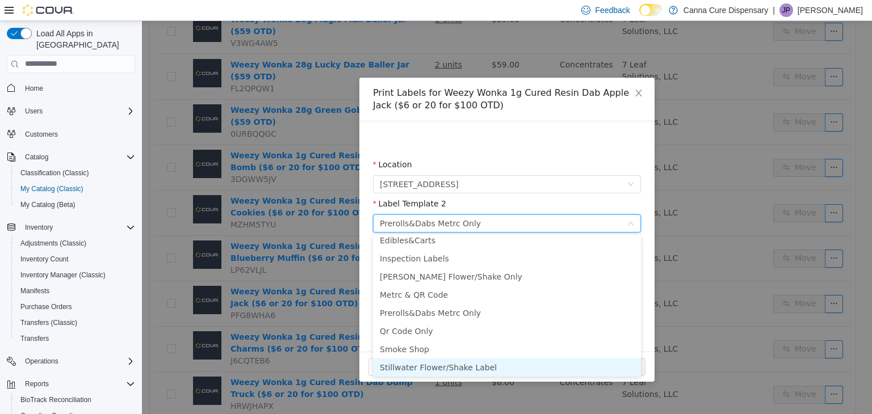
click at [461, 364] on li "Stillwater Flower/Shake Label" at bounding box center [507, 367] width 268 height 18
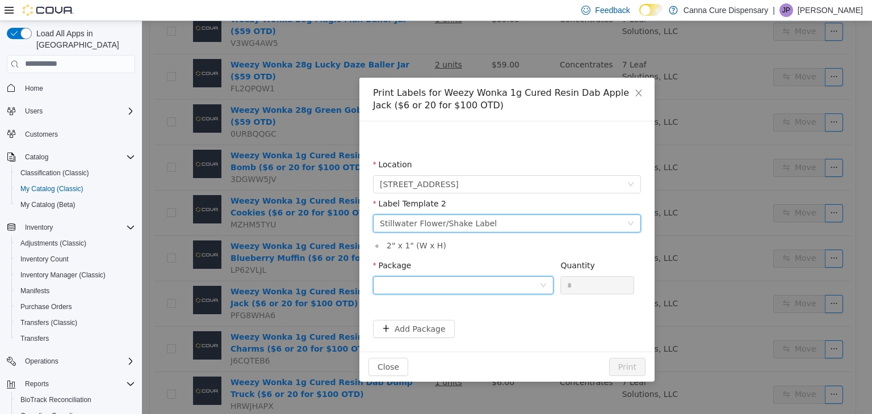
click at [436, 286] on div at bounding box center [459, 284] width 159 height 17
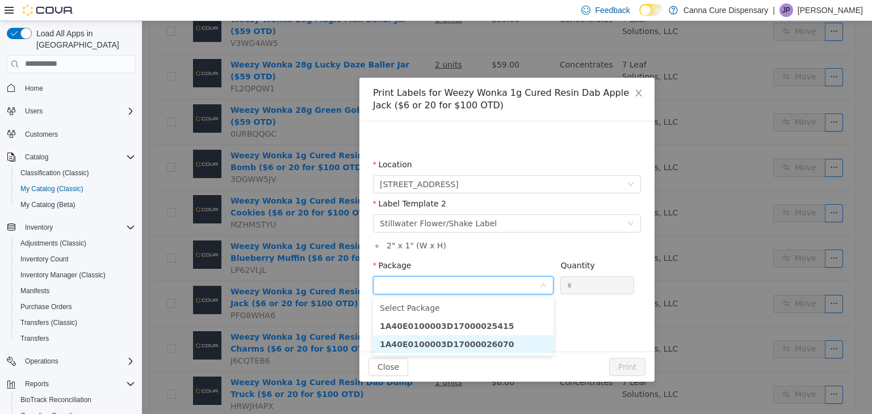
click at [465, 342] on strong "1A40E0100003D17000026070" at bounding box center [447, 343] width 135 height 9
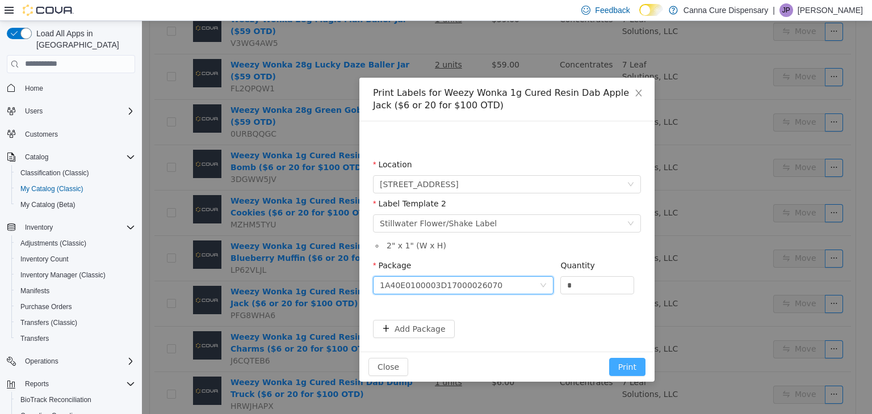
click at [639, 364] on button "Print" at bounding box center [627, 367] width 36 height 18
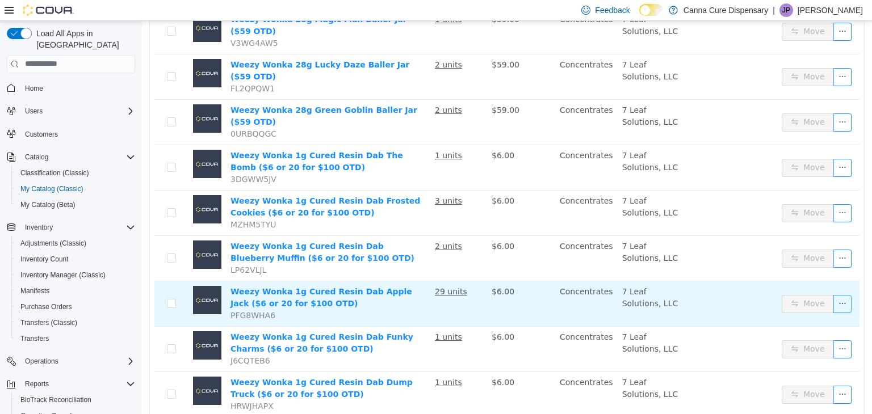
click at [839, 295] on button "button" at bounding box center [842, 304] width 18 height 18
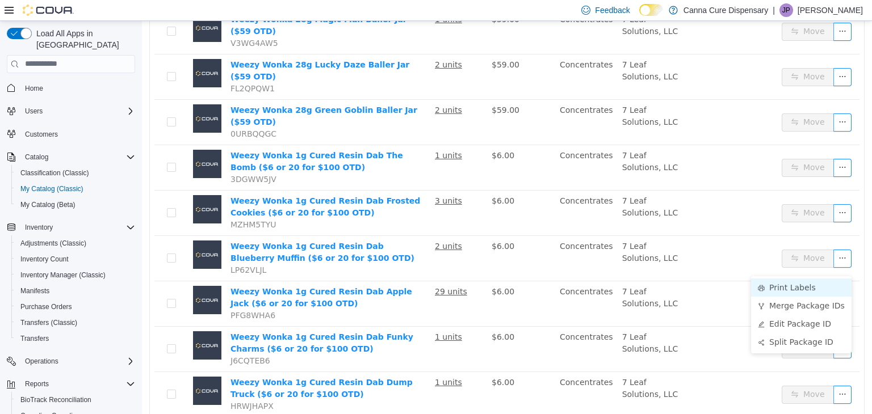
click at [812, 287] on li "Print Labels" at bounding box center [801, 287] width 100 height 18
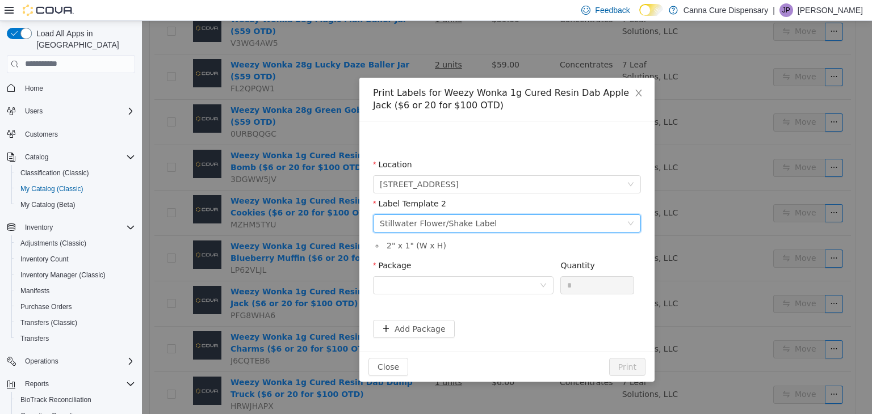
click at [452, 226] on div "Stillwater Flower/Shake Label" at bounding box center [438, 223] width 117 height 17
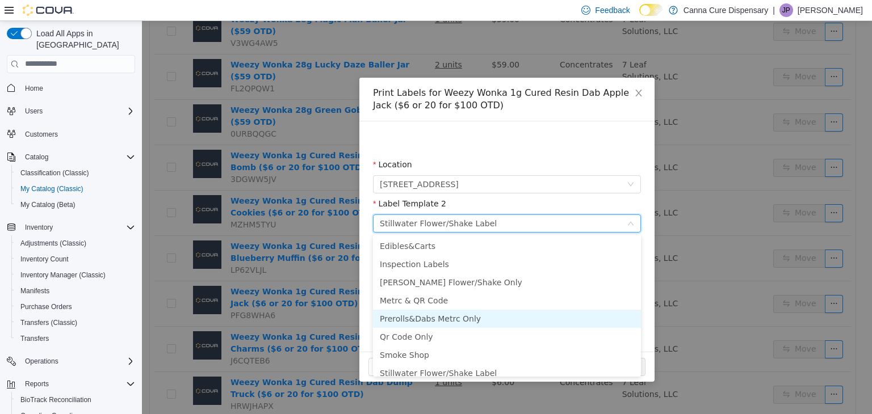
click at [440, 324] on li "Prerolls&Dabs Metrc Only" at bounding box center [507, 318] width 268 height 18
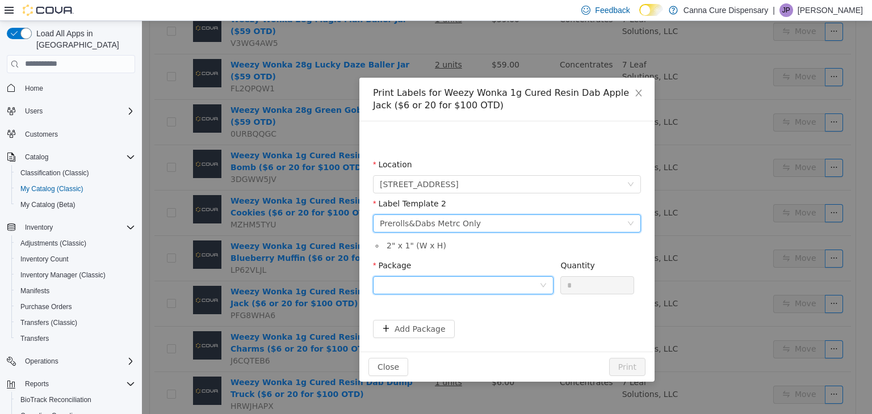
click at [450, 279] on div at bounding box center [459, 284] width 159 height 17
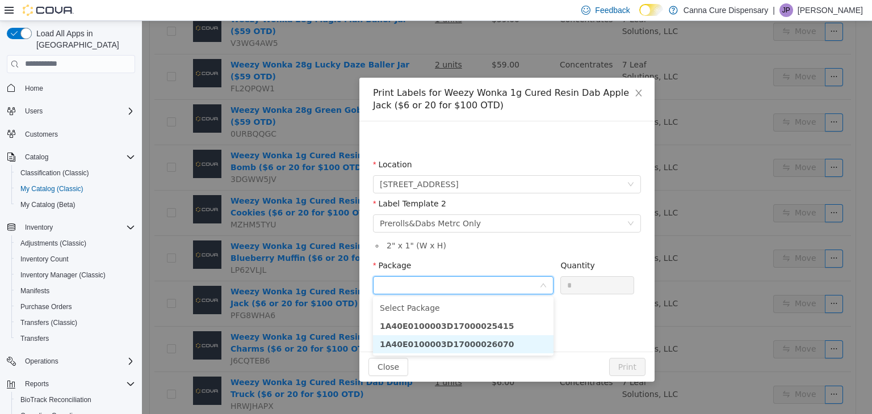
click at [461, 344] on strong "1A40E0100003D17000026070" at bounding box center [447, 343] width 135 height 9
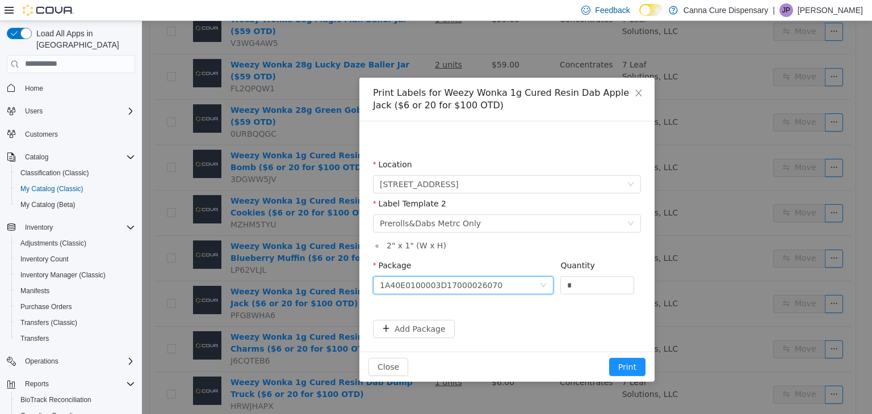
drag, startPoint x: 588, startPoint y: 280, endPoint x: 544, endPoint y: 292, distance: 45.7
click at [544, 270] on span "Package 1A40E0100003D17000026070 Quantity *" at bounding box center [503, 265] width 261 height 9
type input "**"
click at [609, 358] on button "Print" at bounding box center [627, 367] width 36 height 18
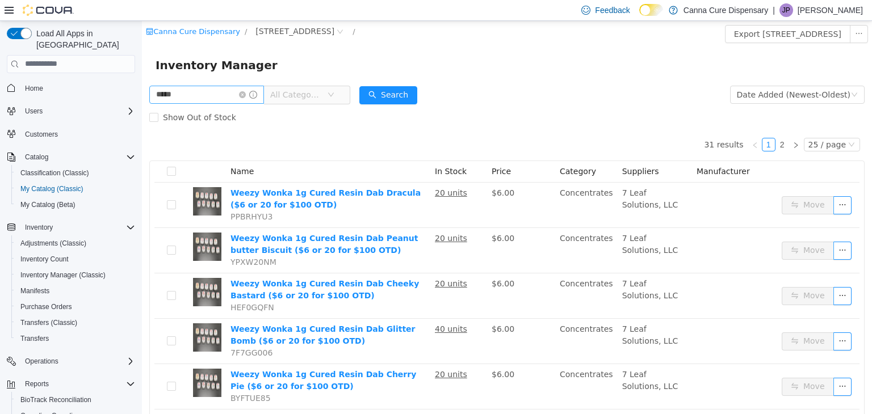
scroll to position [0, 0]
click at [246, 96] on icon "icon: close-circle" at bounding box center [242, 94] width 7 height 7
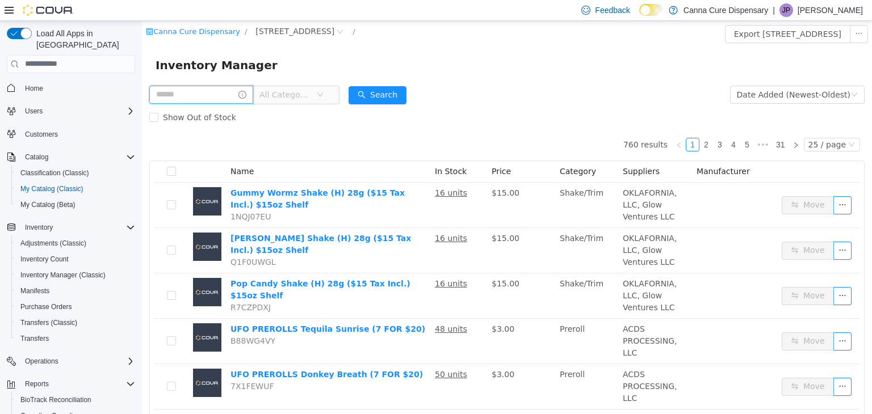
click at [238, 102] on input "text" at bounding box center [201, 94] width 104 height 18
type input "*********"
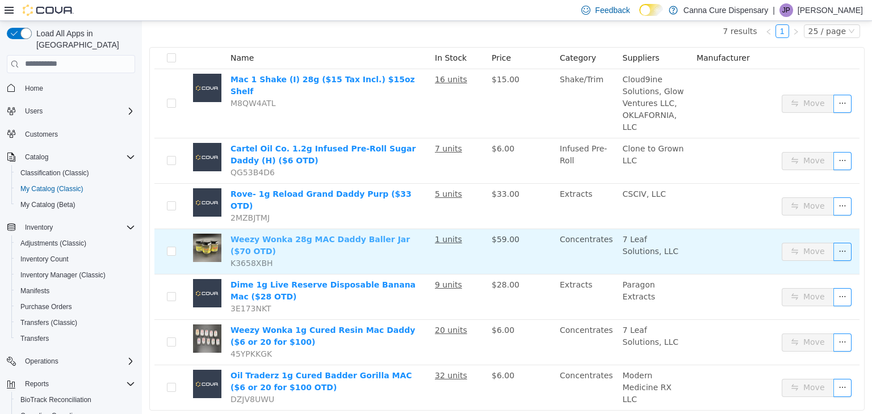
scroll to position [115, 0]
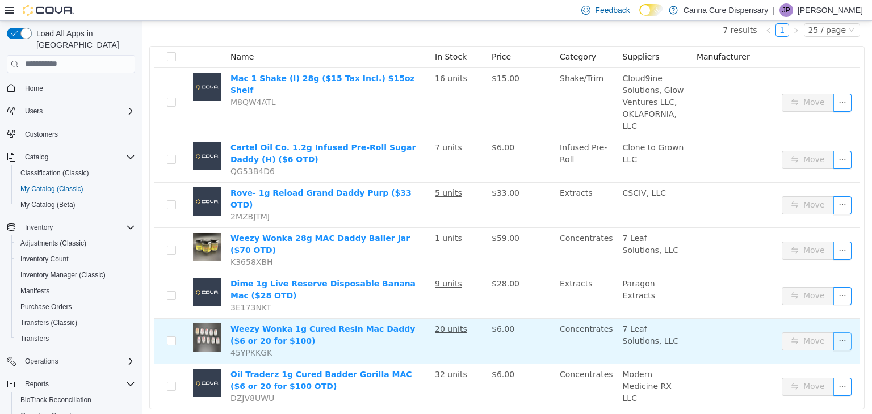
click at [838, 332] on button "button" at bounding box center [842, 341] width 18 height 18
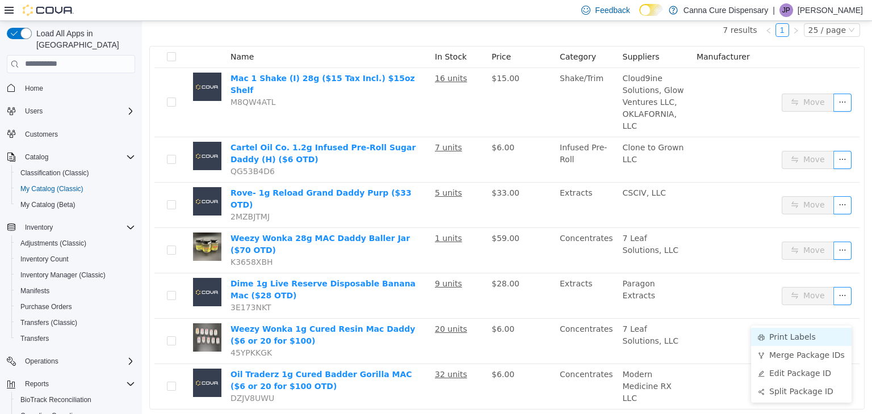
click at [803, 341] on li "Print Labels" at bounding box center [801, 336] width 100 height 18
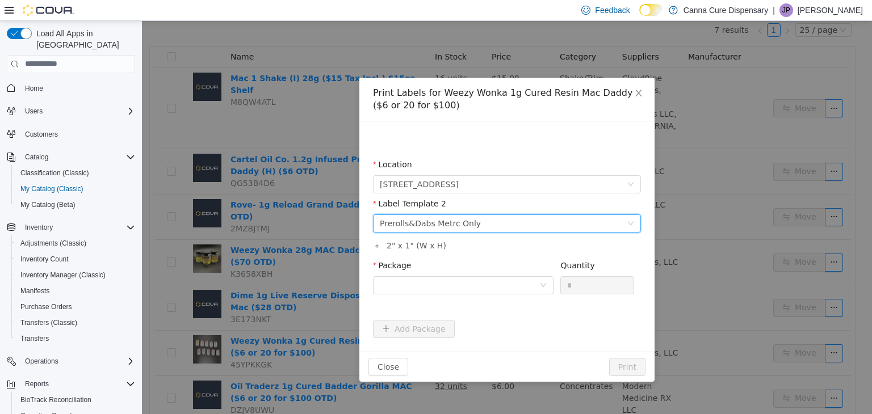
click at [559, 222] on div "Please select a label template Prerolls&Dabs Metrc Only" at bounding box center [503, 223] width 247 height 17
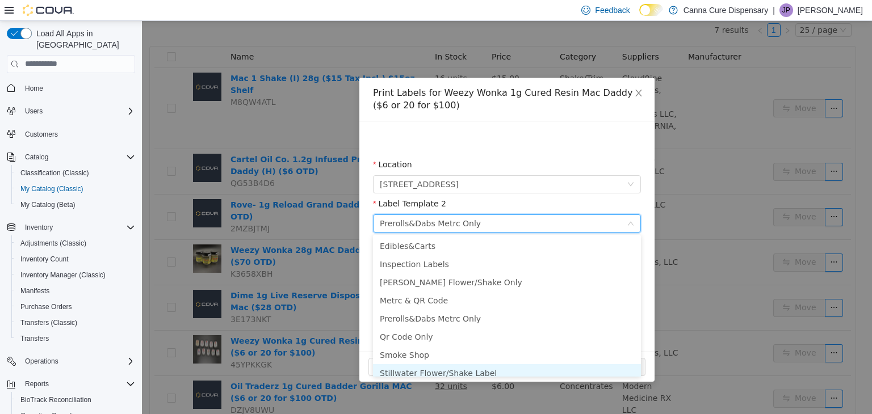
scroll to position [6, 0]
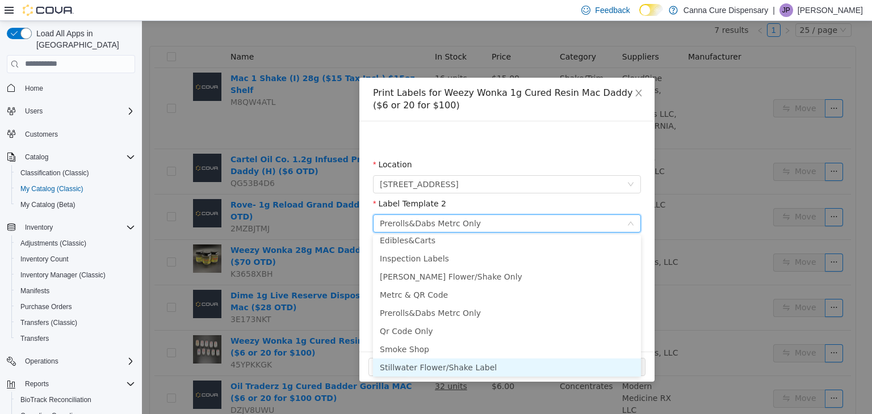
click at [454, 364] on li "Stillwater Flower/Shake Label" at bounding box center [507, 367] width 268 height 18
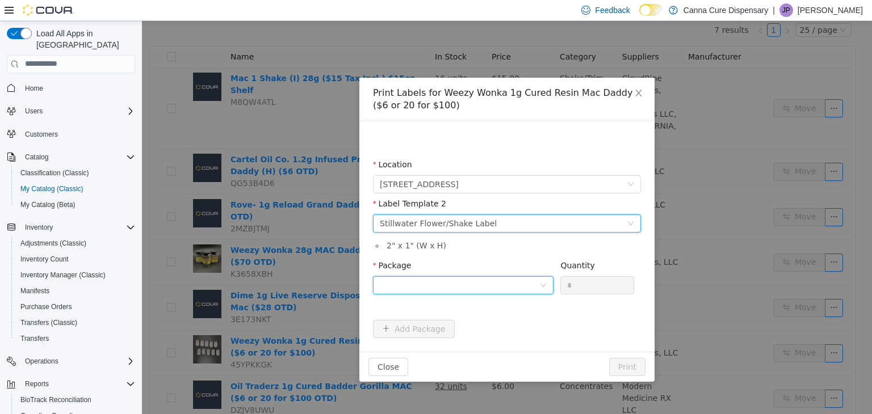
click at [452, 292] on div at bounding box center [459, 284] width 159 height 17
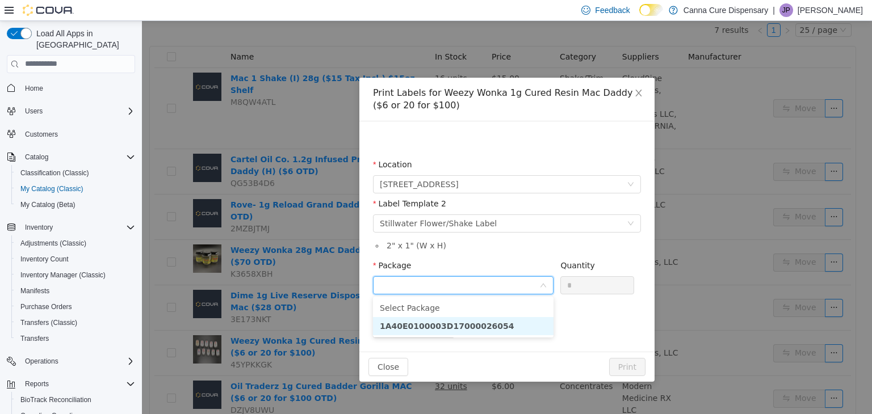
click at [484, 324] on strong "1A40E0100003D17000026054" at bounding box center [447, 325] width 135 height 9
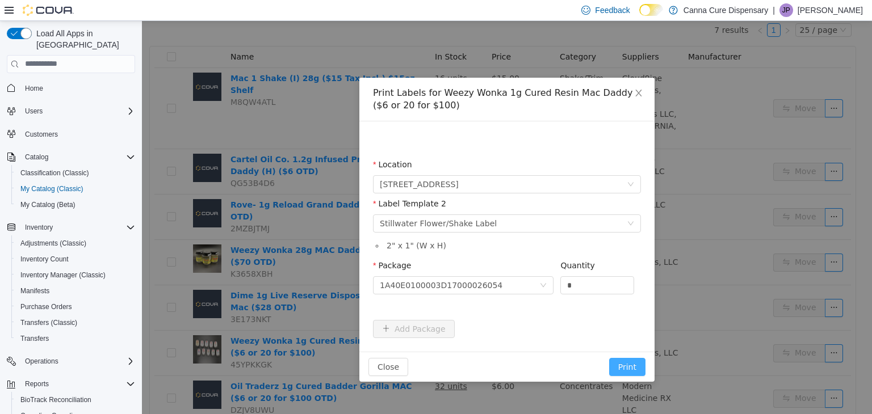
click at [631, 371] on button "Print" at bounding box center [627, 367] width 36 height 18
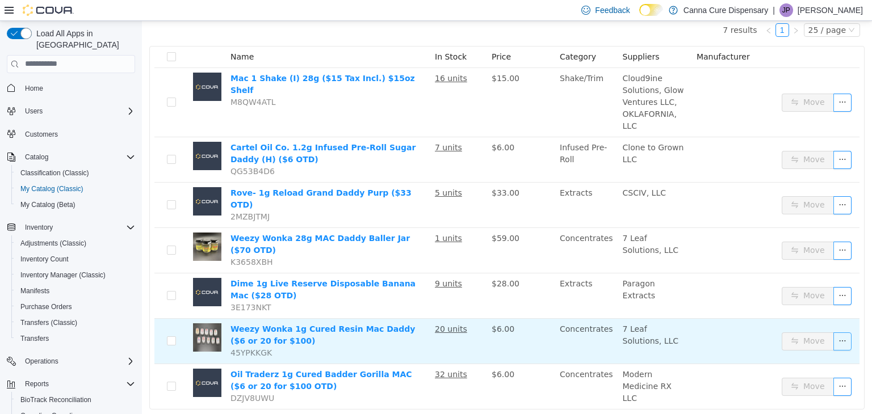
click at [833, 332] on button "button" at bounding box center [842, 341] width 18 height 18
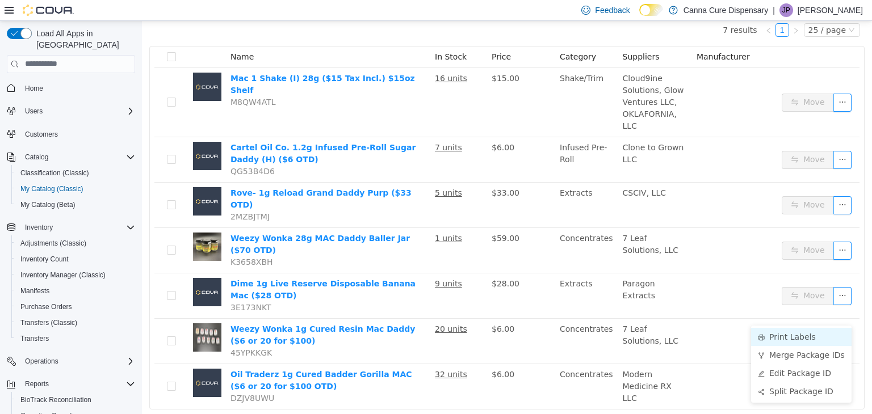
click at [793, 338] on li "Print Labels" at bounding box center [801, 336] width 100 height 18
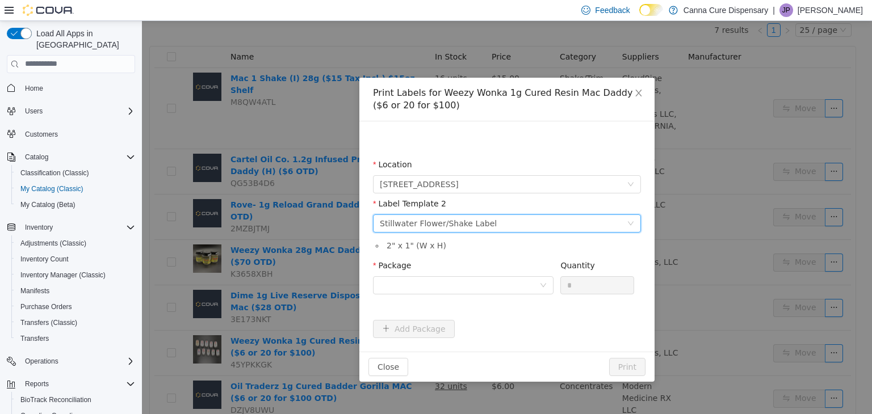
click at [513, 221] on div "Please select a label template Stillwater Flower/Shake Label" at bounding box center [503, 223] width 247 height 17
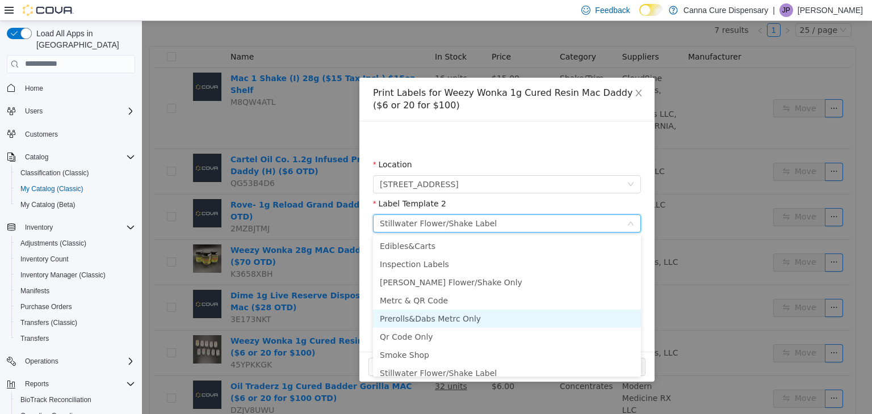
click at [430, 321] on li "Prerolls&Dabs Metrc Only" at bounding box center [507, 318] width 268 height 18
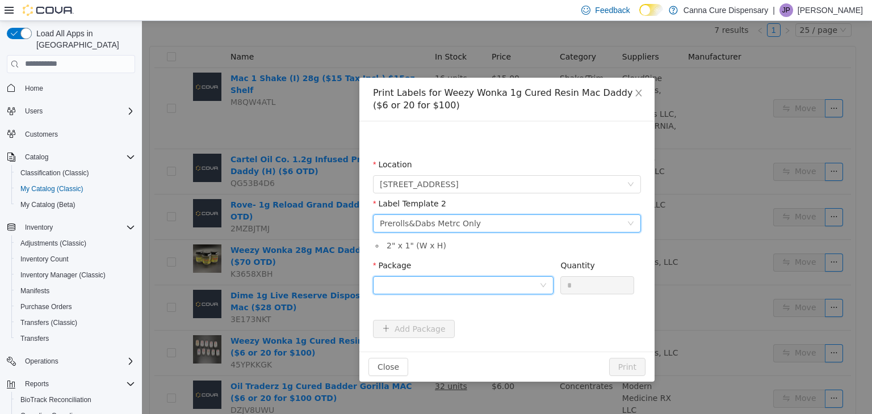
click at [443, 284] on div at bounding box center [459, 284] width 159 height 17
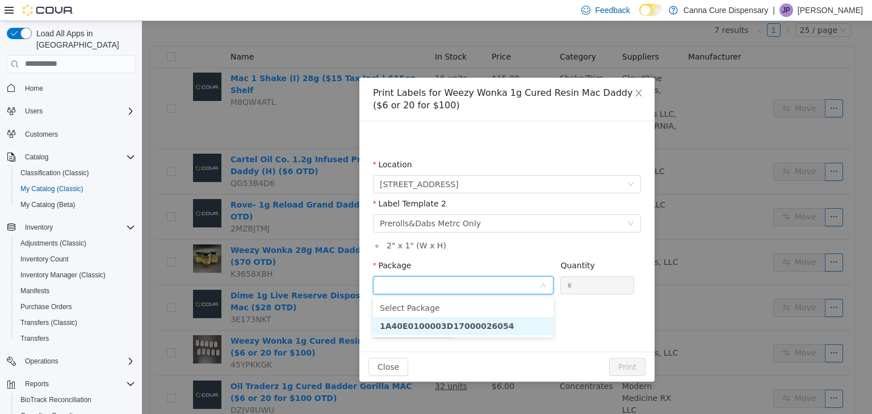
click at [474, 326] on strong "1A40E0100003D17000026054" at bounding box center [447, 325] width 135 height 9
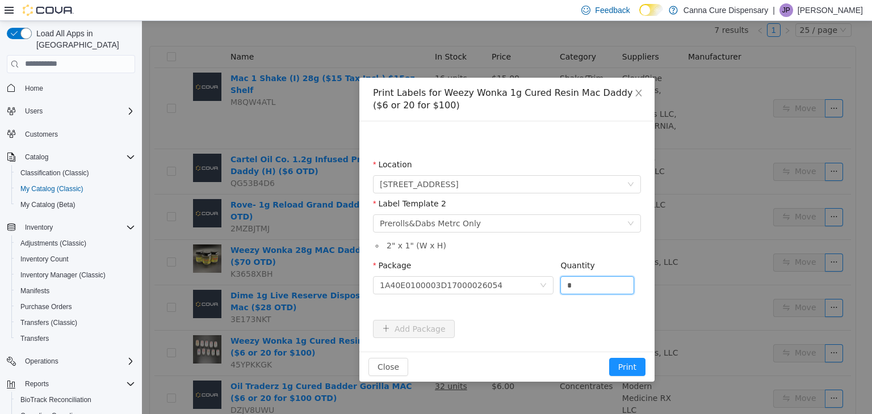
drag, startPoint x: 587, startPoint y: 289, endPoint x: 539, endPoint y: 303, distance: 50.0
click at [539, 303] on div "Package 1A40E0100003D17000026054 Quantity *" at bounding box center [507, 281] width 268 height 44
type input "**"
click at [609, 358] on button "Print" at bounding box center [627, 367] width 36 height 18
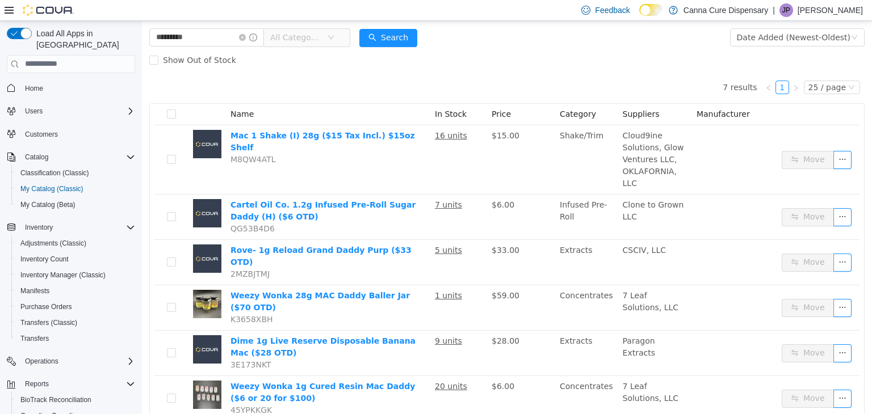
scroll to position [0, 0]
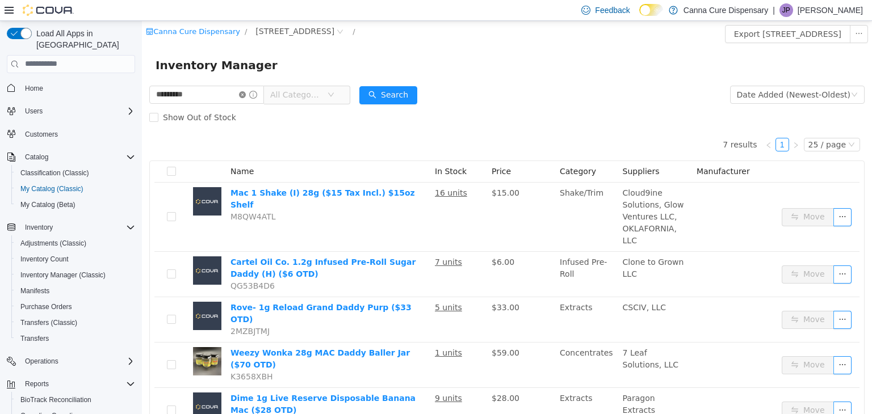
click at [246, 93] on icon "icon: close-circle" at bounding box center [242, 94] width 7 height 7
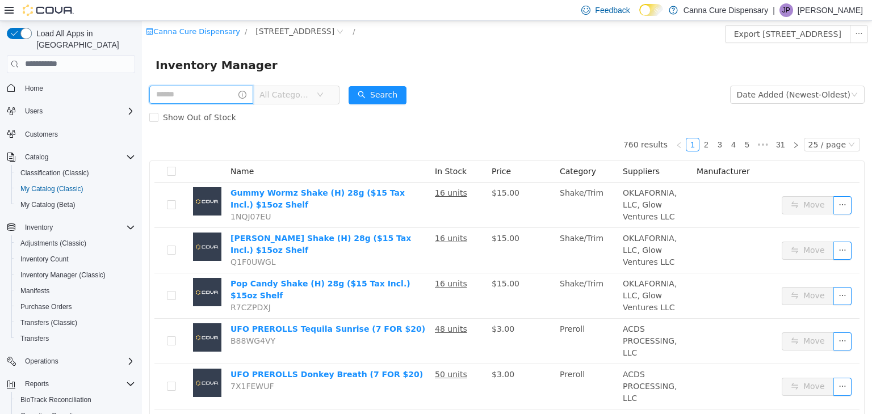
click at [232, 90] on input "text" at bounding box center [201, 94] width 104 height 18
type input "**********"
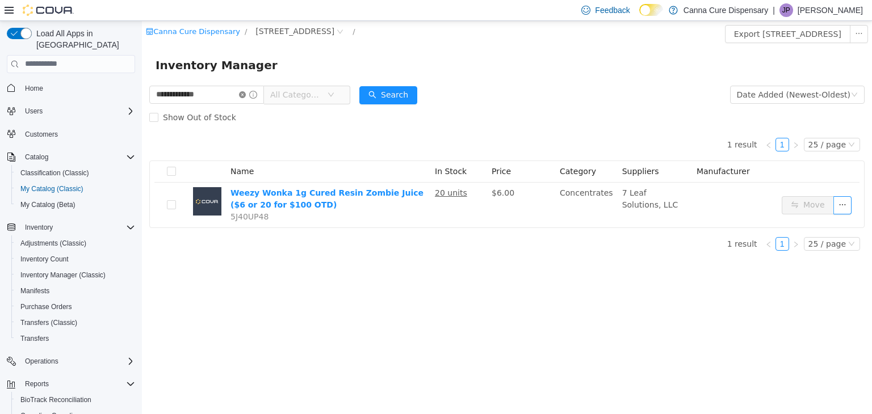
click at [246, 95] on icon "icon: close-circle" at bounding box center [242, 94] width 7 height 7
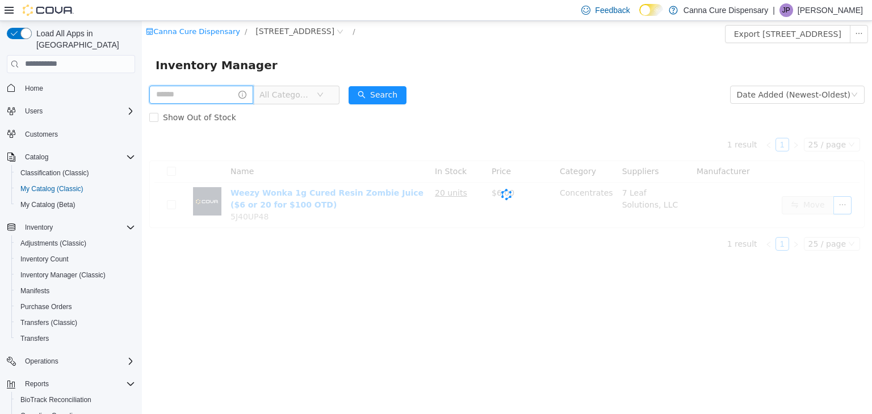
click at [236, 96] on input "text" at bounding box center [201, 94] width 104 height 18
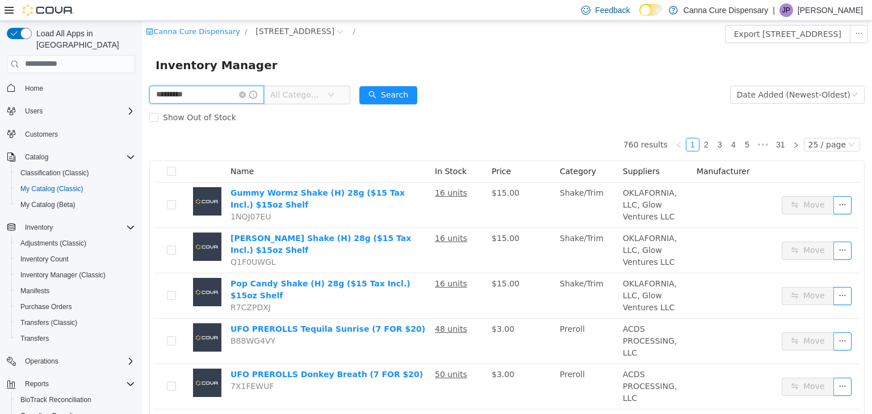
type input "*********"
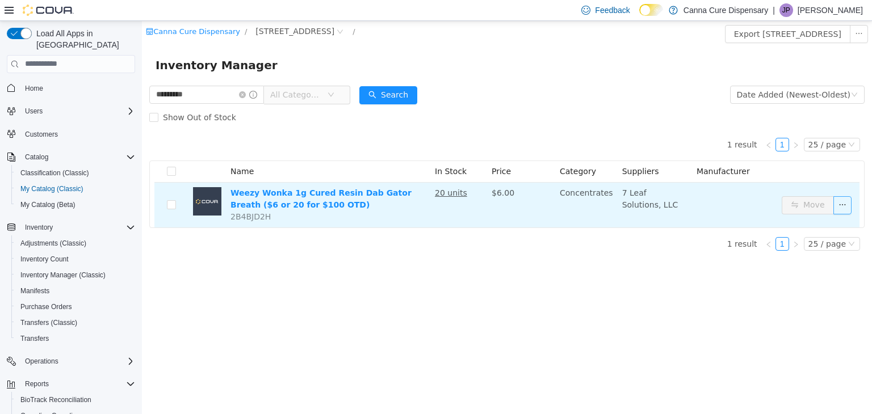
click at [840, 201] on button "button" at bounding box center [842, 205] width 18 height 18
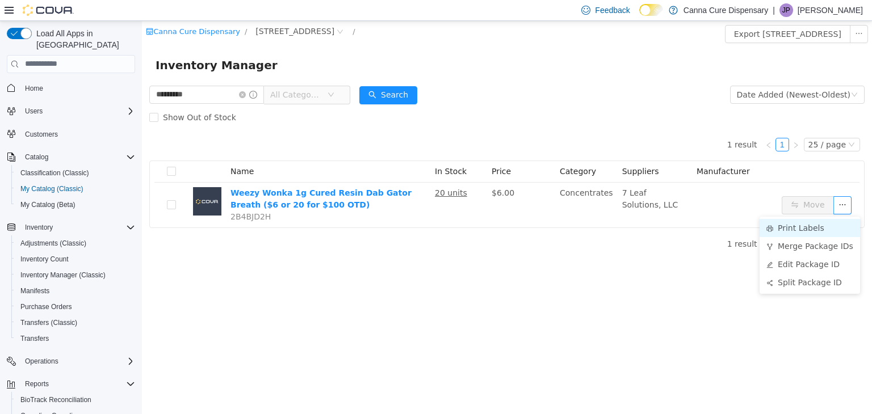
click at [819, 228] on li "Print Labels" at bounding box center [809, 228] width 100 height 18
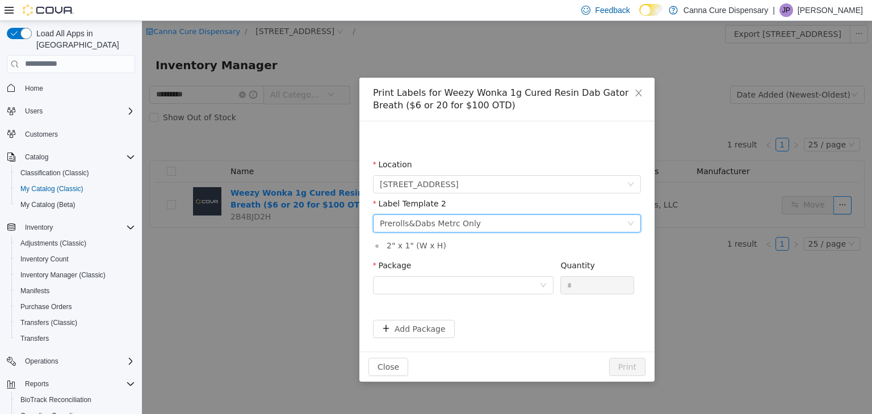
click at [431, 217] on div "Prerolls&Dabs Metrc Only" at bounding box center [430, 223] width 101 height 17
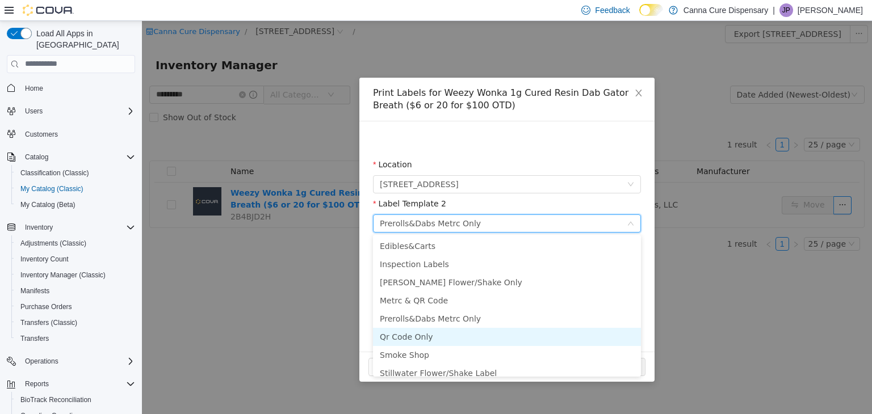
scroll to position [6, 0]
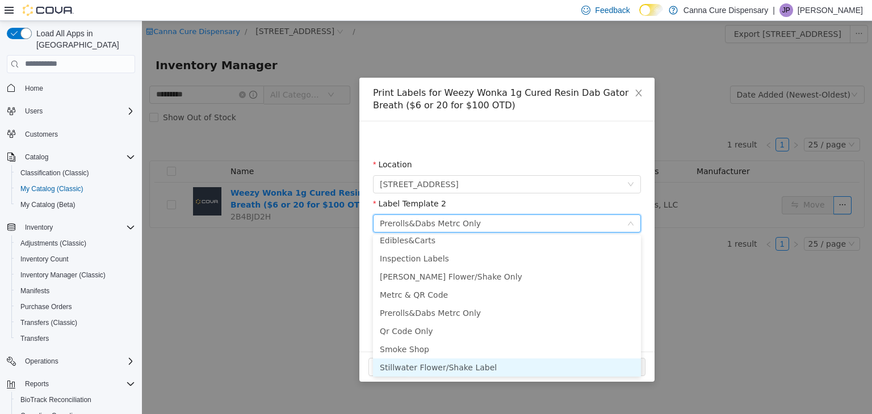
click at [440, 370] on li "Stillwater Flower/Shake Label" at bounding box center [507, 367] width 268 height 18
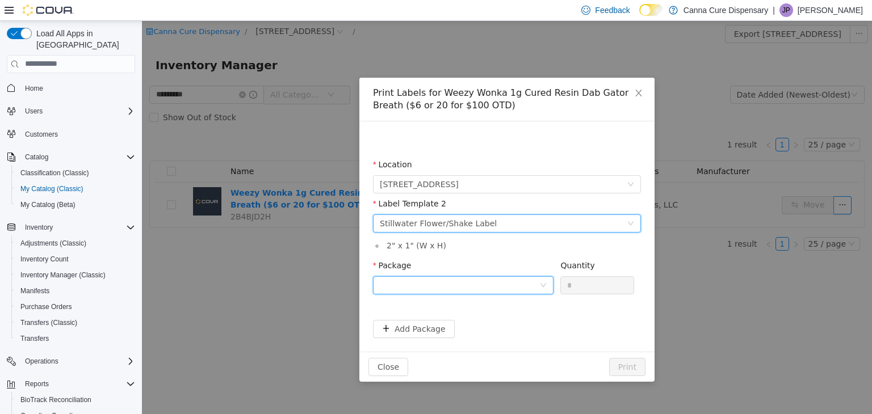
click at [436, 287] on div at bounding box center [459, 284] width 159 height 17
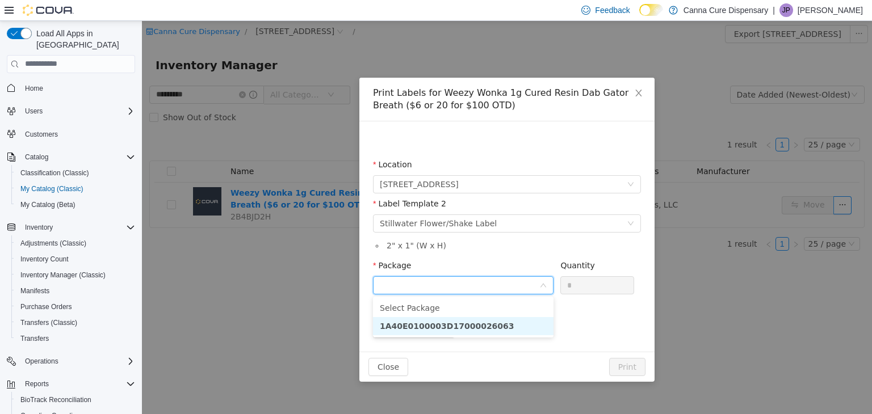
click at [479, 326] on strong "1A40E0100003D17000026063" at bounding box center [447, 325] width 135 height 9
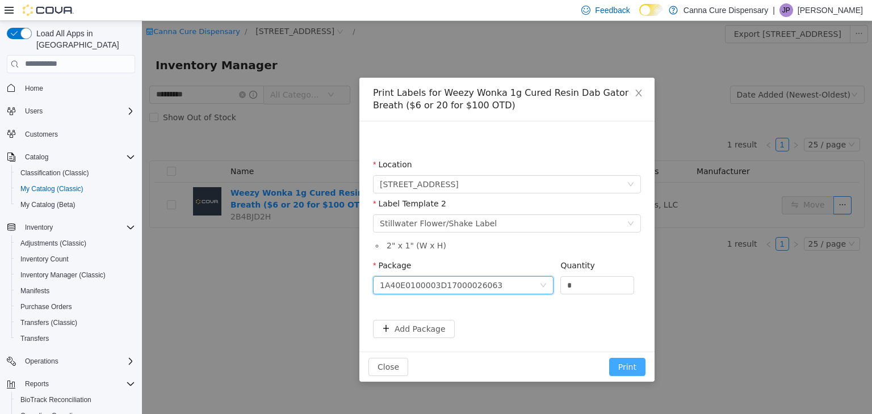
click at [633, 371] on button "Print" at bounding box center [627, 367] width 36 height 18
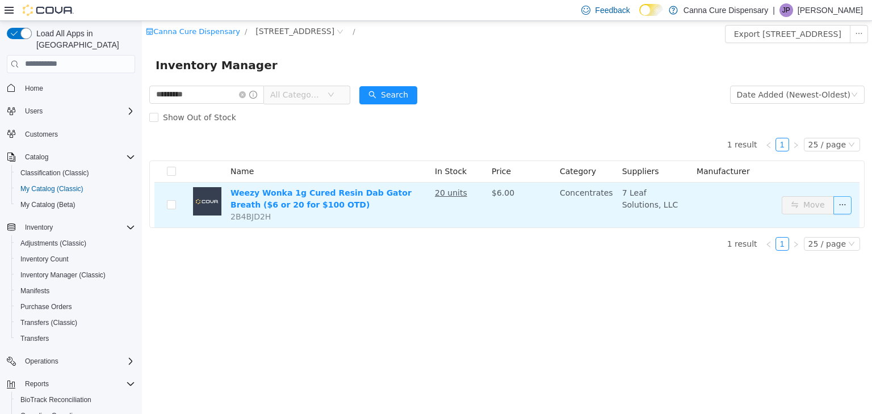
click at [851, 210] on button "button" at bounding box center [842, 205] width 18 height 18
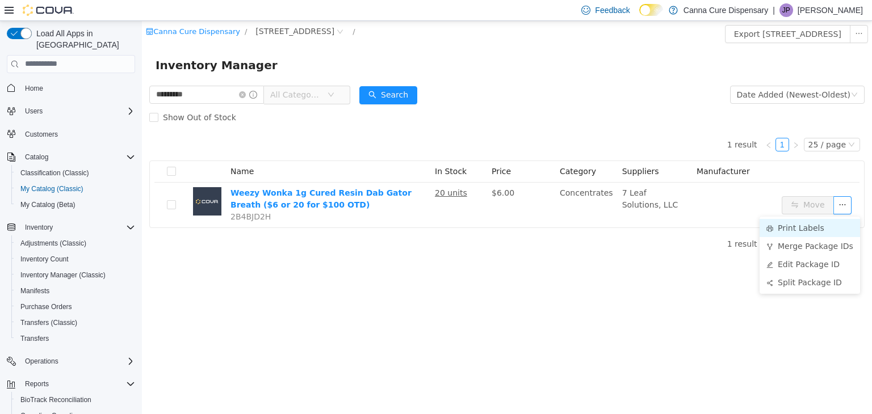
click at [827, 229] on li "Print Labels" at bounding box center [809, 228] width 100 height 18
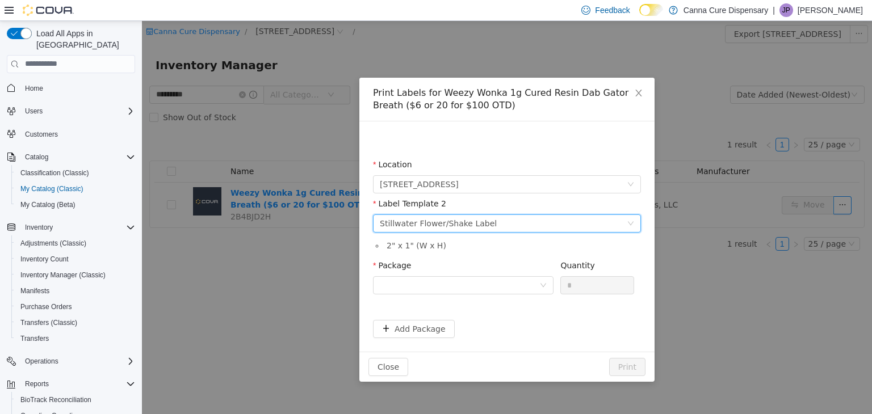
click at [422, 228] on div "Stillwater Flower/Shake Label" at bounding box center [438, 223] width 117 height 17
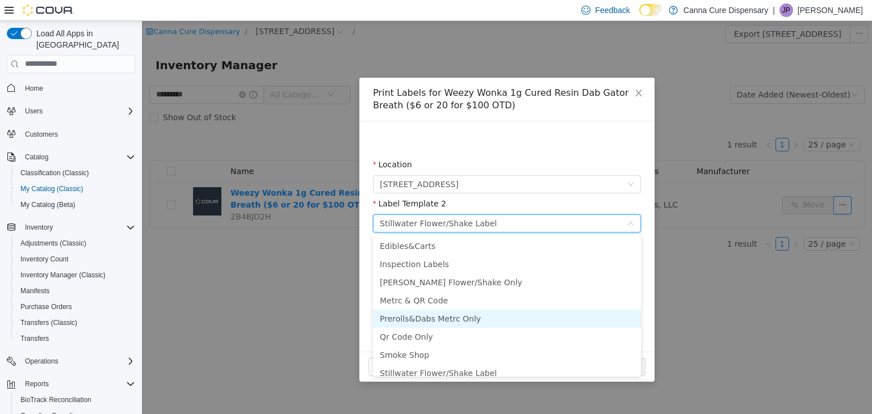
click at [434, 324] on li "Prerolls&Dabs Metrc Only" at bounding box center [507, 318] width 268 height 18
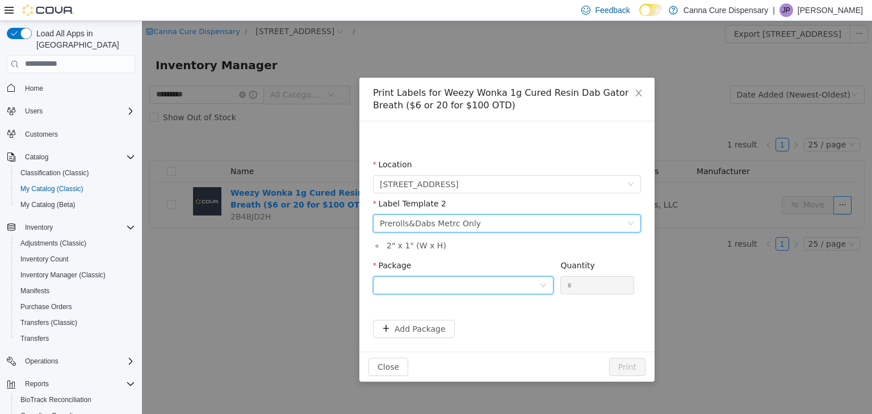
click at [436, 290] on div at bounding box center [459, 284] width 159 height 17
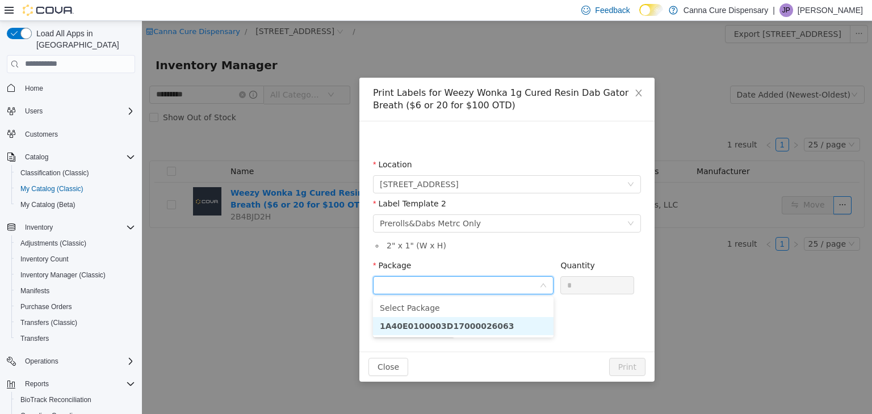
click at [473, 319] on li "1A40E0100003D17000026063" at bounding box center [463, 326] width 180 height 18
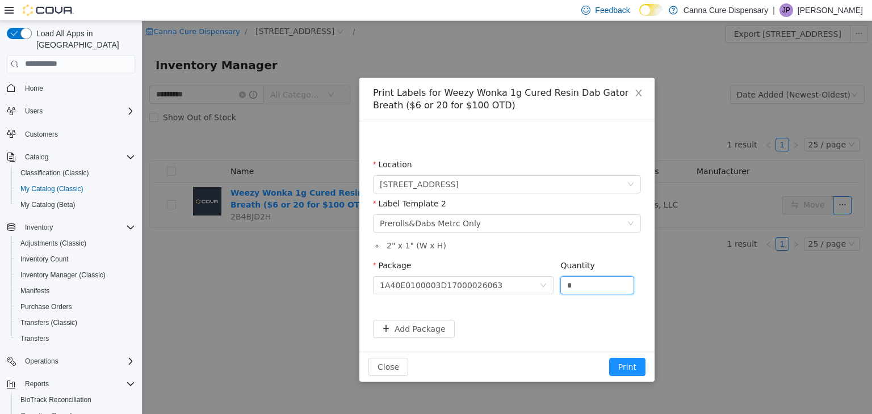
drag, startPoint x: 574, startPoint y: 284, endPoint x: 559, endPoint y: 288, distance: 15.7
click at [559, 288] on div "Package 1A40E0100003D17000026063 Quantity *" at bounding box center [507, 278] width 268 height 39
type input "**"
click at [609, 358] on button "Print" at bounding box center [627, 367] width 36 height 18
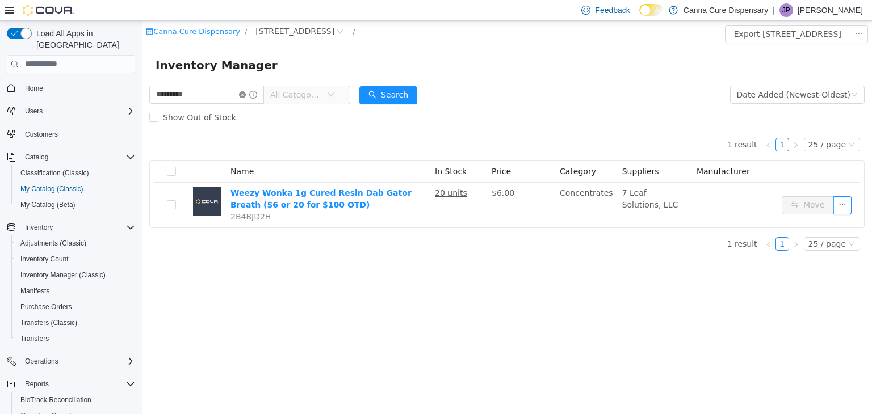
click at [246, 98] on icon "icon: close-circle" at bounding box center [242, 94] width 7 height 7
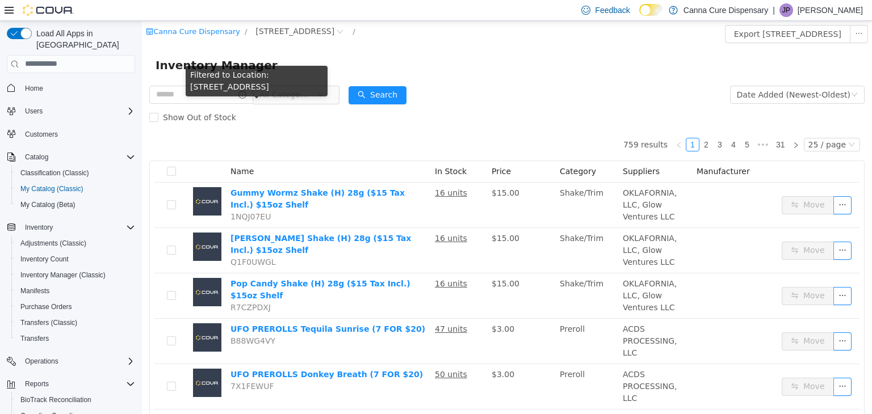
click at [222, 81] on div "Filtered to Location: [STREET_ADDRESS]" at bounding box center [257, 80] width 142 height 31
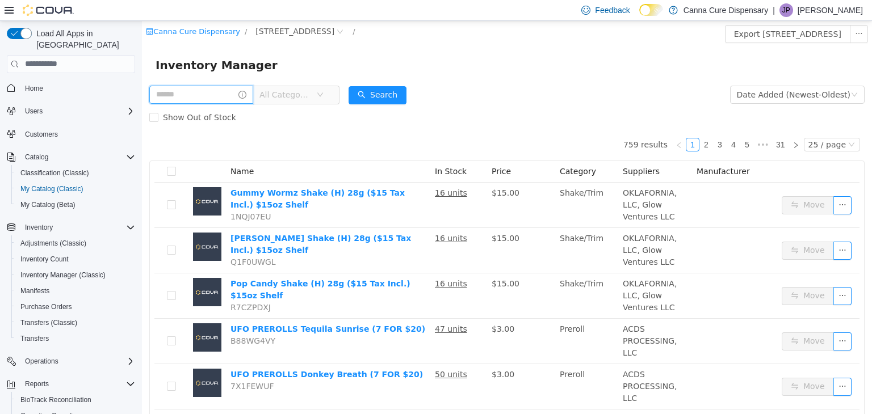
click at [222, 92] on input "text" at bounding box center [201, 94] width 104 height 18
type input "*****"
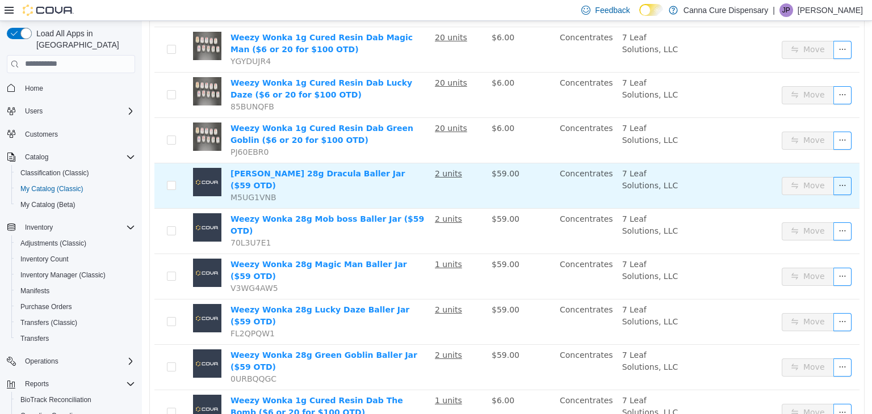
scroll to position [454, 0]
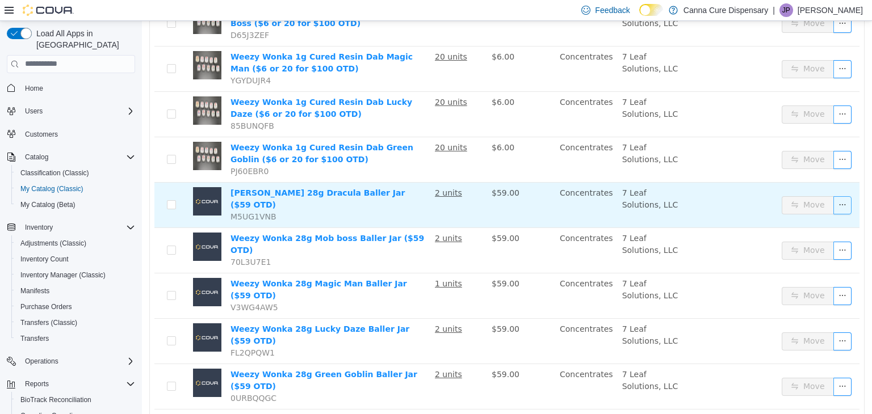
click at [833, 200] on button "button" at bounding box center [842, 205] width 18 height 18
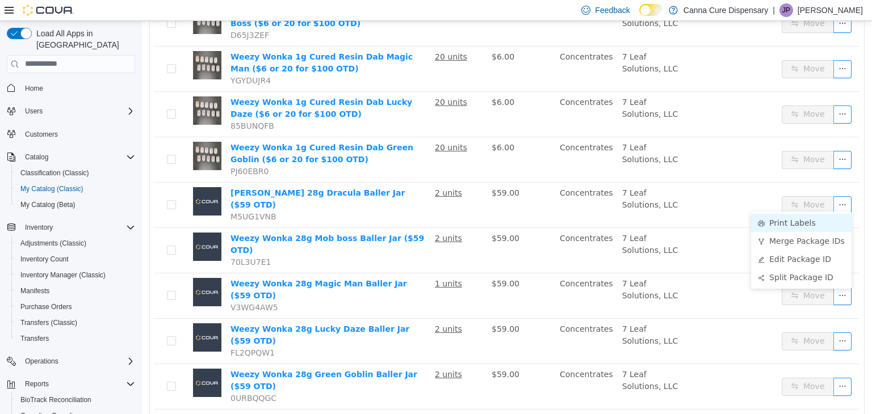
click at [814, 224] on li "Print Labels" at bounding box center [801, 222] width 100 height 18
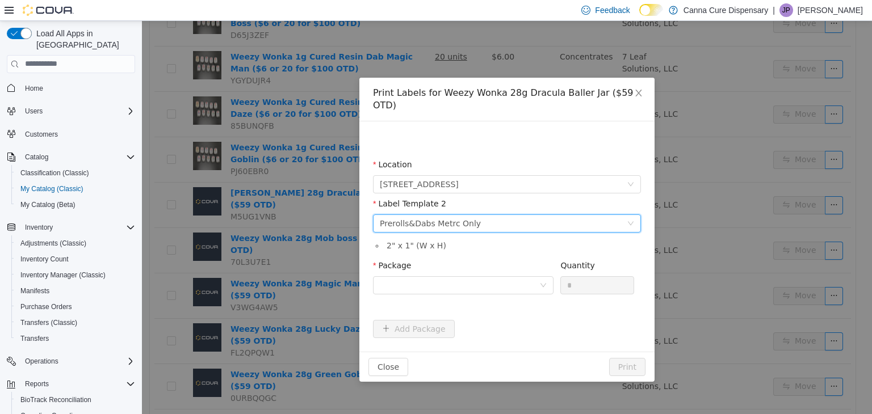
click at [461, 215] on div "Prerolls&Dabs Metrc Only" at bounding box center [430, 223] width 101 height 17
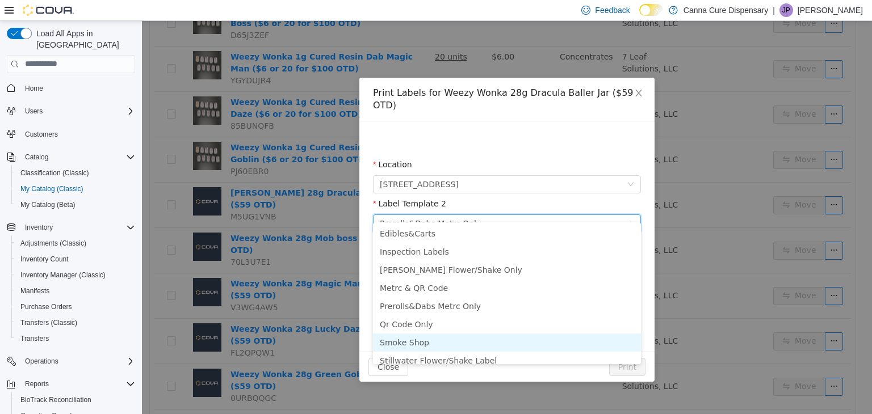
scroll to position [6, 0]
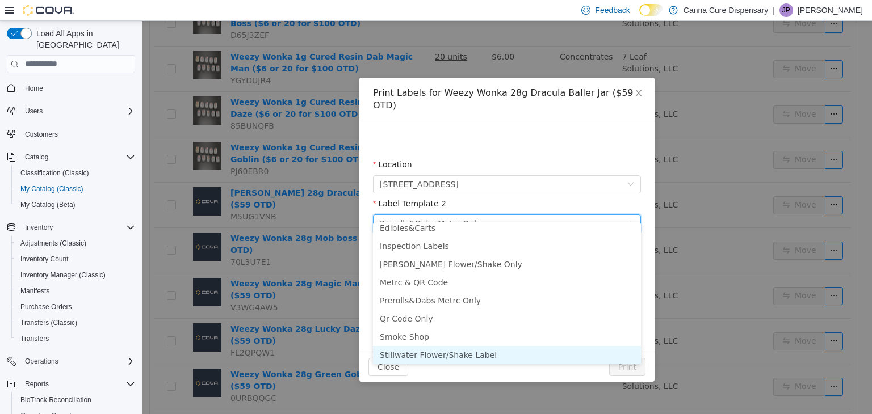
click at [456, 358] on li "Stillwater Flower/Shake Label" at bounding box center [507, 355] width 268 height 18
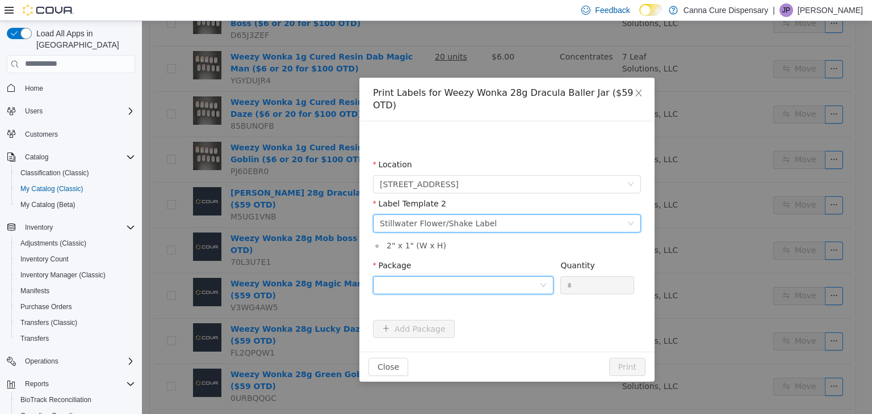
click at [459, 276] on div at bounding box center [459, 284] width 159 height 17
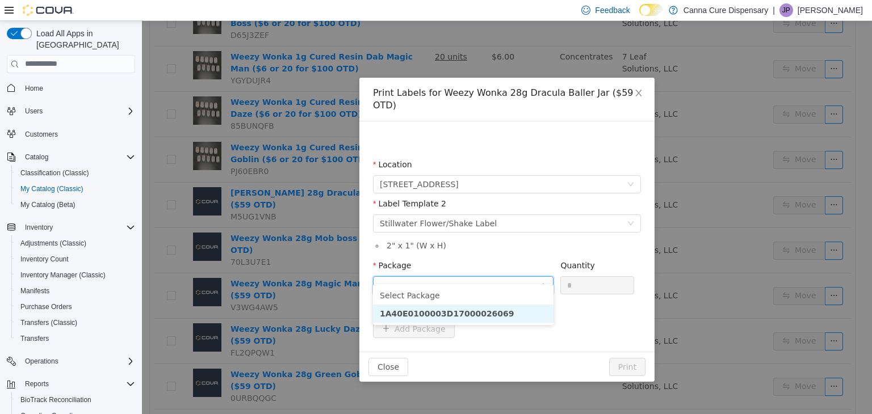
click at [509, 317] on li "1A40E0100003D17000026069" at bounding box center [463, 313] width 180 height 18
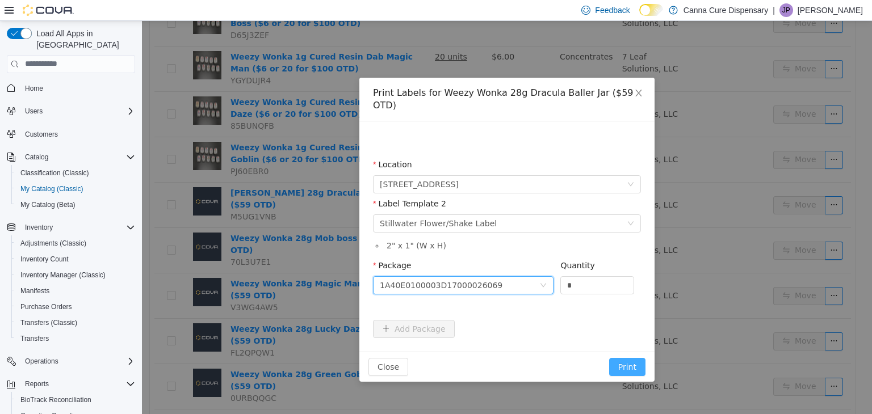
click at [627, 358] on button "Print" at bounding box center [627, 367] width 36 height 18
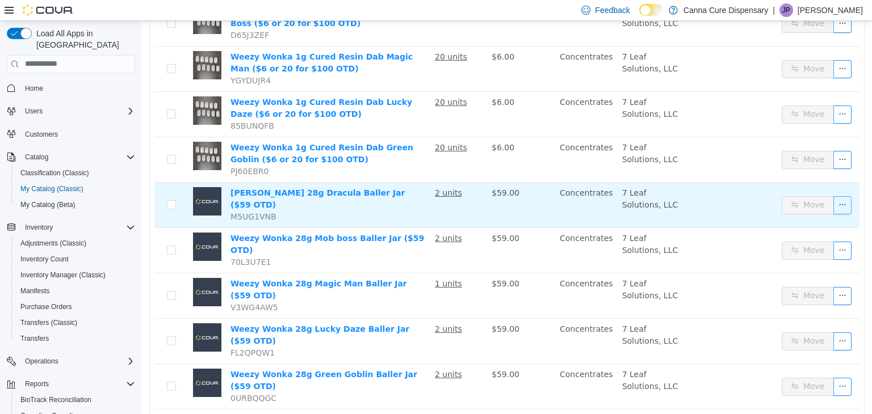
click at [841, 200] on button "button" at bounding box center [842, 205] width 18 height 18
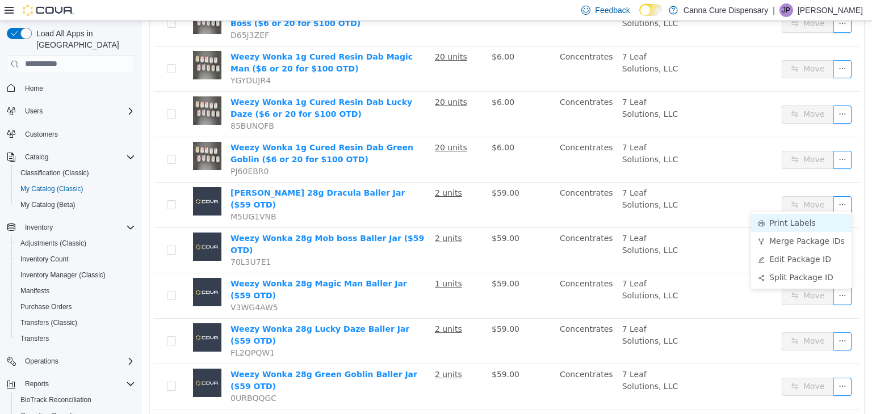
click at [825, 230] on li "Print Labels" at bounding box center [801, 222] width 100 height 18
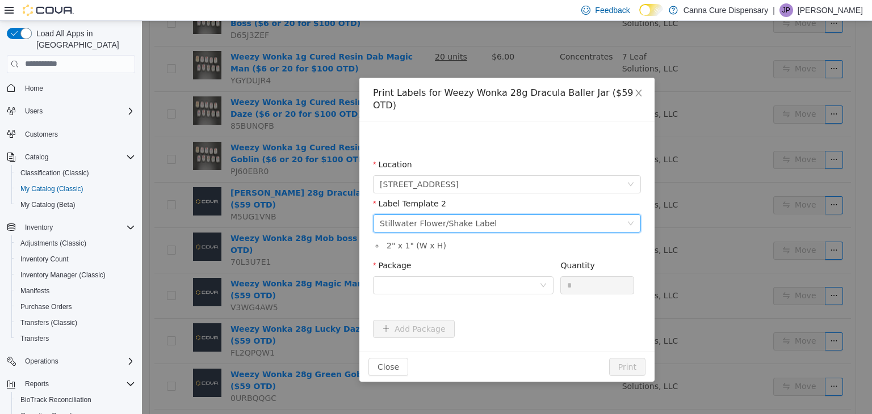
click at [514, 215] on div "Please select a label template Stillwater Flower/Shake Label" at bounding box center [503, 223] width 247 height 17
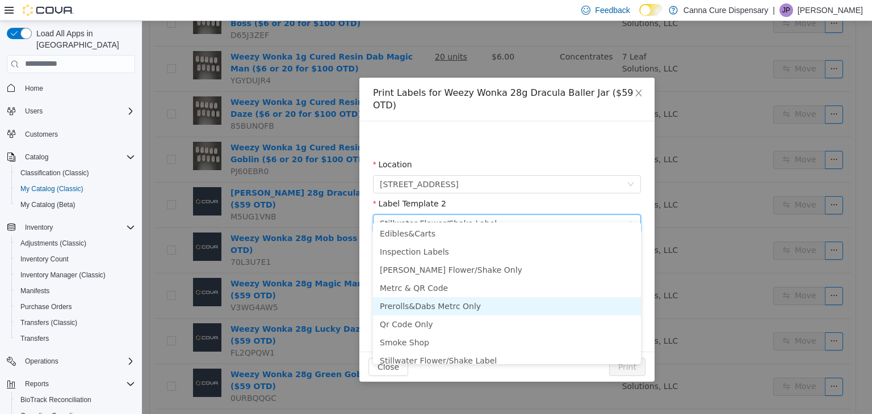
click at [465, 303] on li "Prerolls&Dabs Metrc Only" at bounding box center [507, 306] width 268 height 18
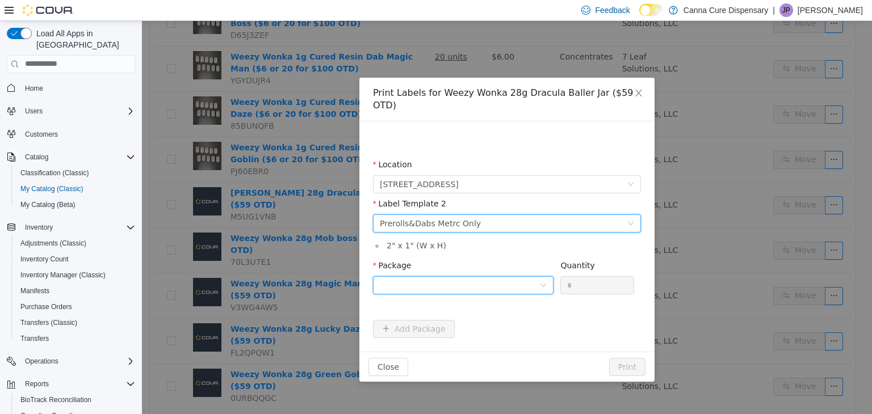
click at [480, 276] on div at bounding box center [459, 284] width 159 height 17
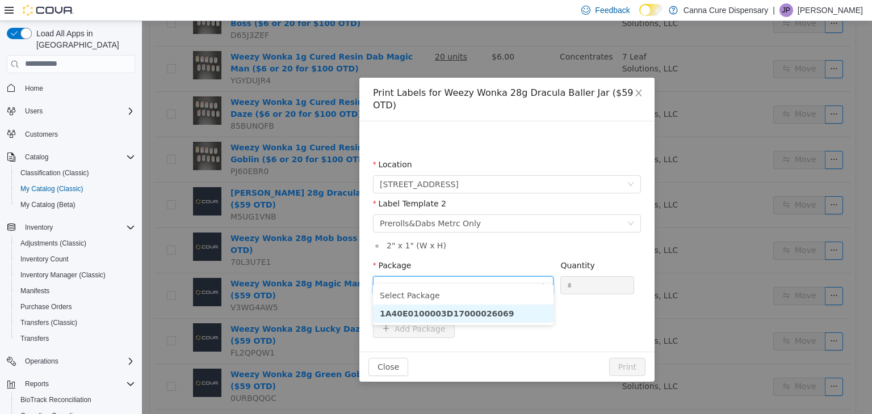
click at [481, 309] on strong "1A40E0100003D17000026069" at bounding box center [447, 313] width 135 height 9
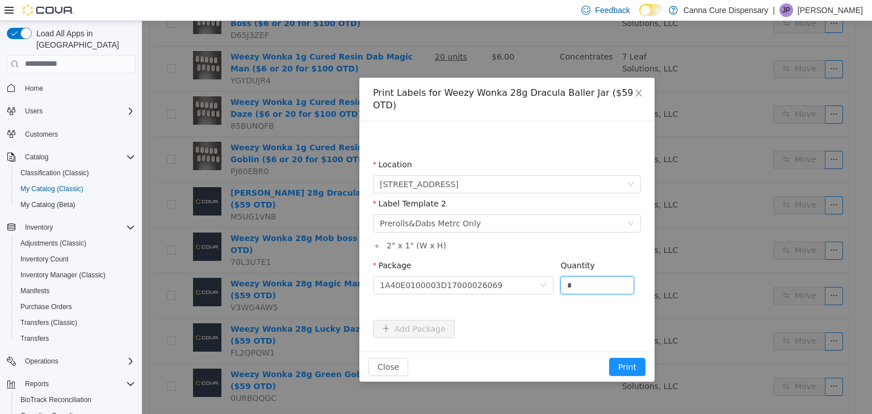
drag, startPoint x: 589, startPoint y: 272, endPoint x: 551, endPoint y: 282, distance: 39.2
click at [551, 270] on span "Package 1A40E0100003D17000026069 Quantity *" at bounding box center [503, 265] width 261 height 9
type input "*"
click at [609, 358] on button "Print" at bounding box center [627, 367] width 36 height 18
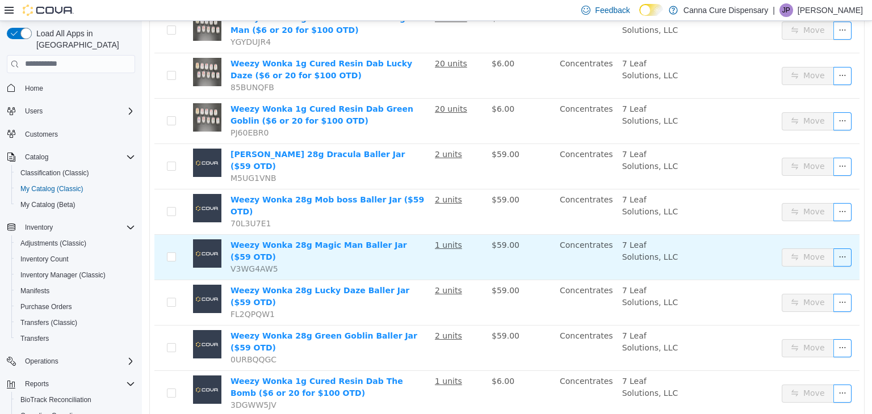
scroll to position [511, 0]
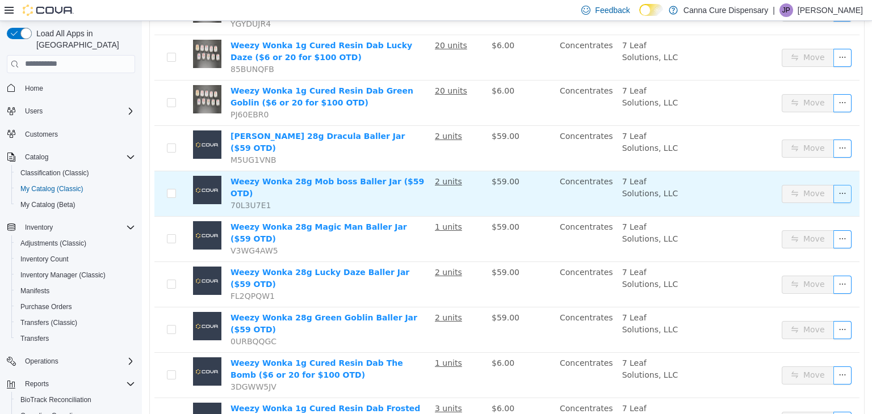
click at [835, 184] on button "button" at bounding box center [842, 193] width 18 height 18
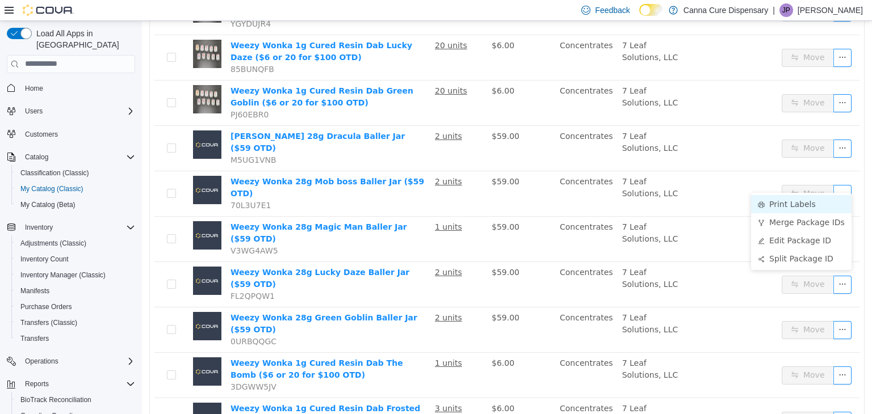
click at [796, 208] on li "Print Labels" at bounding box center [801, 204] width 100 height 18
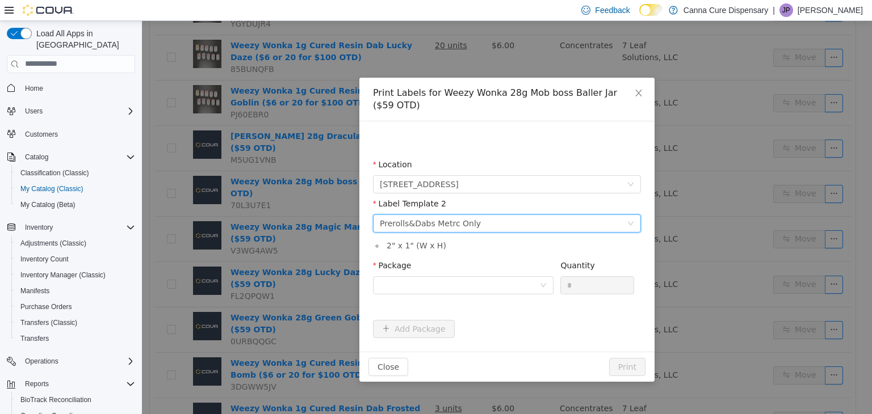
click at [462, 224] on div "Prerolls&Dabs Metrc Only" at bounding box center [430, 223] width 101 height 17
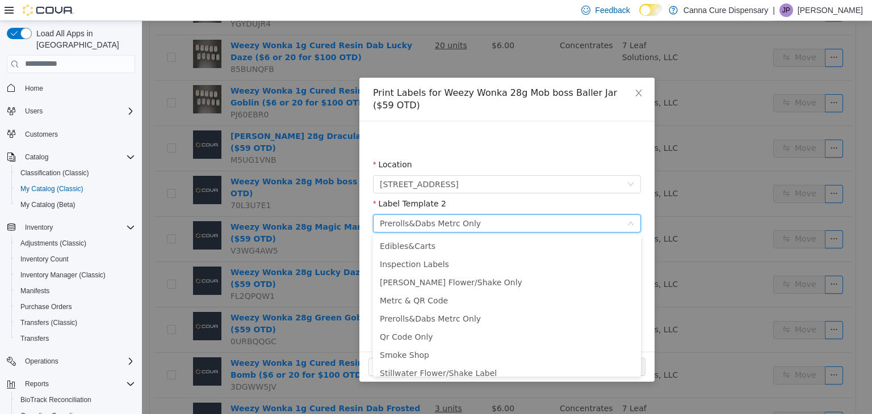
scroll to position [42, 0]
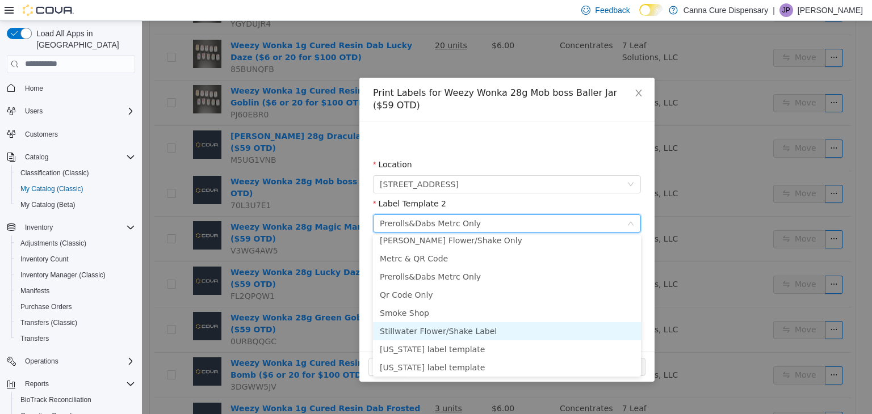
click at [469, 330] on li "Stillwater Flower/Shake Label" at bounding box center [507, 331] width 268 height 18
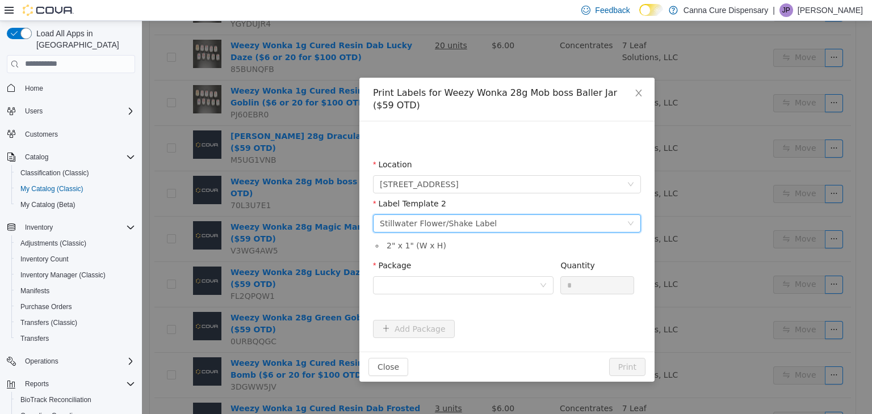
click at [486, 272] on div "Package" at bounding box center [463, 267] width 180 height 16
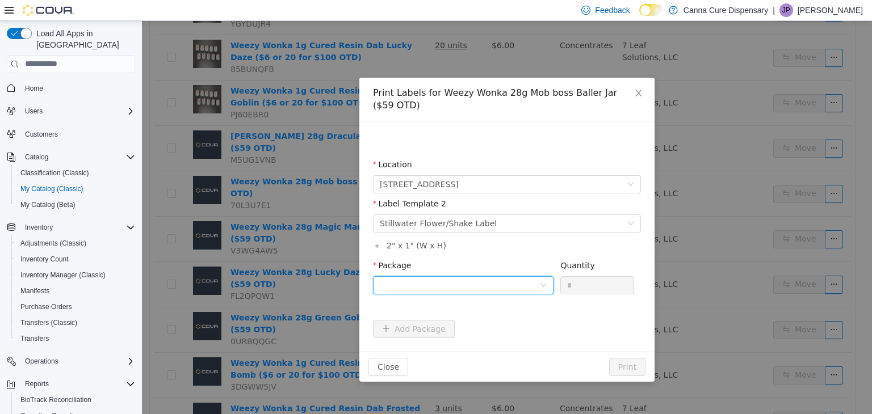
click at [489, 281] on div at bounding box center [459, 284] width 159 height 17
click at [503, 324] on li "1A40E0100003D17000026068" at bounding box center [463, 326] width 180 height 18
click at [624, 370] on button "Print" at bounding box center [627, 367] width 36 height 18
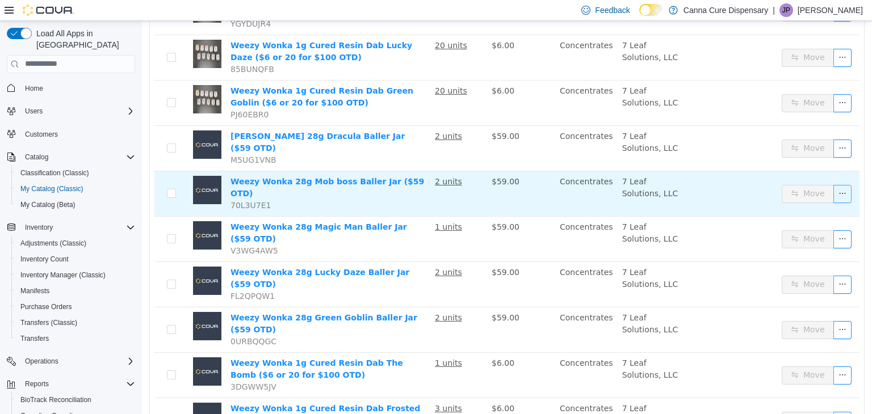
click at [833, 184] on button "button" at bounding box center [842, 193] width 18 height 18
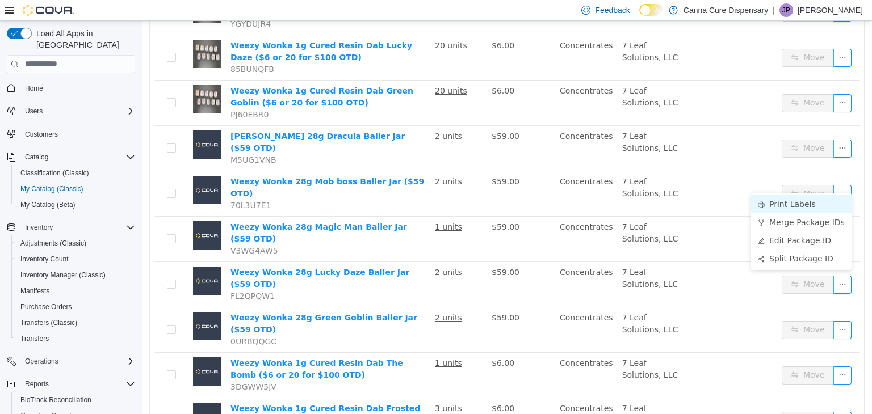
click at [822, 200] on li "Print Labels" at bounding box center [801, 204] width 100 height 18
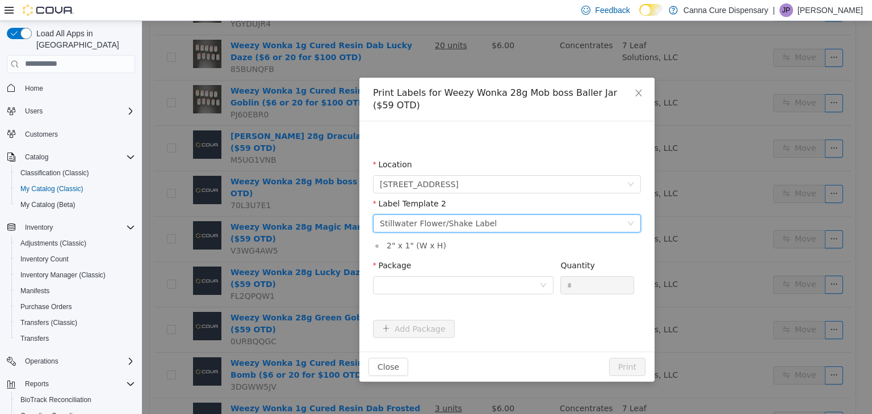
click at [507, 223] on div "Please select a label template Stillwater Flower/Shake Label" at bounding box center [503, 223] width 247 height 17
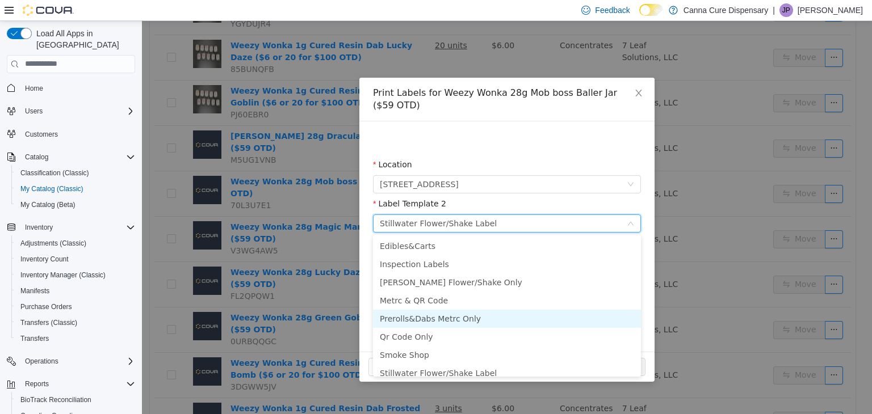
click at [436, 319] on li "Prerolls&Dabs Metrc Only" at bounding box center [507, 318] width 268 height 18
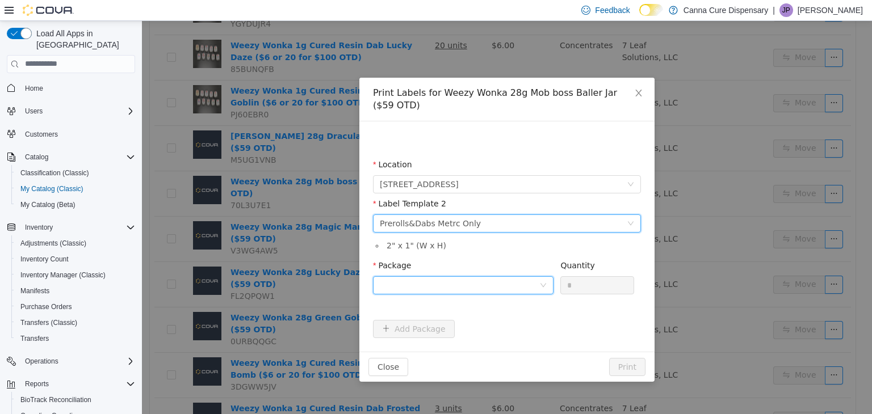
click at [462, 283] on div at bounding box center [459, 284] width 159 height 17
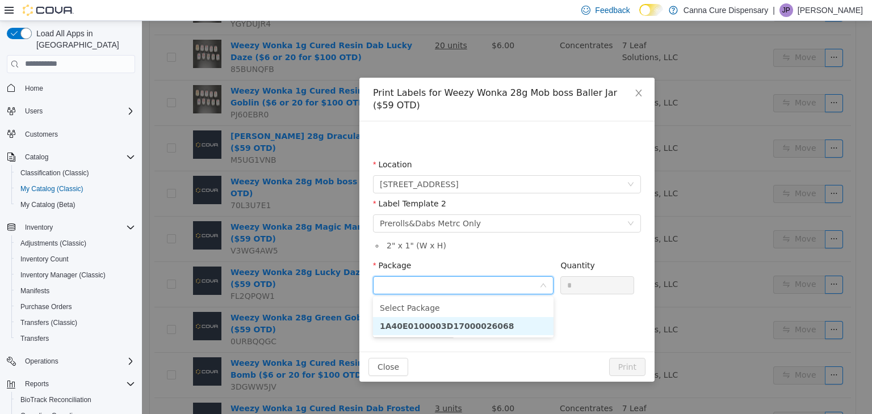
click at [477, 326] on strong "1A40E0100003D17000026068" at bounding box center [447, 325] width 135 height 9
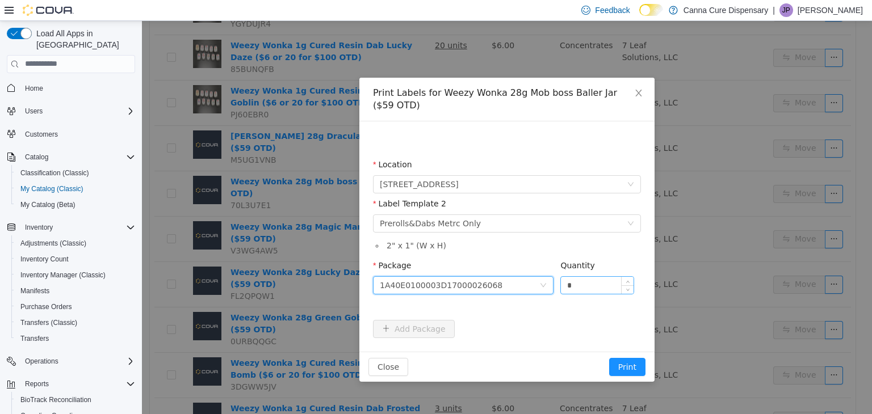
drag, startPoint x: 586, startPoint y: 285, endPoint x: 562, endPoint y: 293, distance: 25.3
click at [562, 293] on div "*" at bounding box center [597, 285] width 74 height 18
type input "*"
click at [609, 358] on button "Print" at bounding box center [627, 367] width 36 height 18
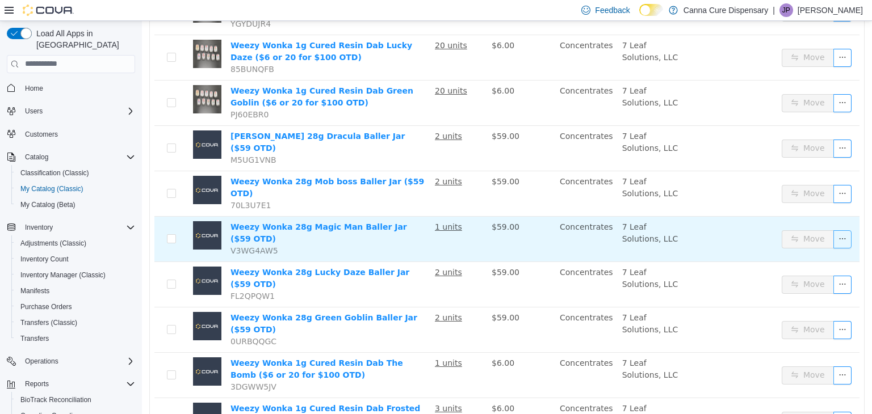
click at [837, 230] on button "button" at bounding box center [842, 239] width 18 height 18
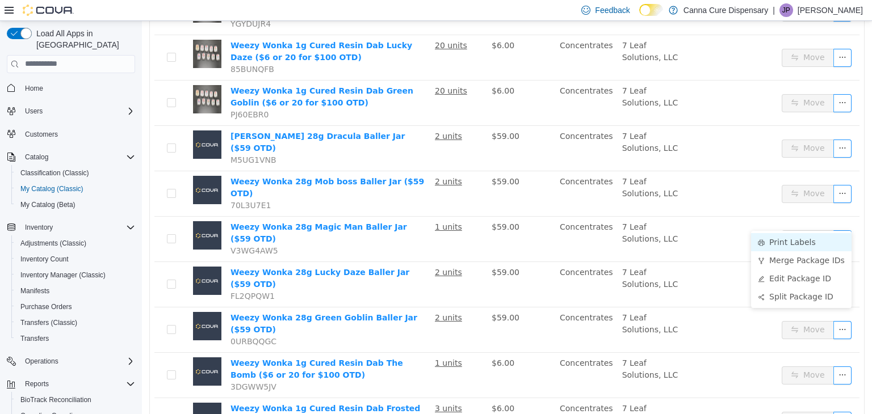
click at [820, 238] on li "Print Labels" at bounding box center [801, 242] width 100 height 18
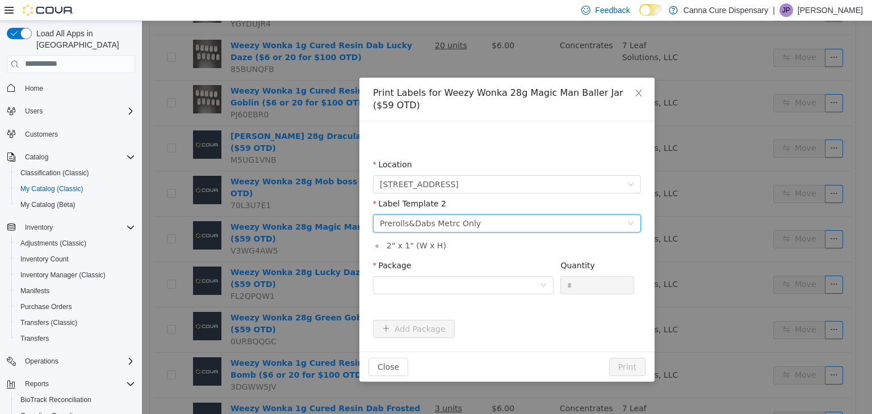
click at [488, 217] on div "Please select a label template Prerolls&Dabs Metrc Only" at bounding box center [503, 223] width 247 height 17
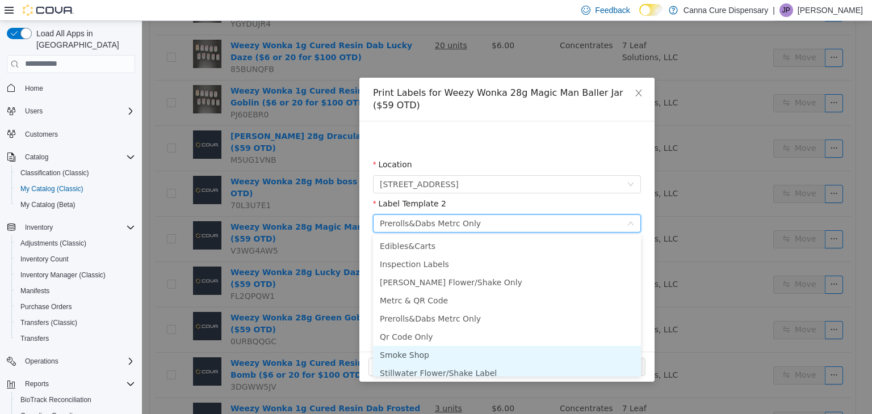
scroll to position [6, 0]
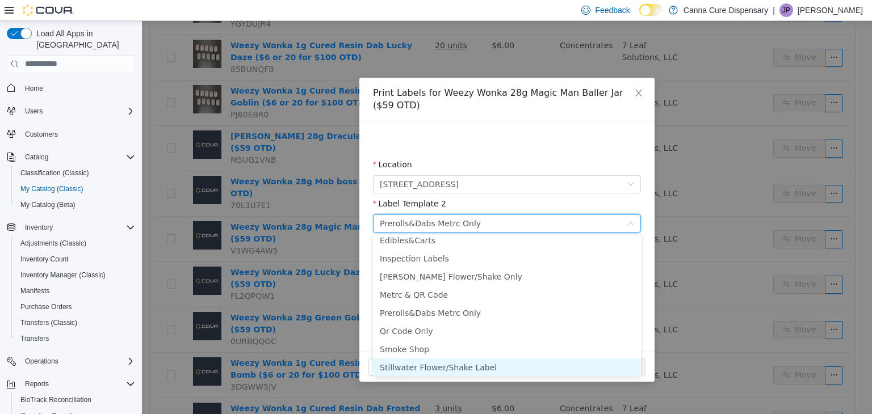
click at [454, 368] on li "Stillwater Flower/Shake Label" at bounding box center [507, 367] width 268 height 18
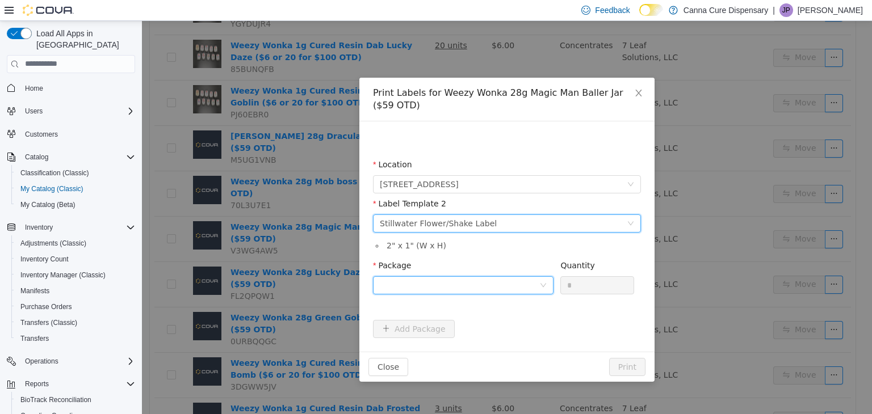
click at [454, 280] on div at bounding box center [459, 284] width 159 height 17
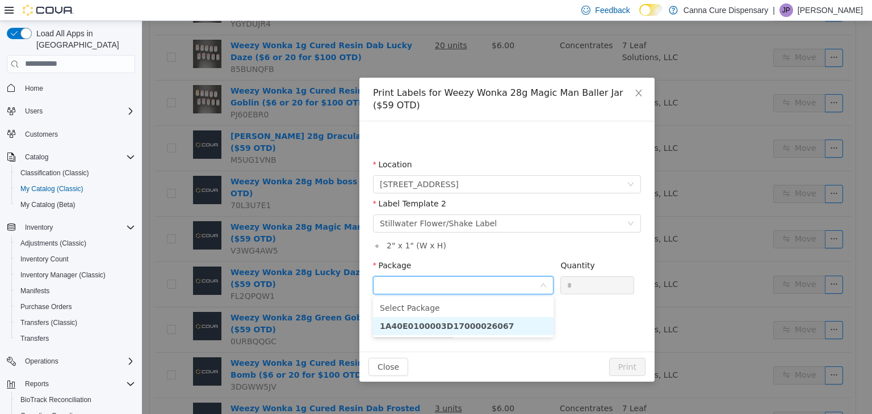
click at [476, 326] on strong "1A40E0100003D17000026067" at bounding box center [447, 325] width 135 height 9
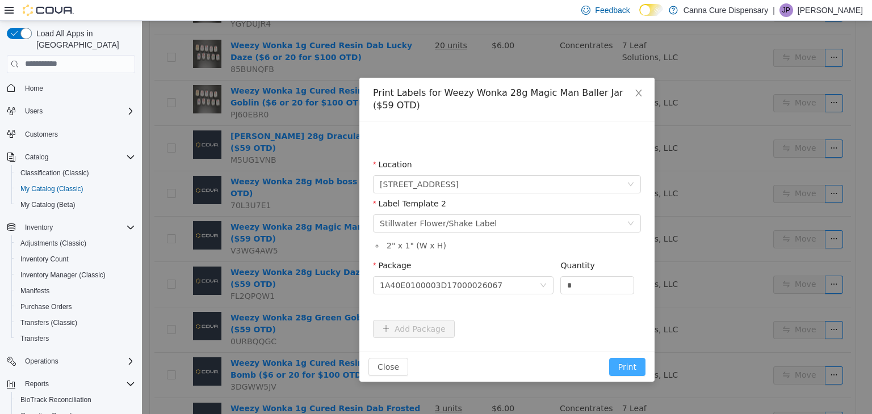
click at [633, 368] on button "Print" at bounding box center [627, 367] width 36 height 18
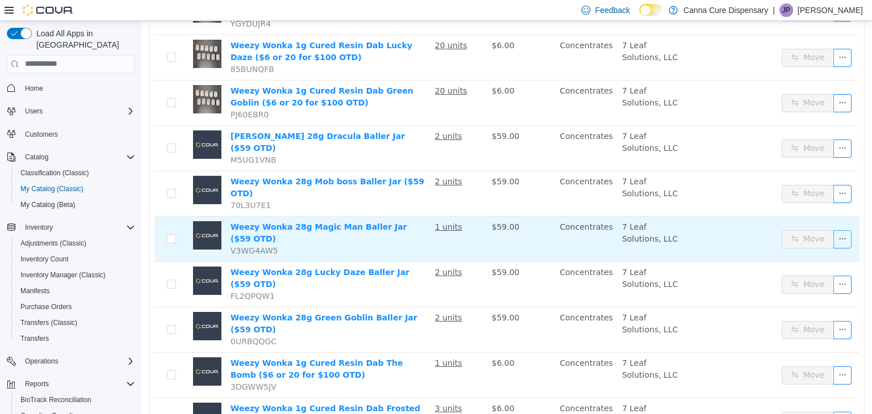
click at [833, 230] on button "button" at bounding box center [842, 239] width 18 height 18
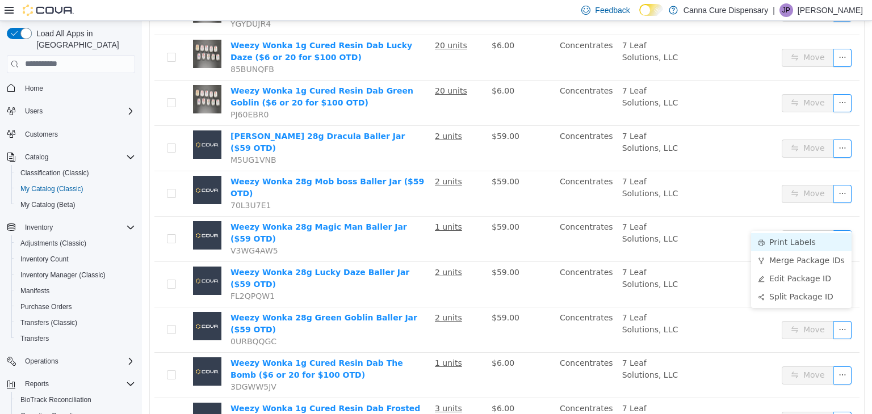
click at [797, 241] on li "Print Labels" at bounding box center [801, 242] width 100 height 18
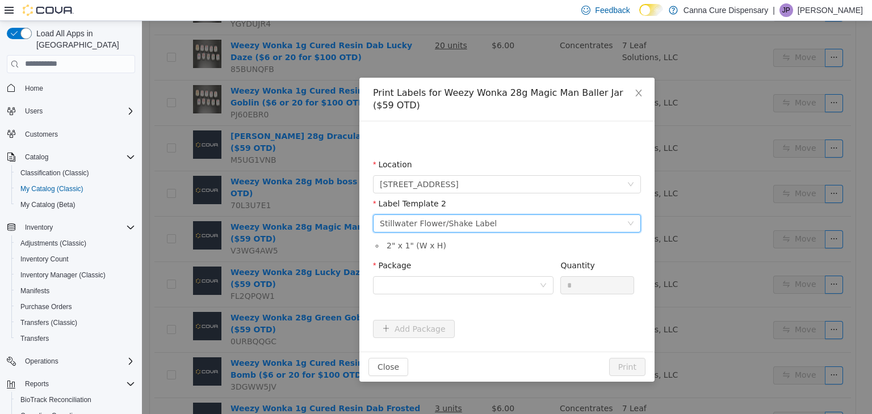
click at [479, 226] on div "Stillwater Flower/Shake Label" at bounding box center [438, 223] width 117 height 17
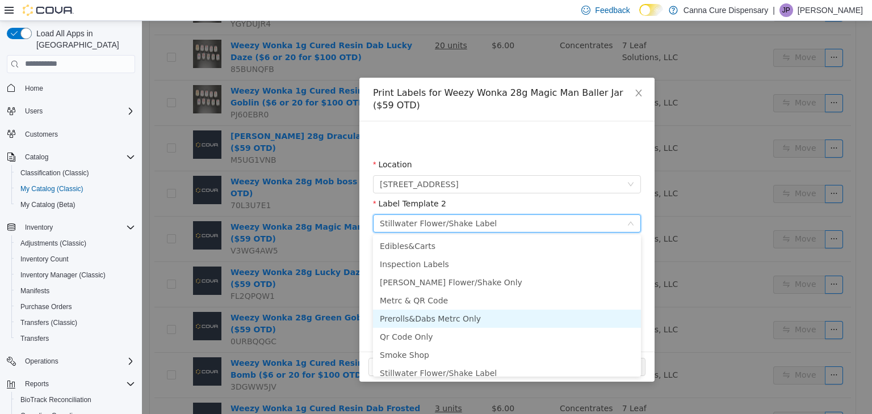
click at [457, 322] on li "Prerolls&Dabs Metrc Only" at bounding box center [507, 318] width 268 height 18
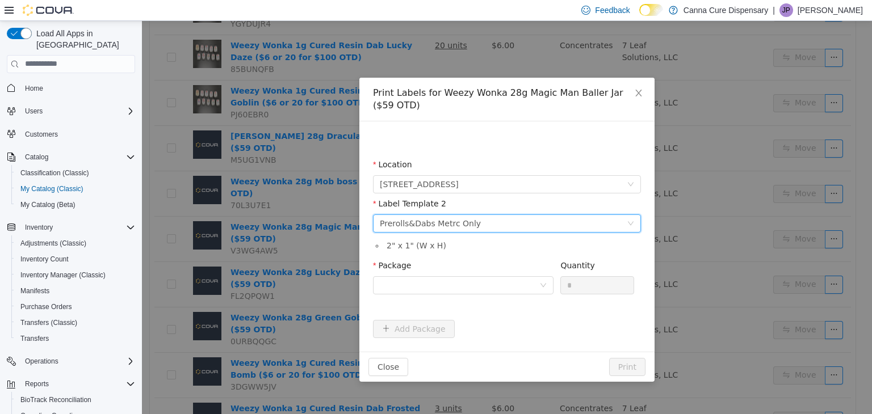
click at [458, 324] on form "Location [STREET_ADDRESS] Label Template 2 Please select a label template Prero…" at bounding box center [507, 247] width 268 height 179
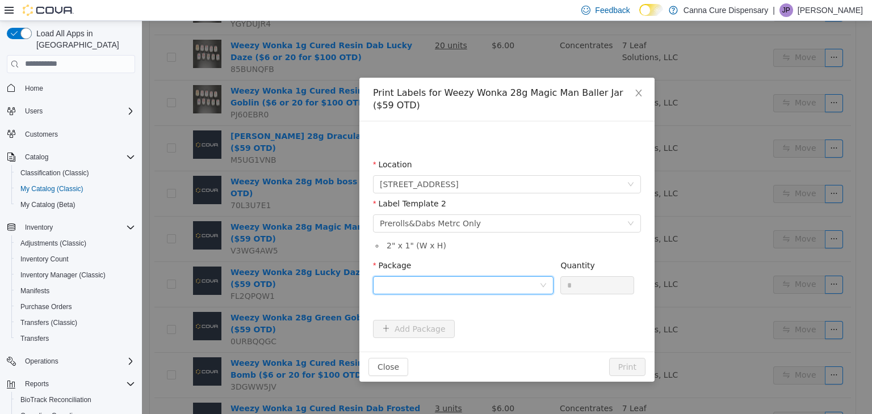
click at [480, 284] on div at bounding box center [459, 284] width 159 height 17
drag, startPoint x: 484, startPoint y: 322, endPoint x: 504, endPoint y: 313, distance: 21.8
click at [484, 324] on strong "1A40E0100003D17000026067" at bounding box center [447, 325] width 135 height 9
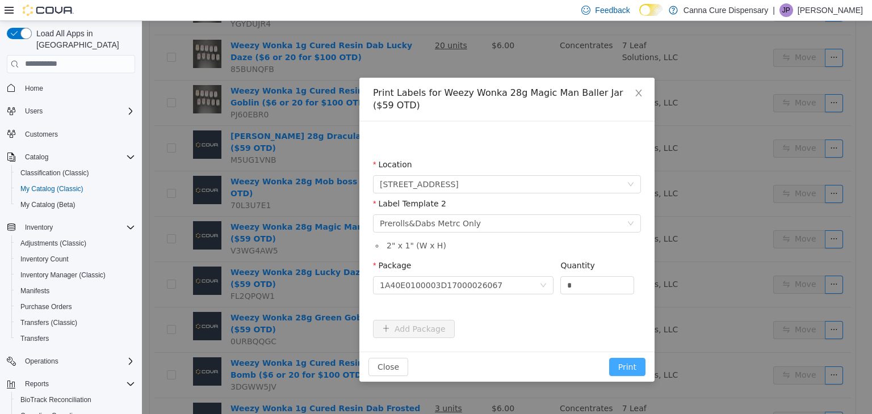
click at [632, 375] on button "Print" at bounding box center [627, 367] width 36 height 18
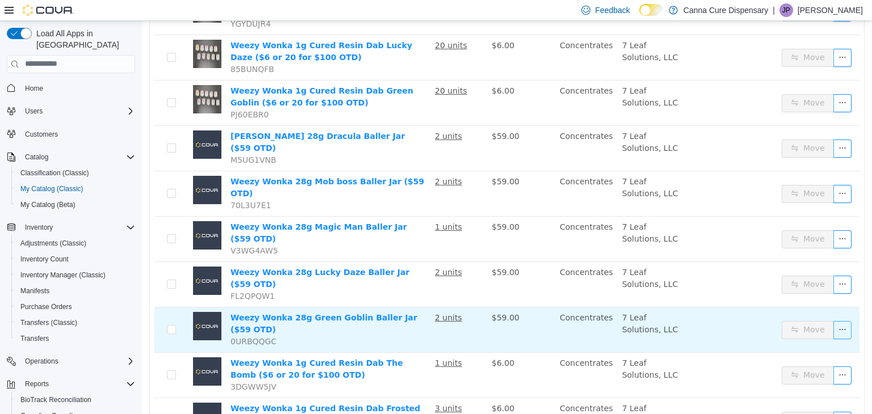
click at [840, 321] on button "button" at bounding box center [842, 330] width 18 height 18
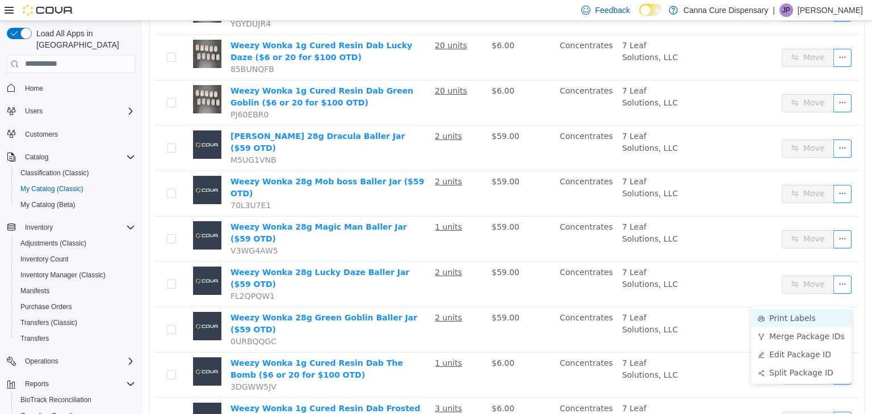
click at [825, 317] on li "Print Labels" at bounding box center [801, 318] width 100 height 18
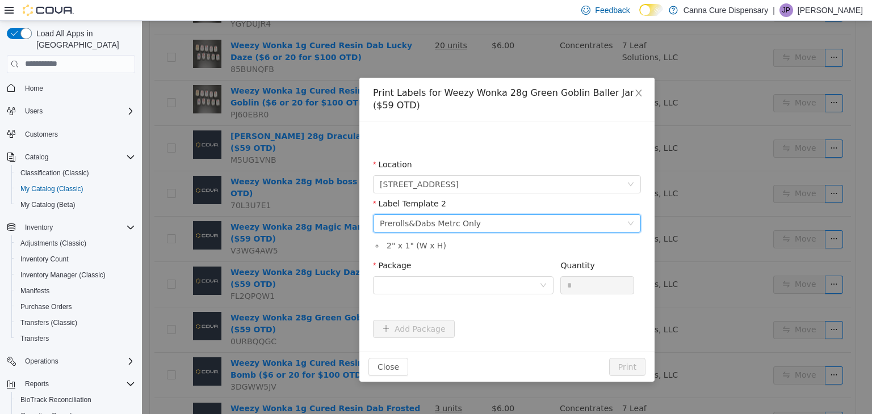
click at [503, 224] on div "Please select a label template Prerolls&Dabs Metrc Only" at bounding box center [503, 223] width 247 height 17
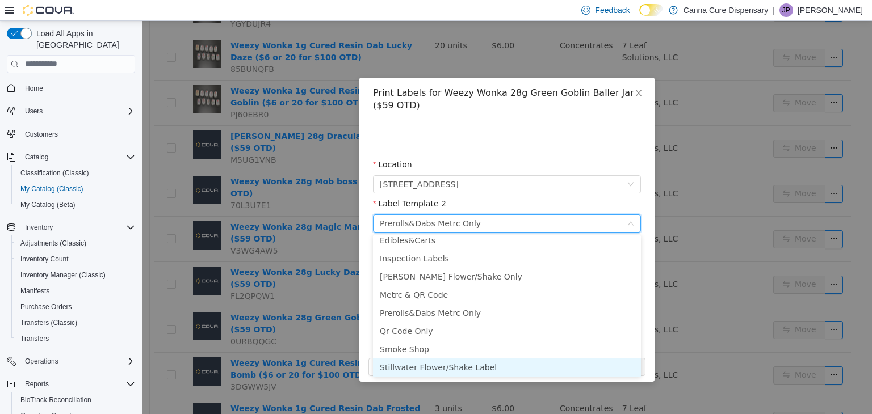
click at [442, 367] on li "Stillwater Flower/Shake Label" at bounding box center [507, 367] width 268 height 18
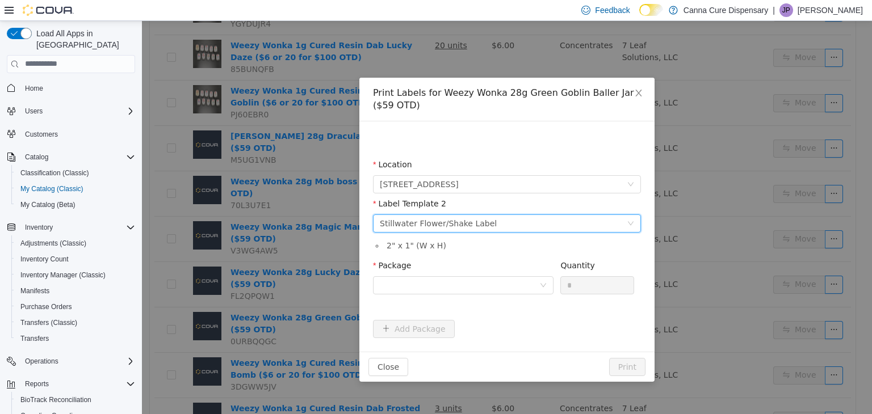
click at [447, 272] on div "Package" at bounding box center [463, 267] width 180 height 16
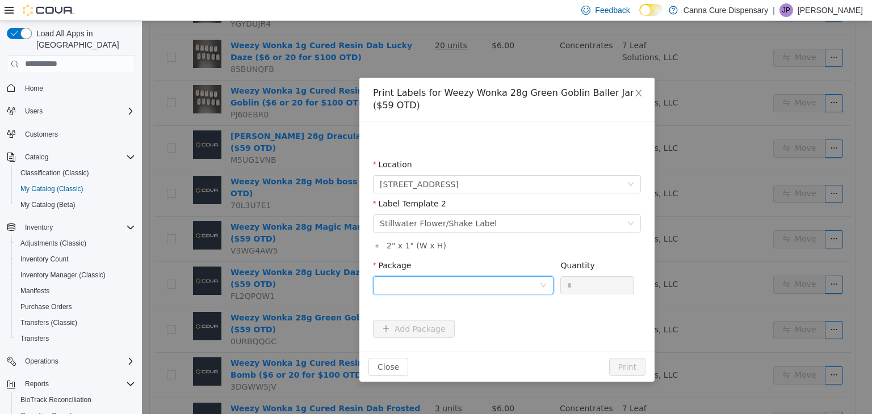
click at [444, 285] on div at bounding box center [459, 284] width 159 height 17
click at [454, 328] on strong "1A40E0100003D17000026057" at bounding box center [447, 325] width 135 height 9
click at [626, 367] on button "Print" at bounding box center [627, 367] width 36 height 18
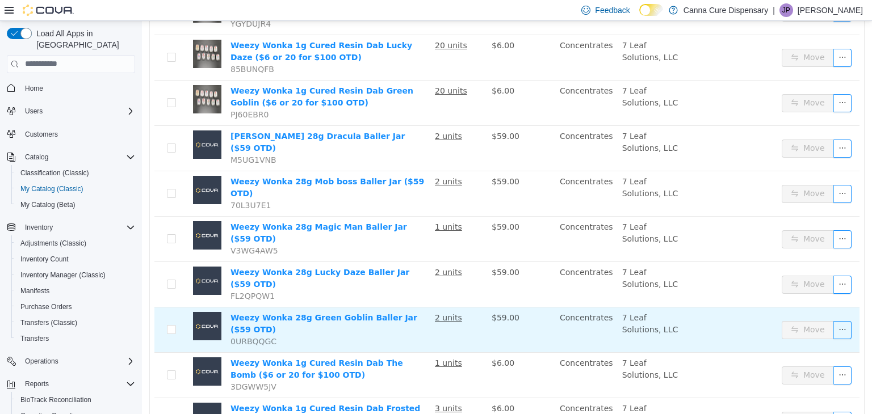
click at [846, 307] on td "Move" at bounding box center [818, 329] width 82 height 45
click at [838, 321] on button "button" at bounding box center [842, 330] width 18 height 18
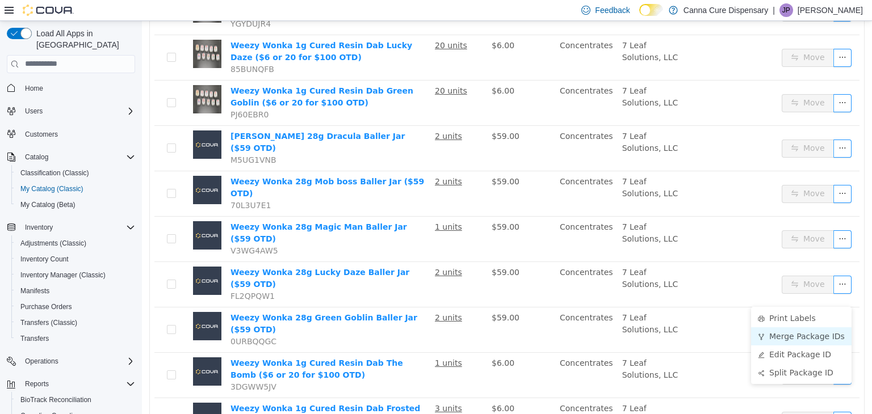
click at [788, 327] on li "Merge Package IDs" at bounding box center [801, 336] width 100 height 18
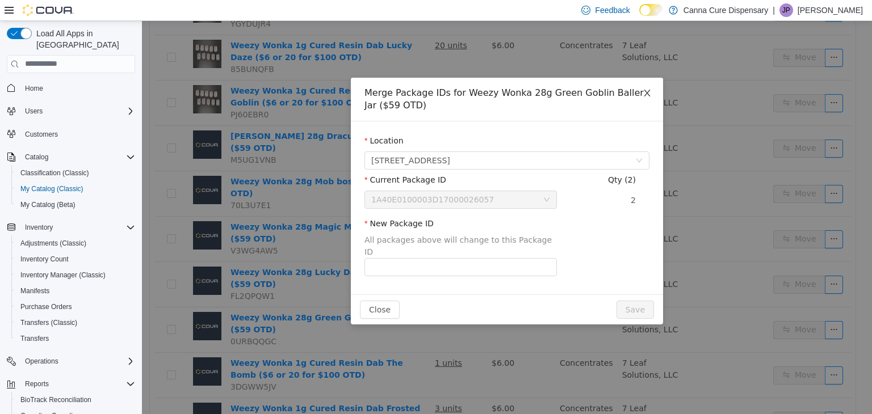
click at [646, 93] on icon "icon: close" at bounding box center [647, 92] width 9 height 9
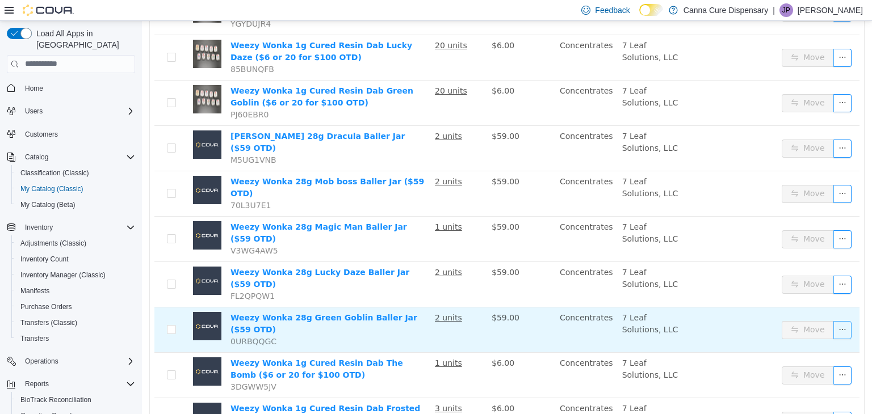
click at [833, 321] on button "button" at bounding box center [842, 330] width 18 height 18
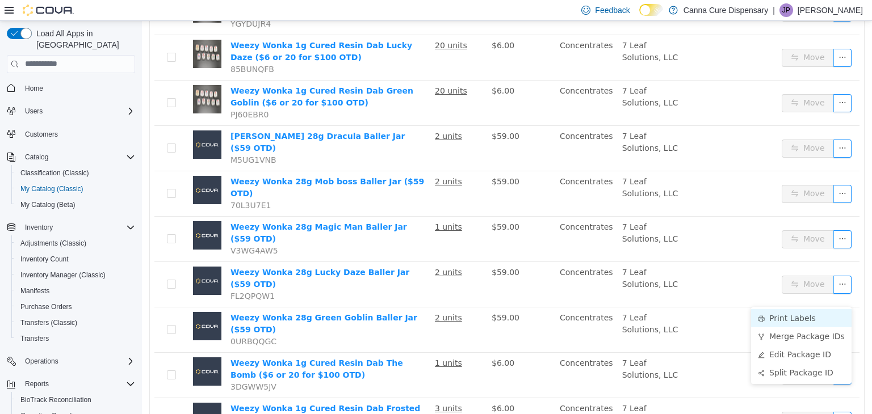
click at [816, 314] on li "Print Labels" at bounding box center [801, 318] width 100 height 18
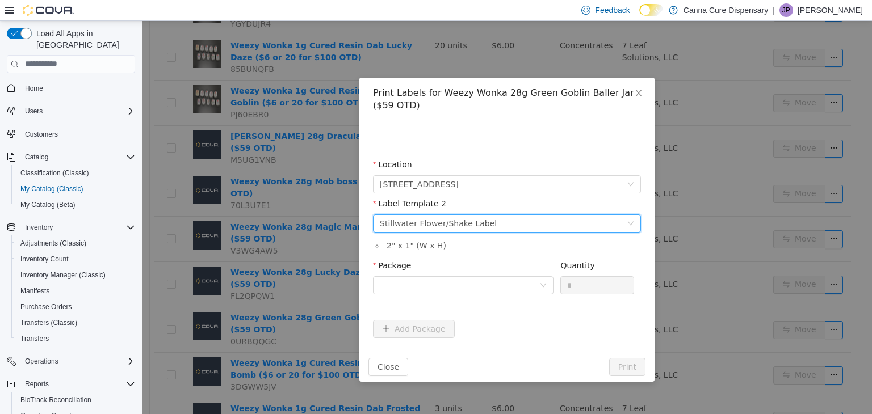
click at [487, 230] on div "Please select a label template Stillwater Flower/Shake Label" at bounding box center [503, 223] width 247 height 17
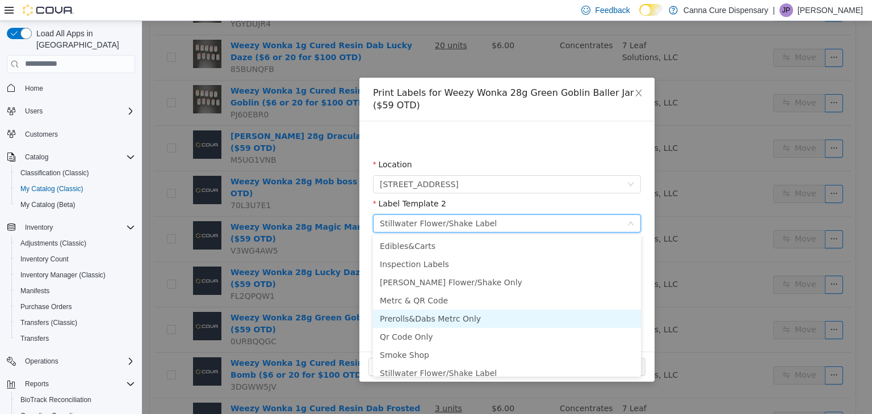
click at [459, 316] on li "Prerolls&Dabs Metrc Only" at bounding box center [507, 318] width 268 height 18
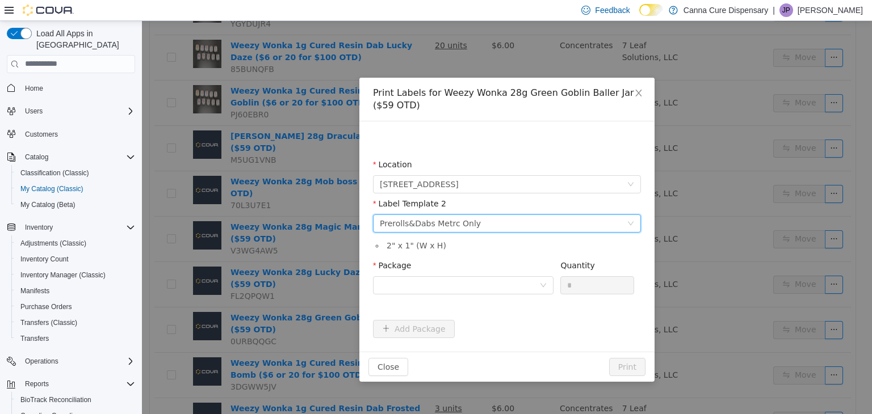
click at [483, 273] on div "Package" at bounding box center [463, 267] width 180 height 16
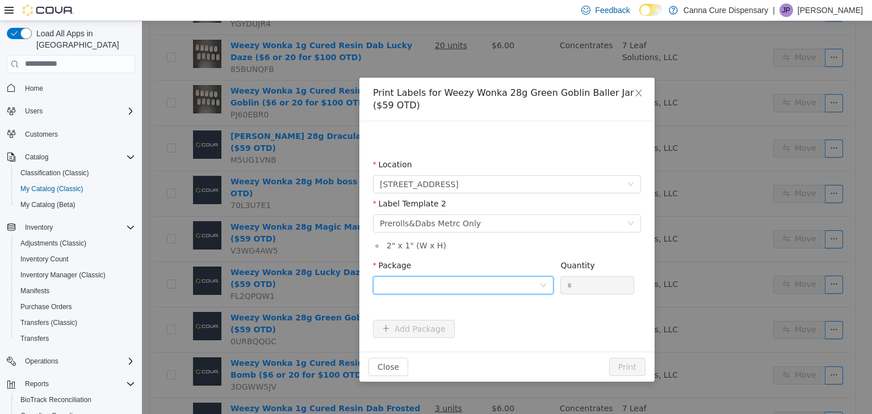
click at [485, 278] on div at bounding box center [459, 284] width 159 height 17
click at [495, 323] on li "1A40E0100003D17000026057" at bounding box center [463, 326] width 180 height 18
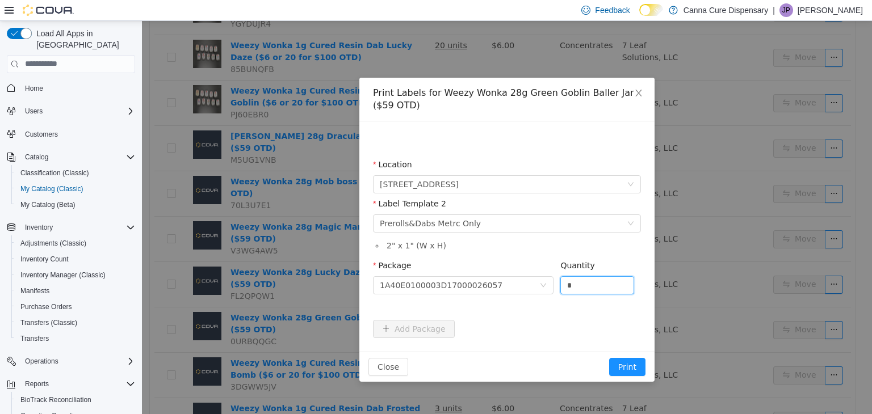
drag, startPoint x: 600, startPoint y: 287, endPoint x: 560, endPoint y: 293, distance: 40.2
click at [560, 293] on div "*" at bounding box center [597, 285] width 74 height 18
type input "*"
click at [609, 358] on button "Print" at bounding box center [627, 367] width 36 height 18
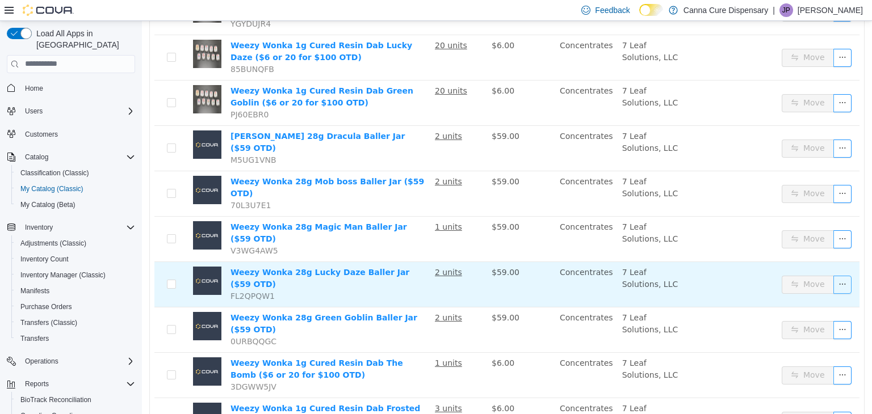
click at [833, 275] on button "button" at bounding box center [842, 284] width 18 height 18
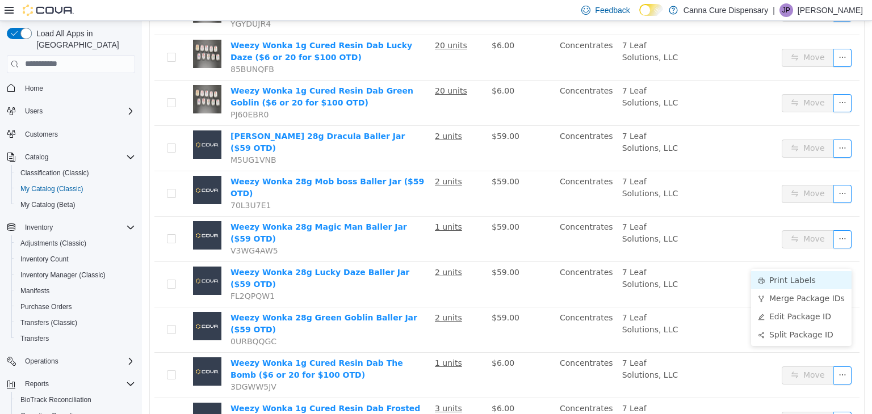
click at [784, 286] on li "Print Labels" at bounding box center [801, 280] width 100 height 18
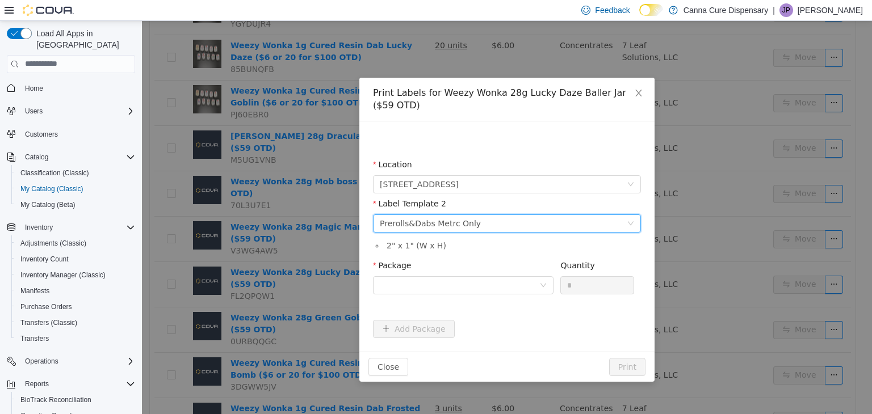
click at [421, 228] on div "Prerolls&Dabs Metrc Only" at bounding box center [430, 223] width 101 height 17
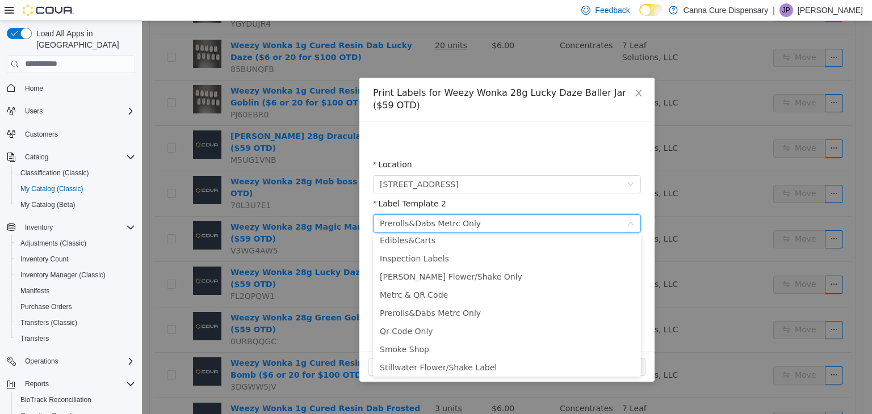
scroll to position [42, 0]
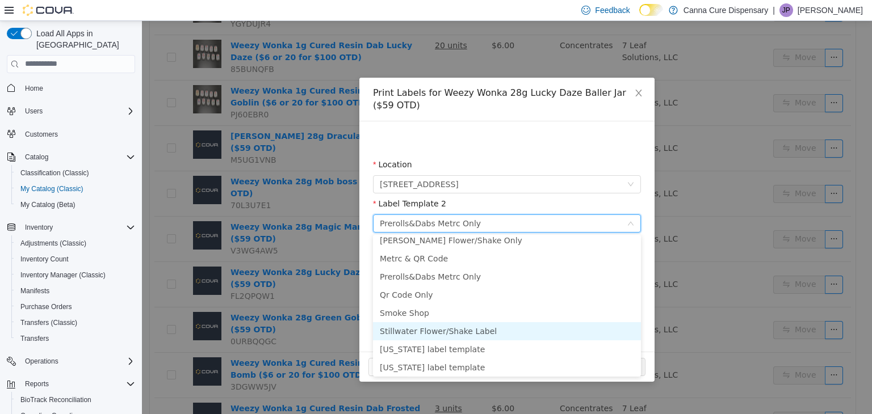
drag, startPoint x: 488, startPoint y: 370, endPoint x: 497, endPoint y: 327, distance: 43.0
click at [497, 327] on ul "Edibles&Carts Inspection Labels [PERSON_NAME] Flower/Shake Only Metrc & QR Code…" at bounding box center [507, 305] width 268 height 142
click at [497, 327] on li "Stillwater Flower/Shake Label" at bounding box center [507, 331] width 268 height 18
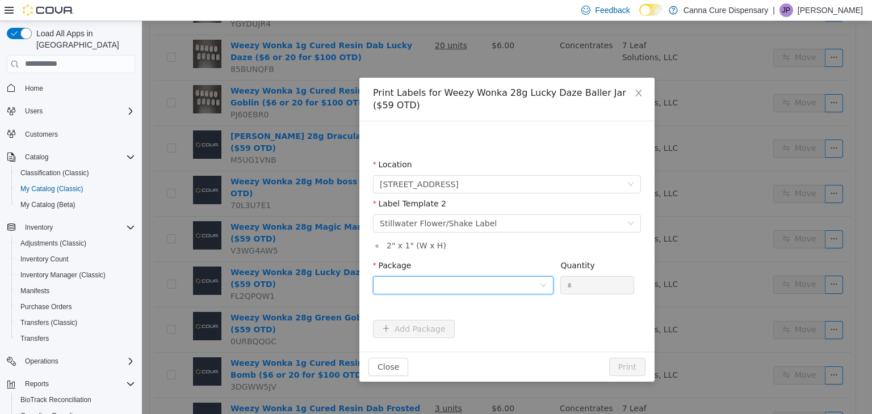
click at [450, 283] on div at bounding box center [459, 284] width 159 height 17
click at [489, 320] on li "1A40E0100003D17000026058" at bounding box center [463, 326] width 180 height 18
click at [622, 371] on button "Print" at bounding box center [627, 367] width 36 height 18
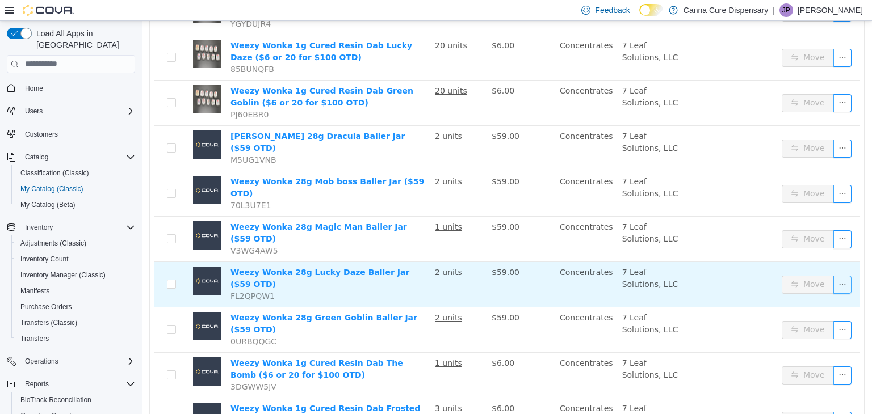
click at [838, 275] on button "button" at bounding box center [842, 284] width 18 height 18
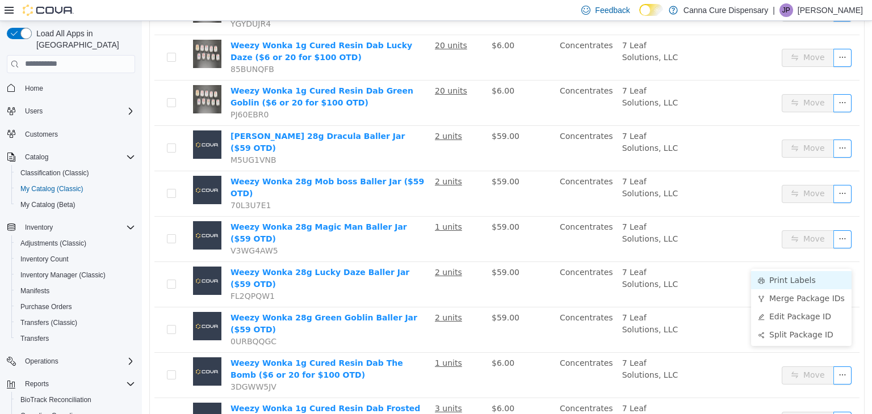
click at [803, 280] on li "Print Labels" at bounding box center [801, 280] width 100 height 18
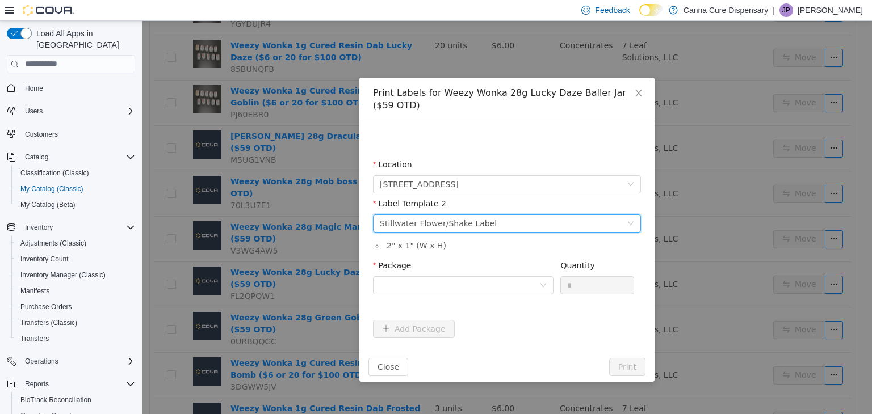
click at [429, 217] on div "Stillwater Flower/Shake Label" at bounding box center [438, 223] width 117 height 17
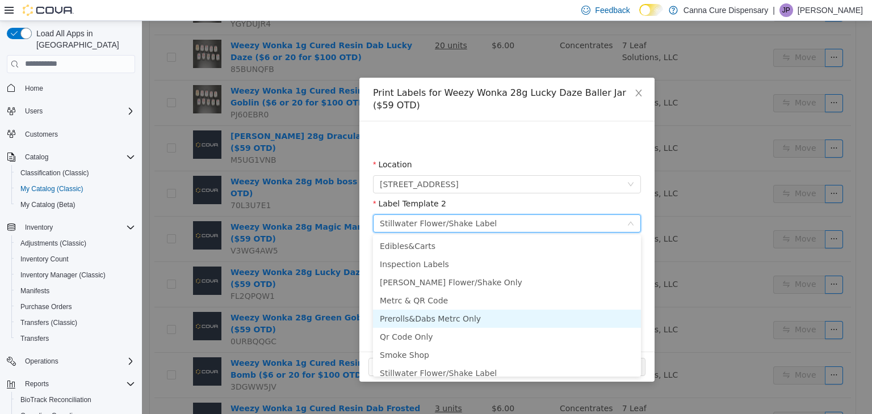
click at [436, 318] on li "Prerolls&Dabs Metrc Only" at bounding box center [507, 318] width 268 height 18
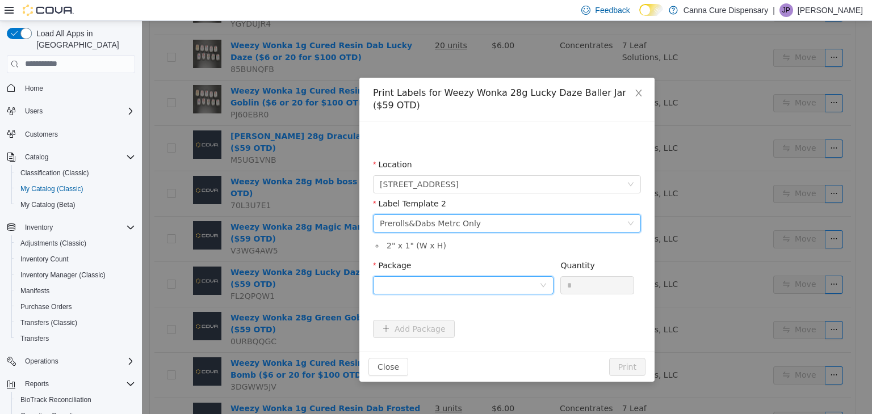
click at [452, 279] on div at bounding box center [459, 284] width 159 height 17
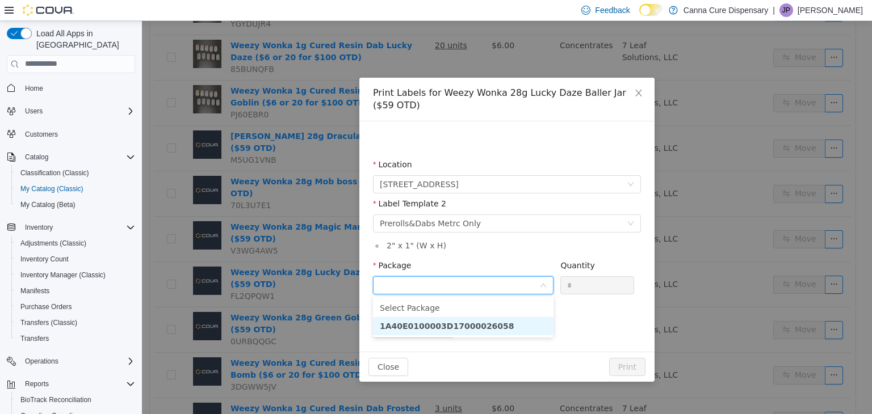
click at [486, 322] on strong "1A40E0100003D17000026058" at bounding box center [447, 325] width 135 height 9
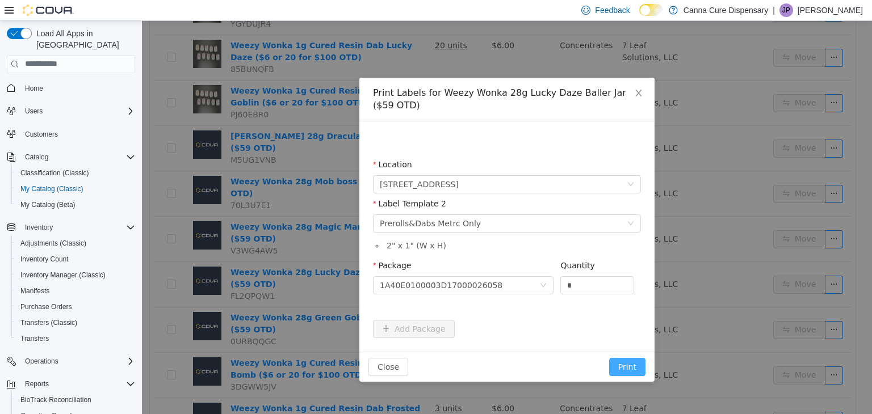
click at [635, 363] on button "Print" at bounding box center [627, 367] width 36 height 18
